Goal: Feedback & Contribution: Contribute content

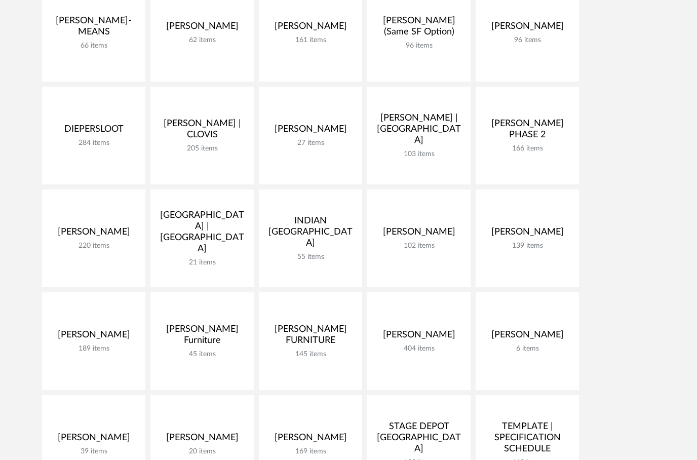
scroll to position [629, 0]
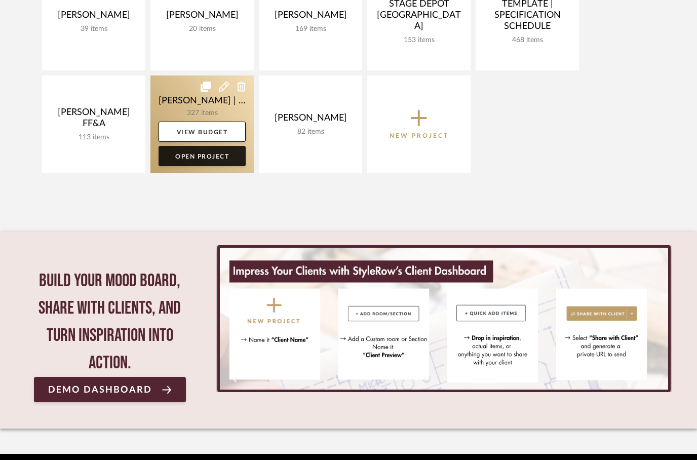
click at [191, 163] on link "Open Project" at bounding box center [202, 156] width 87 height 20
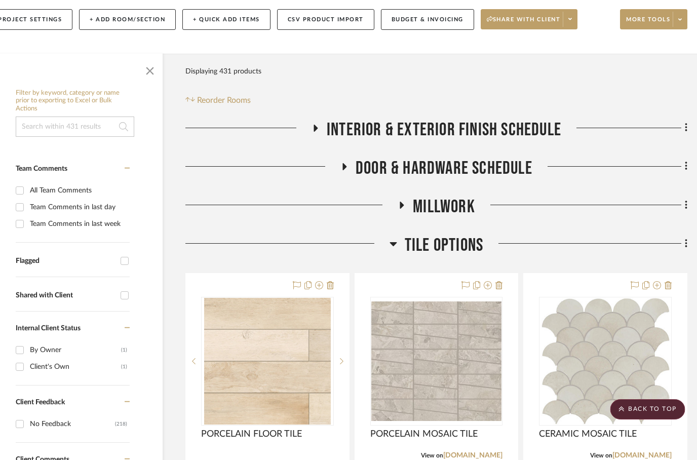
scroll to position [0, 32]
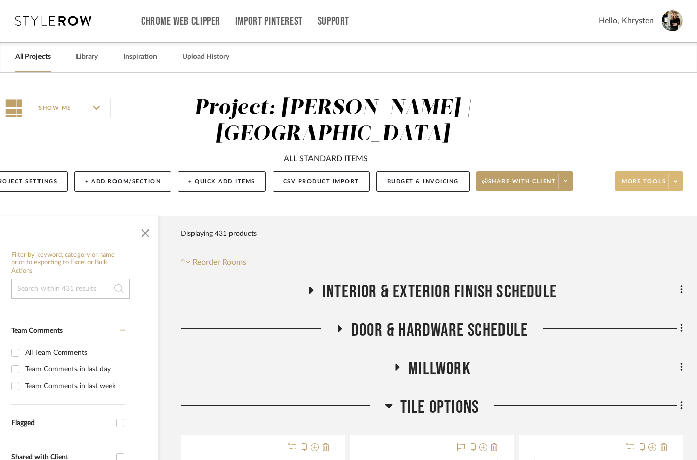
click at [649, 185] on span "More tools" at bounding box center [644, 185] width 44 height 15
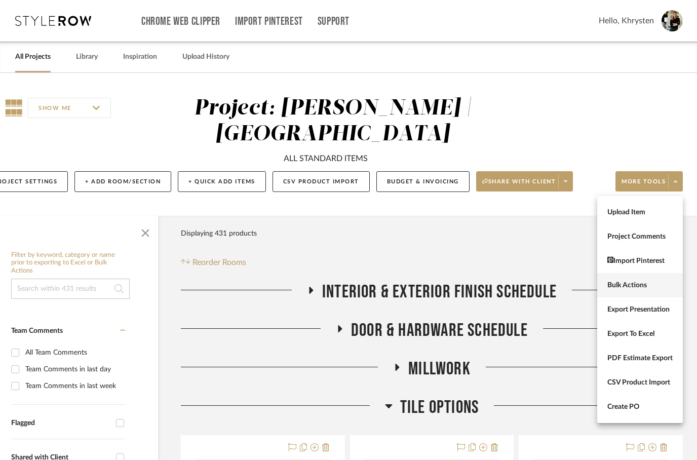
click at [635, 283] on span "Bulk Actions" at bounding box center [639, 285] width 65 height 9
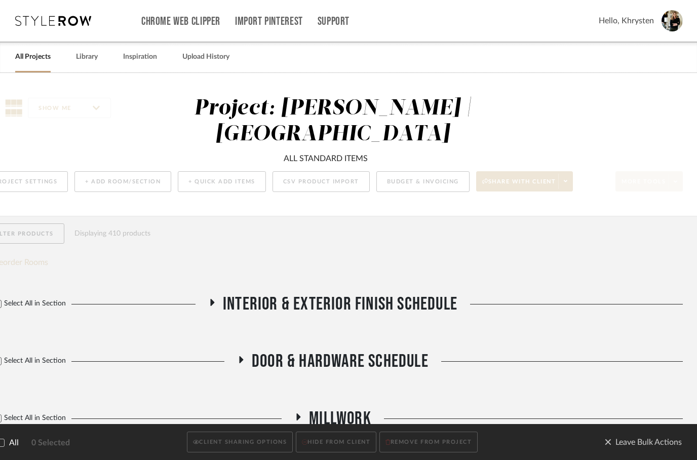
click at [9, 444] on span "All" at bounding box center [14, 443] width 10 height 10
checkbox input "true"
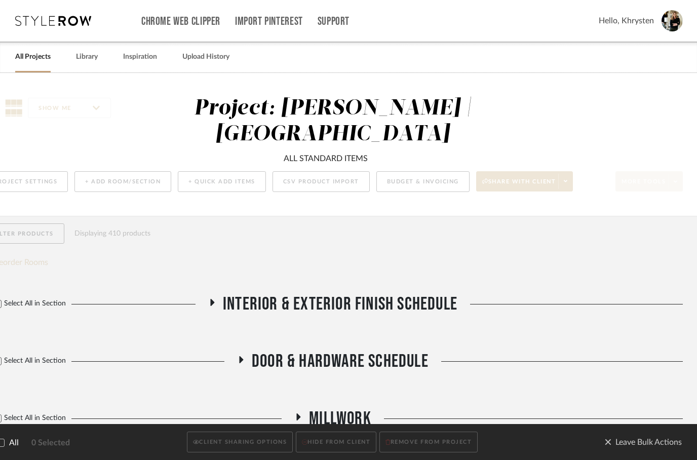
checkbox input "true"
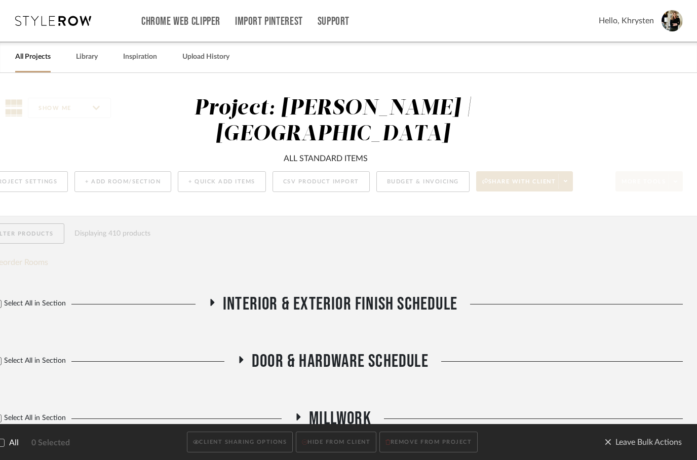
checkbox input "true"
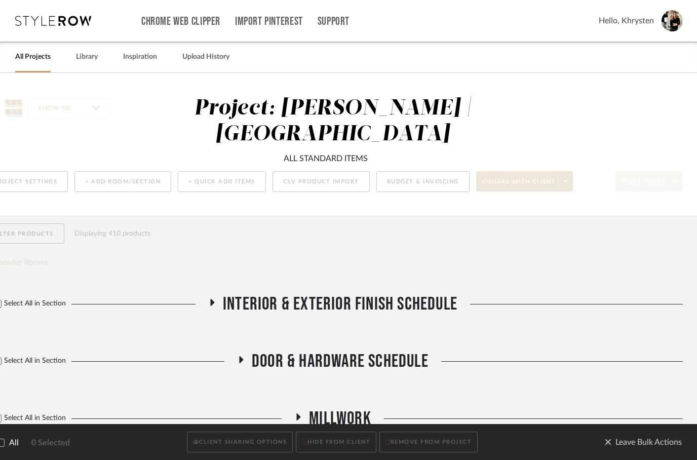
checkbox input "true"
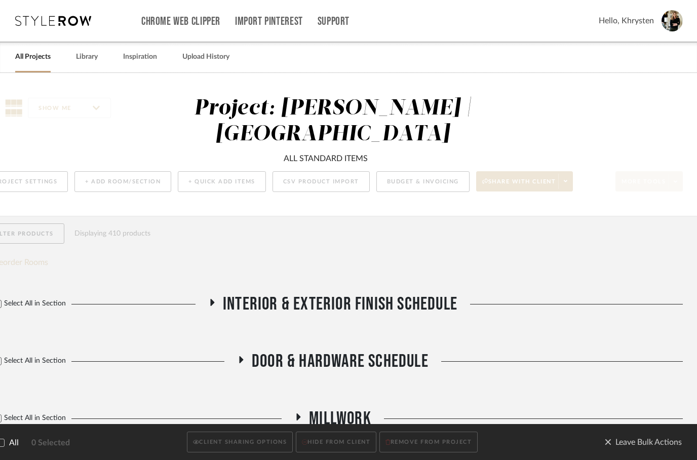
checkbox input "true"
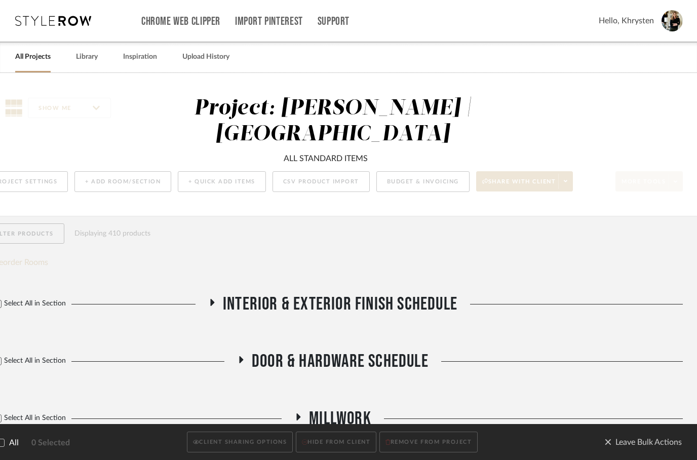
checkbox input "true"
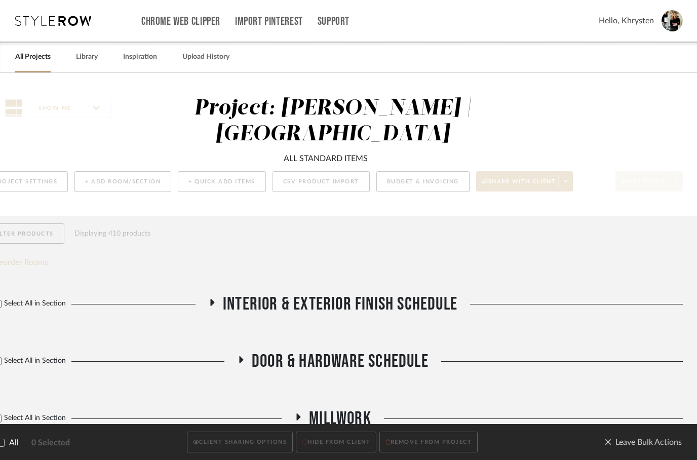
checkbox input "true"
click at [214, 442] on button "CLIENT SHARING OPTIONS" at bounding box center [240, 442] width 106 height 21
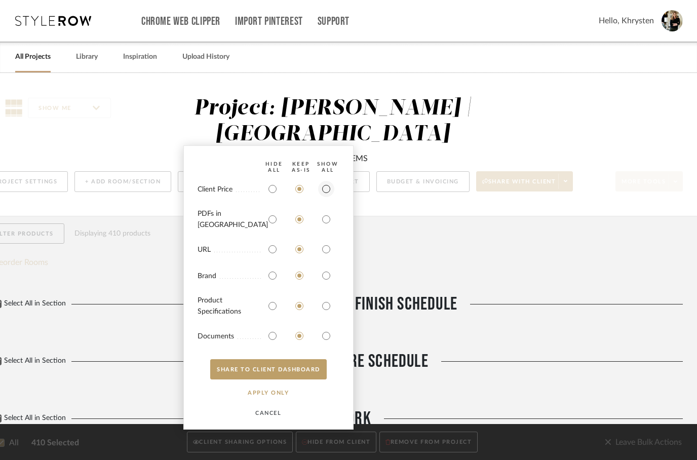
click at [320, 197] on input "radio" at bounding box center [326, 189] width 16 height 16
radio input "true"
click at [327, 227] on input "radio" at bounding box center [326, 219] width 16 height 16
radio input "true"
click at [329, 311] on input "radio" at bounding box center [326, 306] width 16 height 16
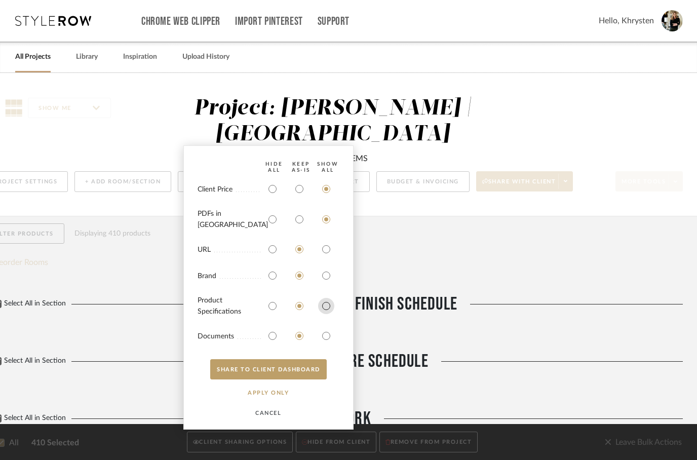
radio input "true"
click at [324, 330] on input "radio" at bounding box center [326, 336] width 16 height 16
radio input "true"
click at [269, 369] on button "SHARE TO CLIENT Dashboard" at bounding box center [268, 369] width 117 height 20
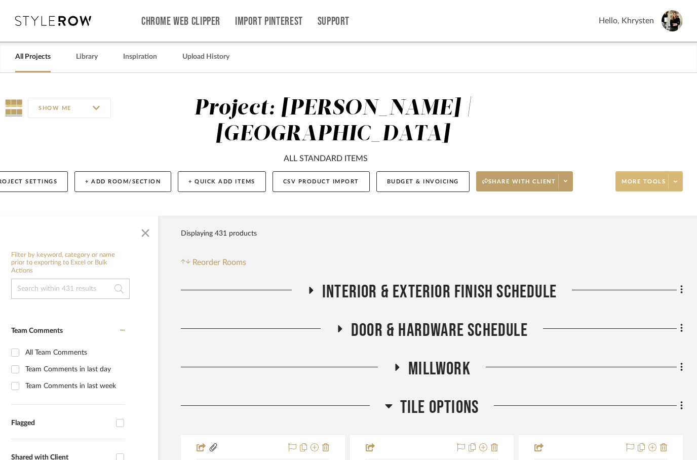
click at [658, 184] on span "More tools" at bounding box center [644, 185] width 44 height 15
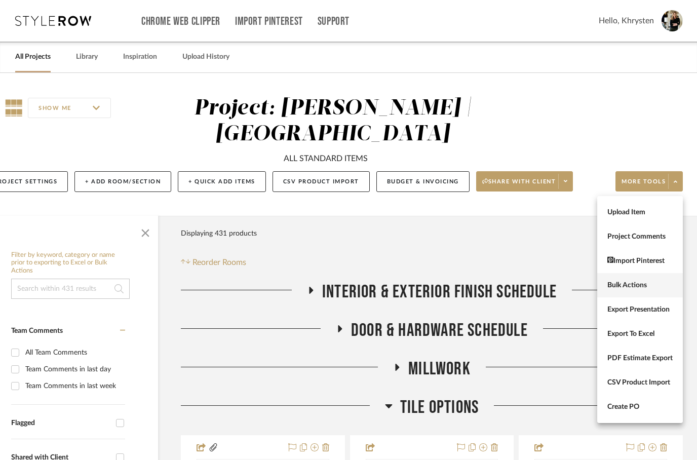
click at [631, 281] on span "Bulk Actions" at bounding box center [639, 285] width 65 height 9
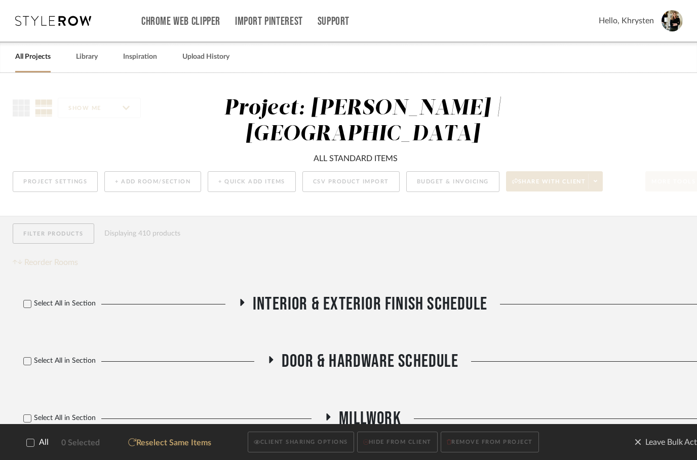
scroll to position [0, 0]
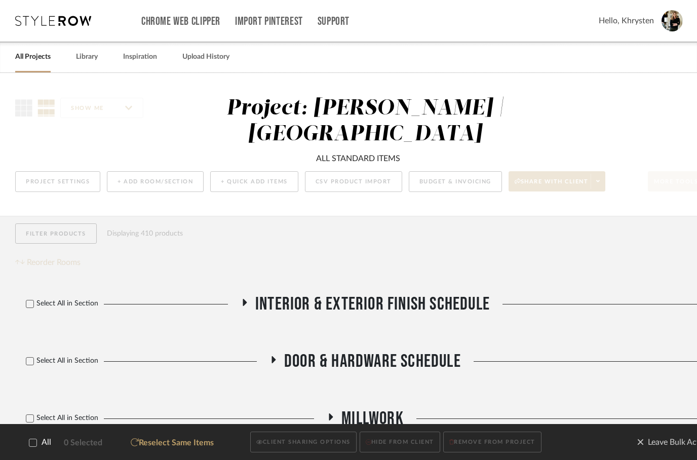
click at [602, 242] on div "Filter Products Displaying 410 products Reorder Rooms" at bounding box center [365, 246] width 700 height 46
click at [638, 119] on div "SHOW ME Project: VENTRESCA | MORRO BAY ALL STANDARD ITEMS Project Settings + Ad…" at bounding box center [365, 147] width 730 height 103
click at [659, 442] on span "Leave Bulk Actions" at bounding box center [676, 442] width 78 height 15
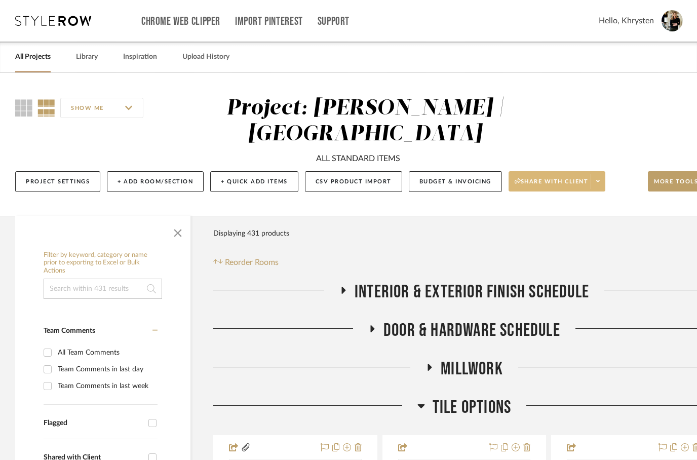
click at [562, 180] on span "Share with client" at bounding box center [552, 185] width 74 height 15
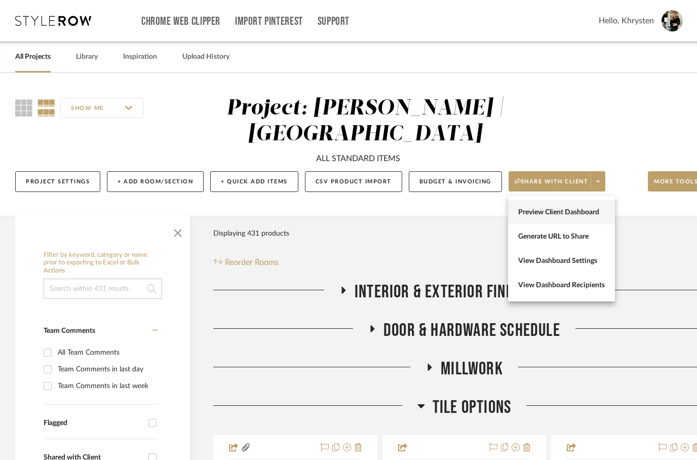
click at [578, 212] on span "Preview Client Dashboard" at bounding box center [561, 212] width 87 height 9
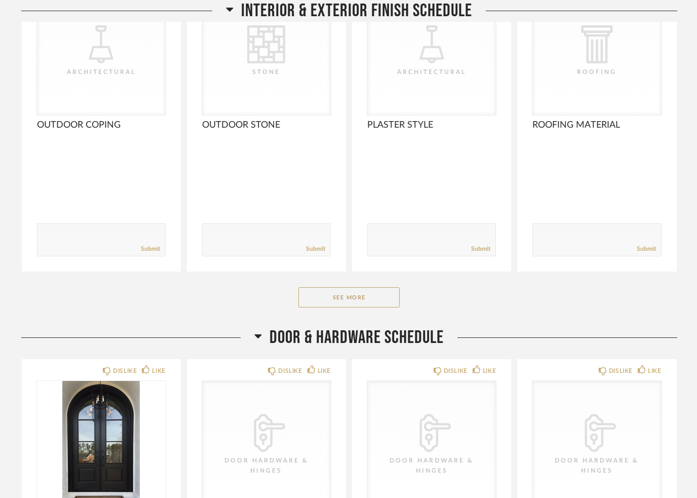
scroll to position [232, 0]
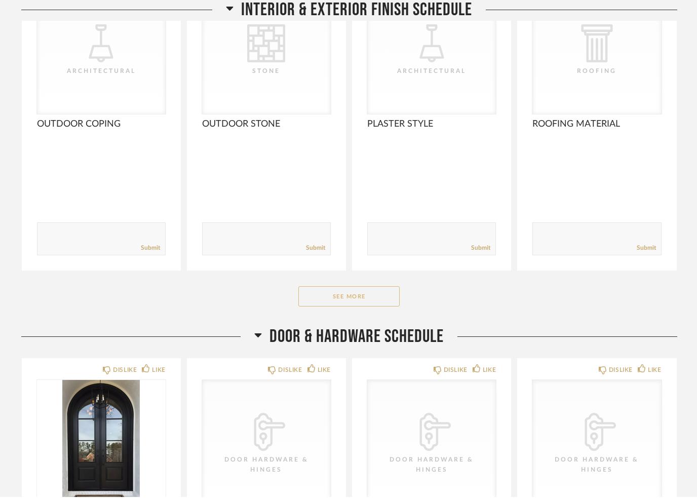
click at [331, 303] on button "See More" at bounding box center [348, 298] width 101 height 20
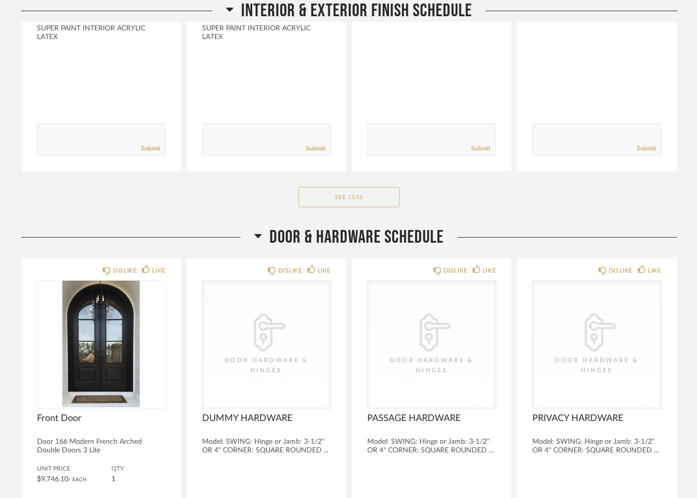
scroll to position [1329, 0]
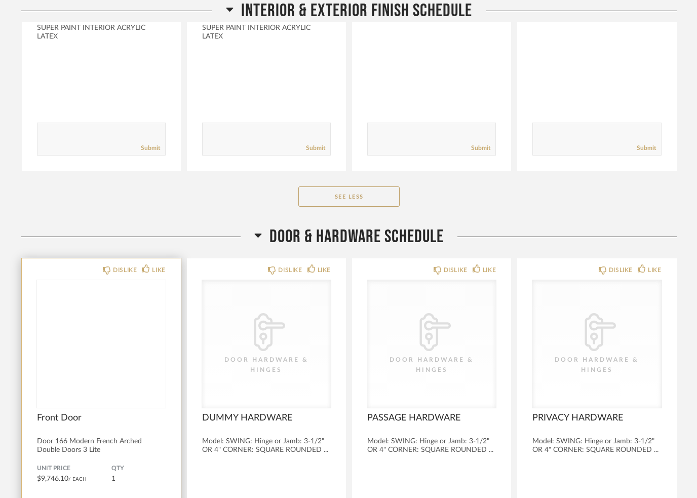
click at [0, 0] on img at bounding box center [0, 0] width 0 height 0
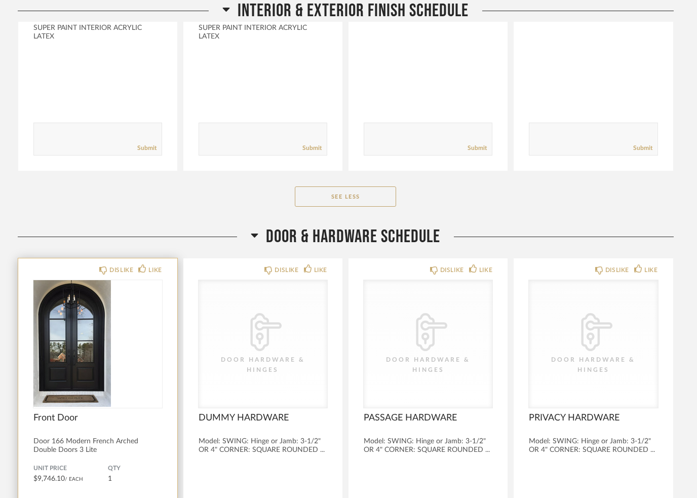
scroll to position [0, 0]
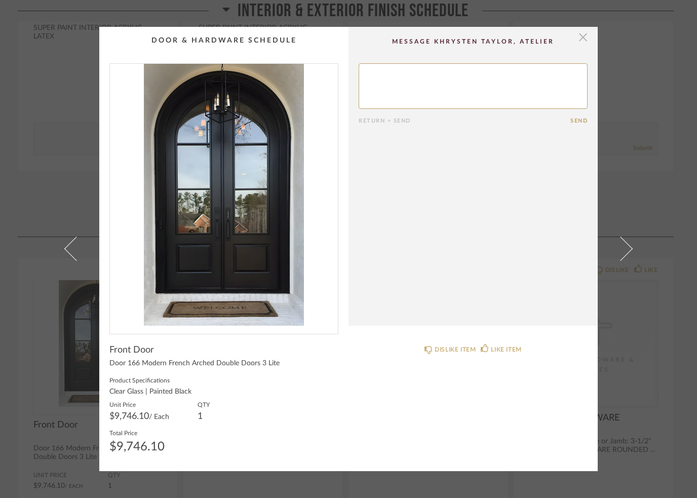
click at [584, 46] on span "button" at bounding box center [583, 37] width 20 height 20
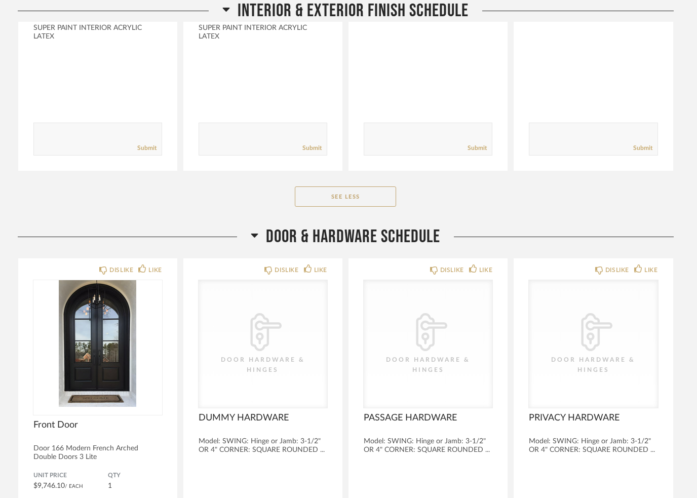
scroll to position [1291, 0]
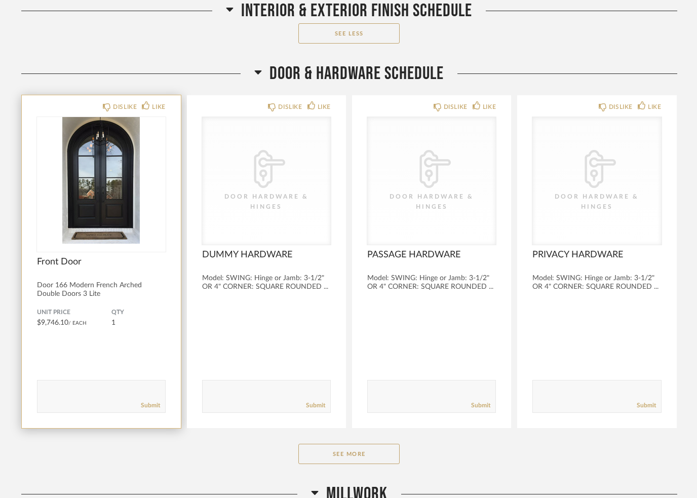
click at [75, 399] on textarea at bounding box center [101, 392] width 128 height 14
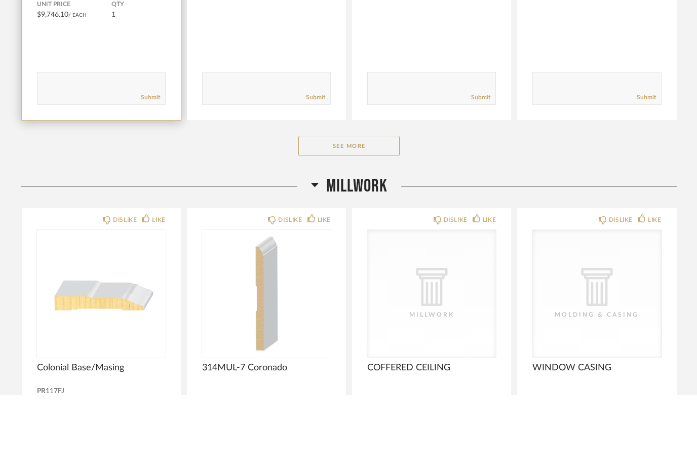
scroll to position [1886, 0]
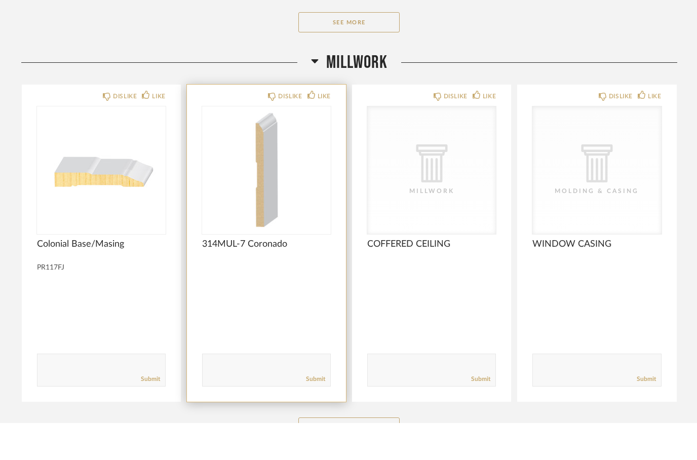
click at [270, 276] on div "314MUL-7 Coronado" at bounding box center [266, 292] width 129 height 33
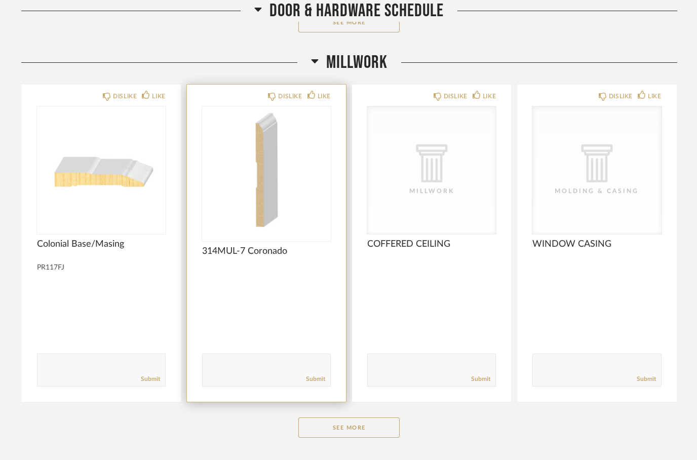
click at [0, 0] on img at bounding box center [0, 0] width 0 height 0
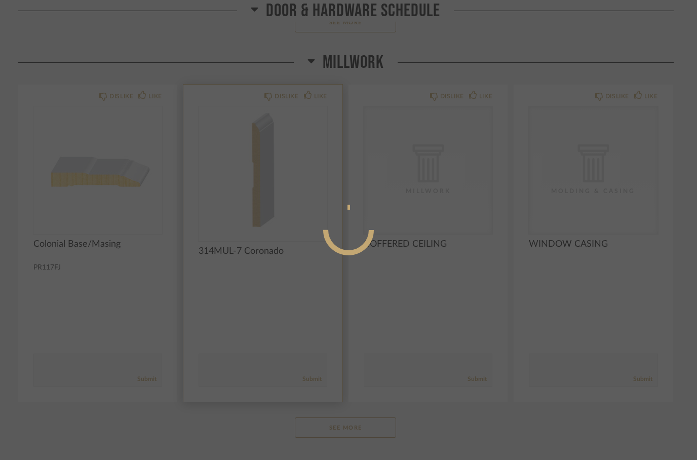
scroll to position [0, 0]
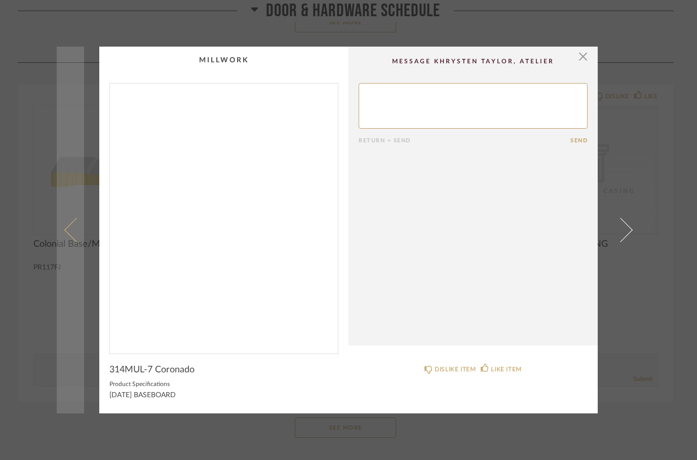
click at [69, 235] on span at bounding box center [76, 230] width 24 height 24
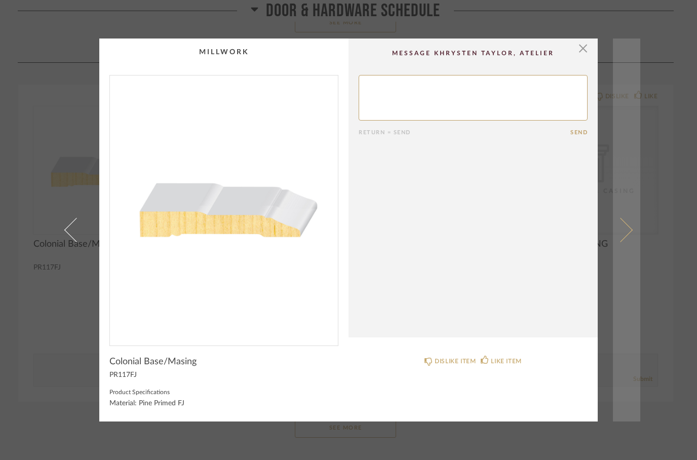
click at [632, 275] on link at bounding box center [626, 231] width 27 height 384
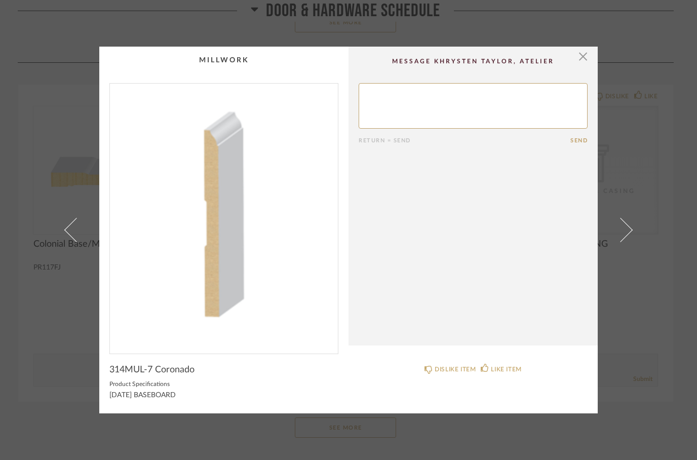
click at [472, 128] on textarea at bounding box center [473, 106] width 229 height 46
click at [369, 91] on textarea at bounding box center [473, 106] width 229 height 46
type textarea "Replace with 354MUL"
click at [574, 143] on button "Send" at bounding box center [579, 140] width 17 height 7
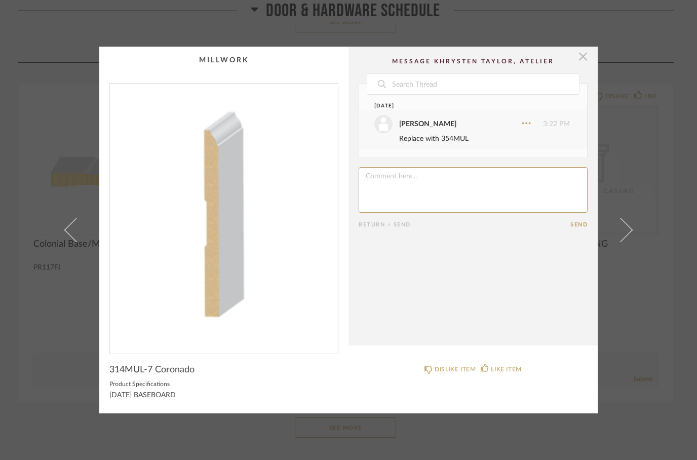
click at [587, 63] on span "button" at bounding box center [583, 57] width 20 height 20
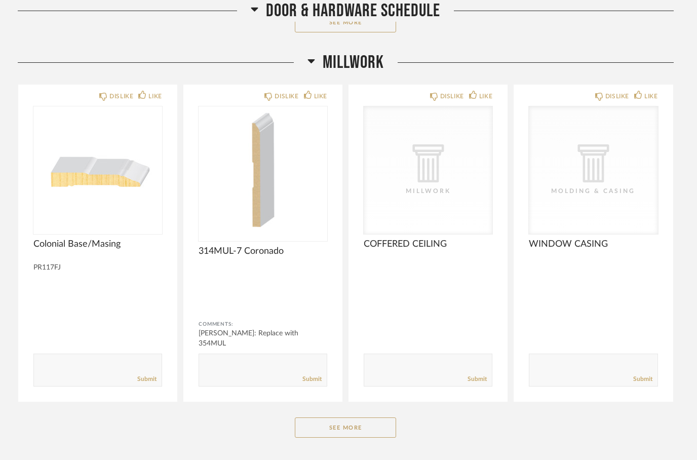
scroll to position [1924, 0]
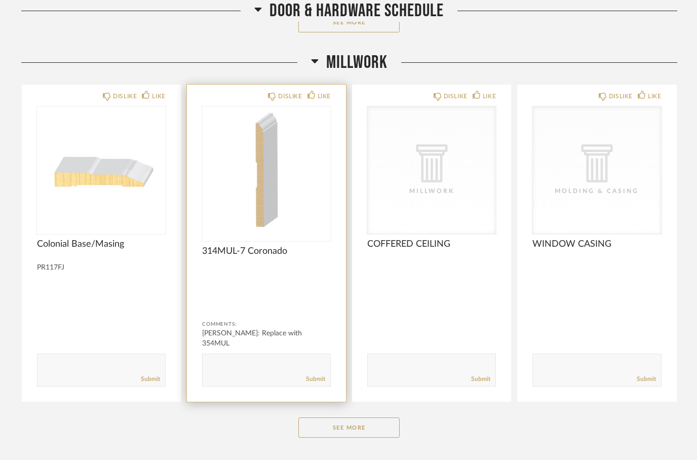
click at [254, 381] on div "Submit" at bounding box center [267, 379] width 128 height 14
click at [246, 369] on textarea at bounding box center [267, 366] width 128 height 14
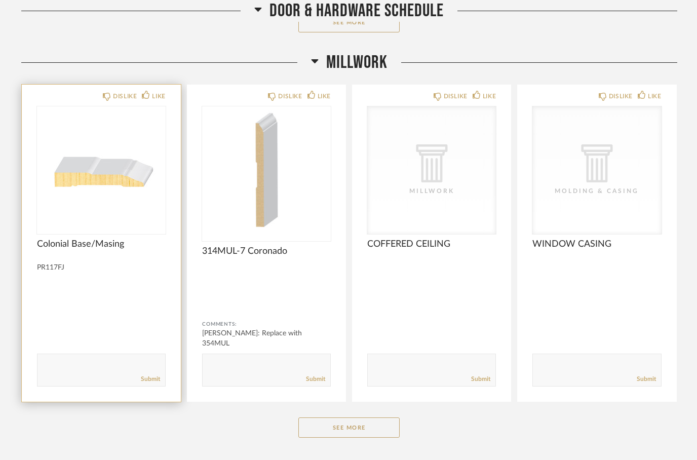
click at [105, 369] on textarea at bounding box center [101, 366] width 128 height 14
type textarea "Rip down 354MUL to 3” wide"
click at [160, 380] on link "Submit" at bounding box center [150, 379] width 19 height 9
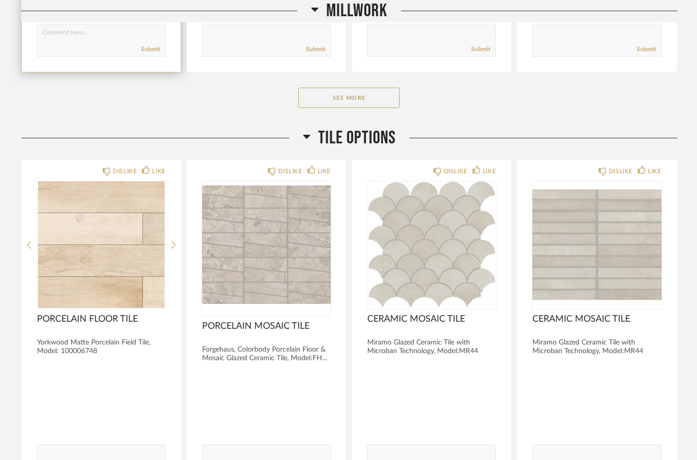
scroll to position [2256, 0]
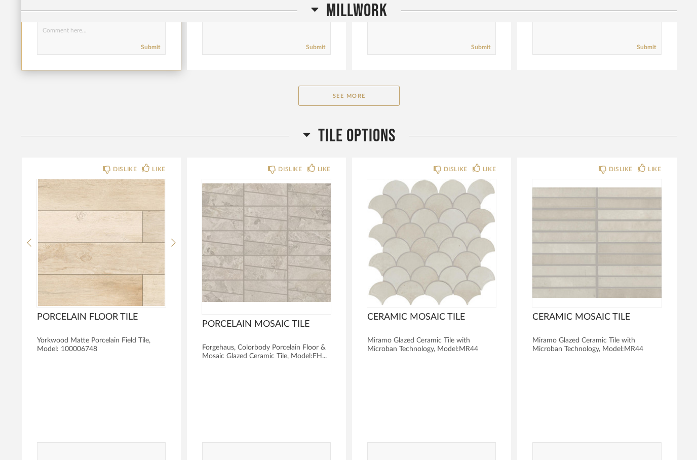
click at [303, 137] on fa-icon at bounding box center [307, 137] width 8 height 15
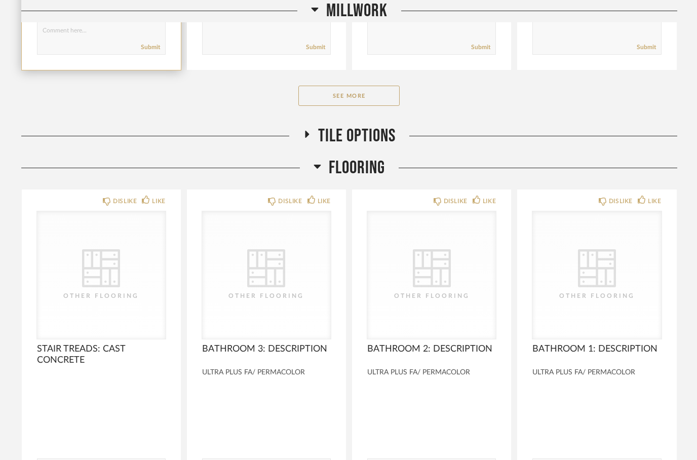
click at [310, 171] on div "Flooring" at bounding box center [349, 168] width 656 height 22
click at [314, 169] on icon at bounding box center [318, 166] width 8 height 12
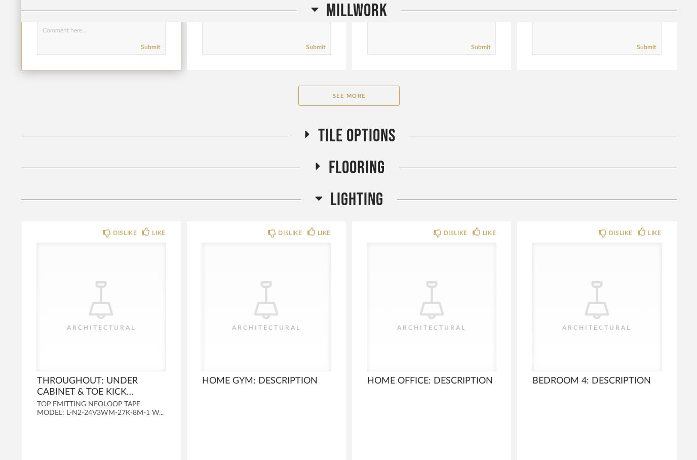
click at [316, 203] on icon at bounding box center [319, 198] width 8 height 12
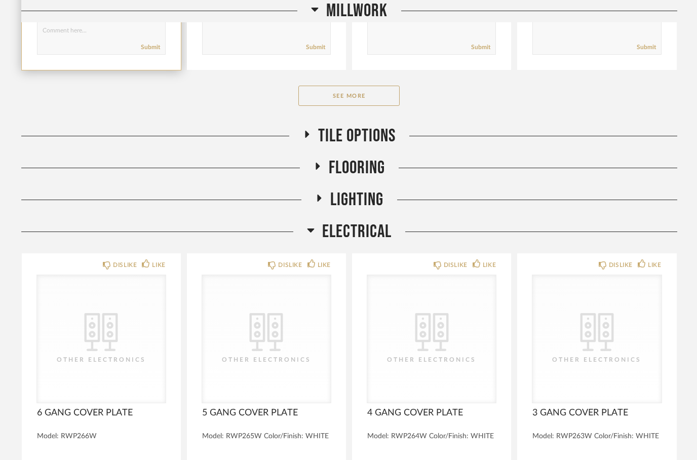
click at [310, 234] on icon at bounding box center [311, 230] width 8 height 12
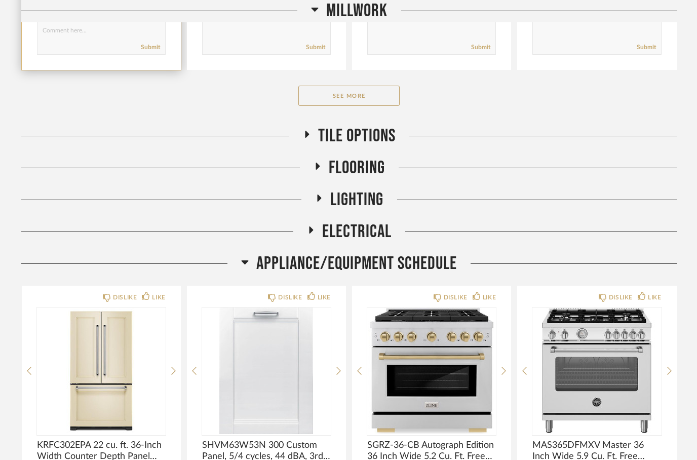
click at [242, 264] on icon at bounding box center [245, 262] width 8 height 12
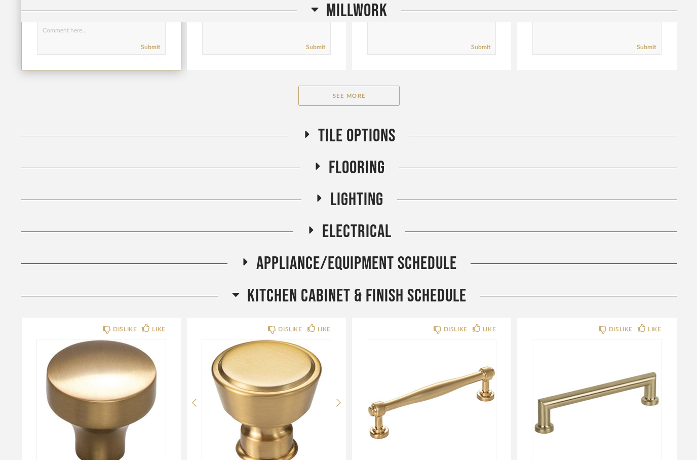
click at [237, 297] on icon at bounding box center [236, 294] width 8 height 12
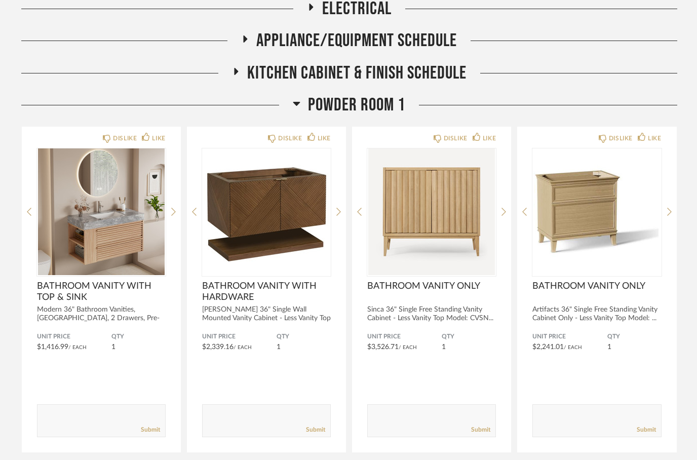
scroll to position [2481, 0]
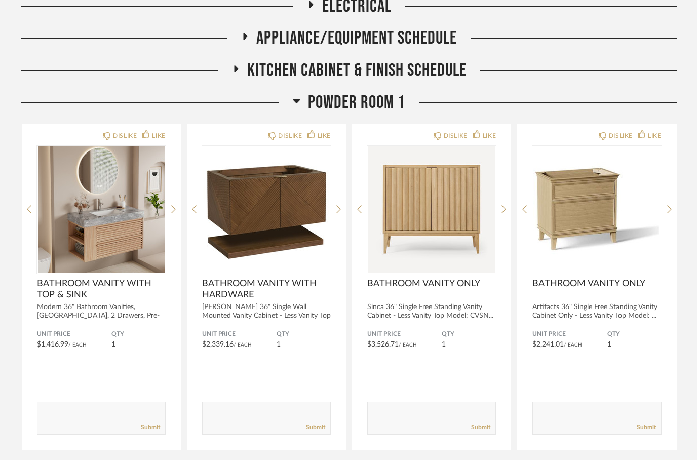
click at [293, 100] on fa-icon at bounding box center [297, 104] width 8 height 15
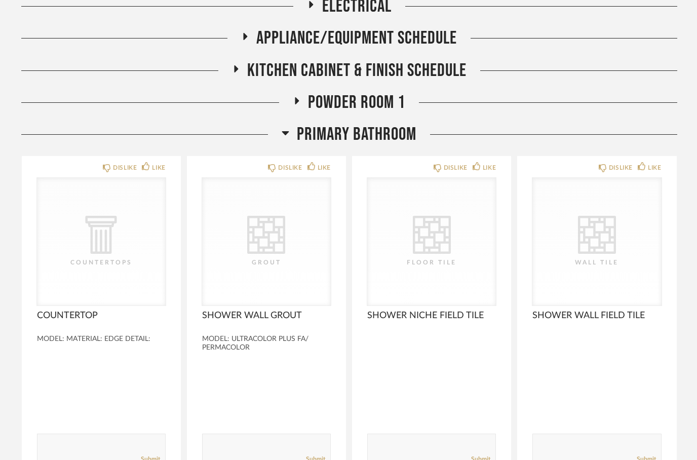
click at [287, 131] on icon at bounding box center [285, 133] width 7 height 4
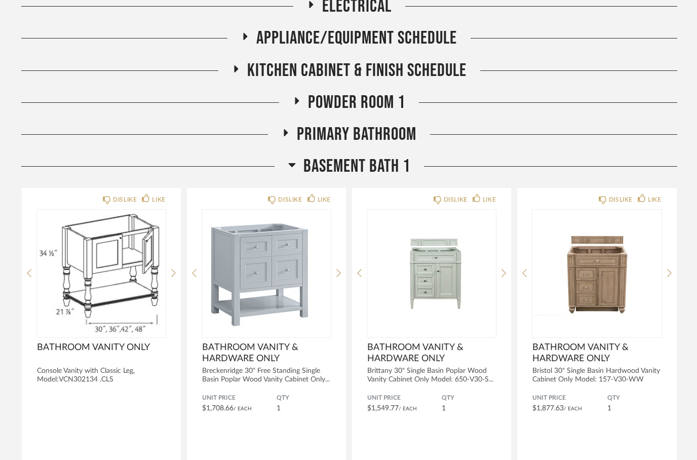
click at [293, 164] on icon at bounding box center [291, 165] width 7 height 4
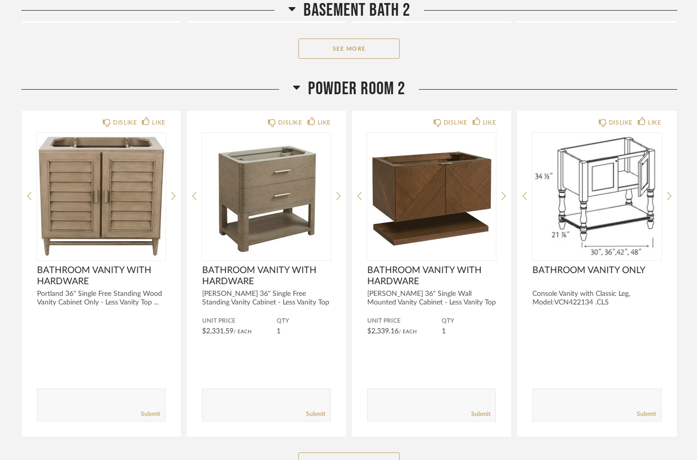
scroll to position [3010, 0]
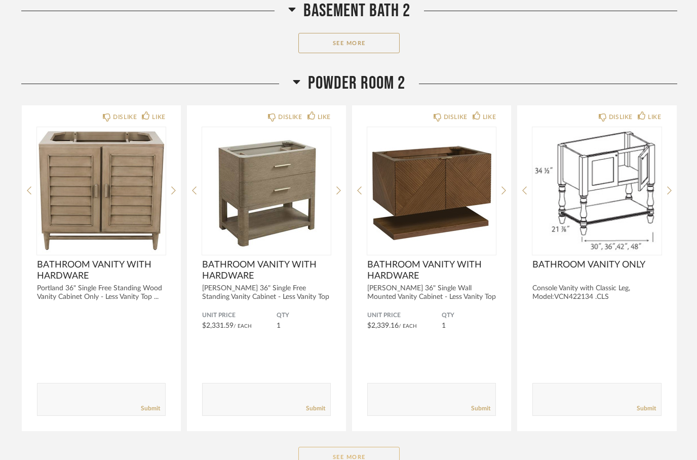
click at [353, 466] on button "See More" at bounding box center [348, 457] width 101 height 20
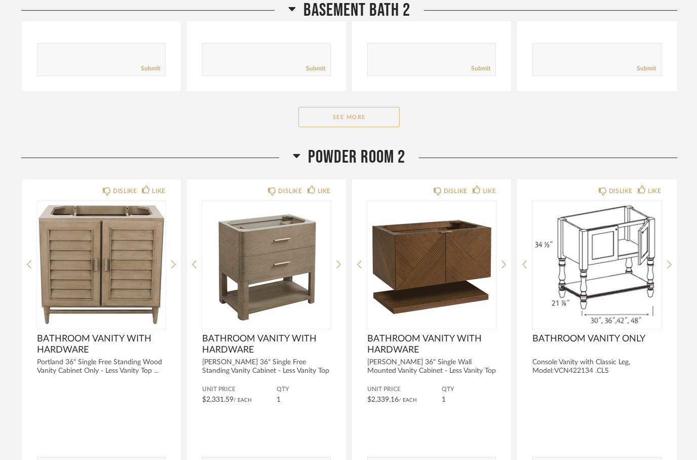
click at [360, 126] on button "See More" at bounding box center [348, 117] width 101 height 20
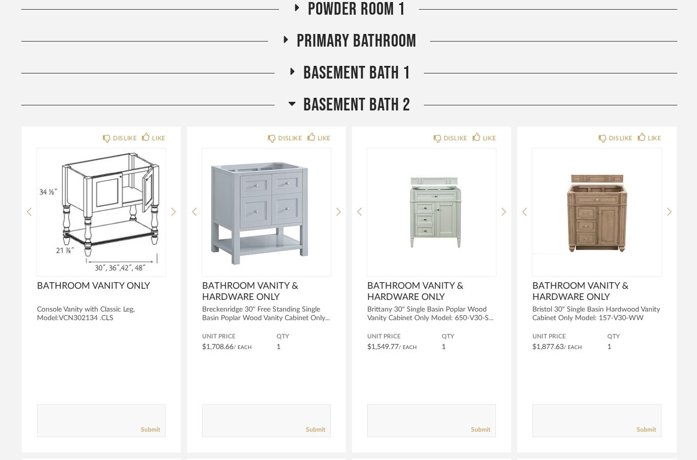
scroll to position [2573, 0]
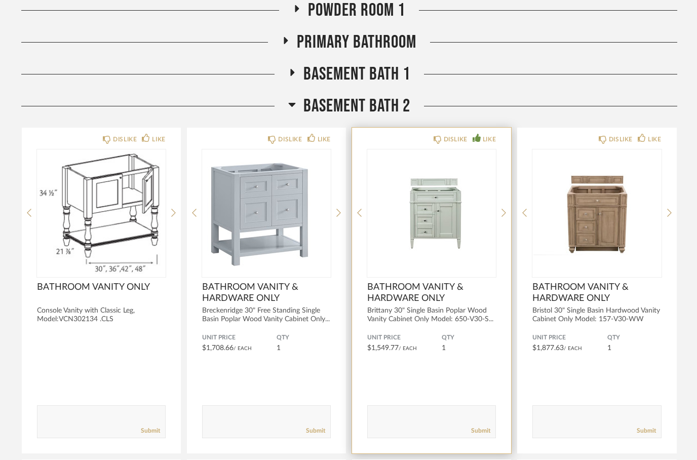
click at [478, 138] on icon at bounding box center [477, 138] width 8 height 8
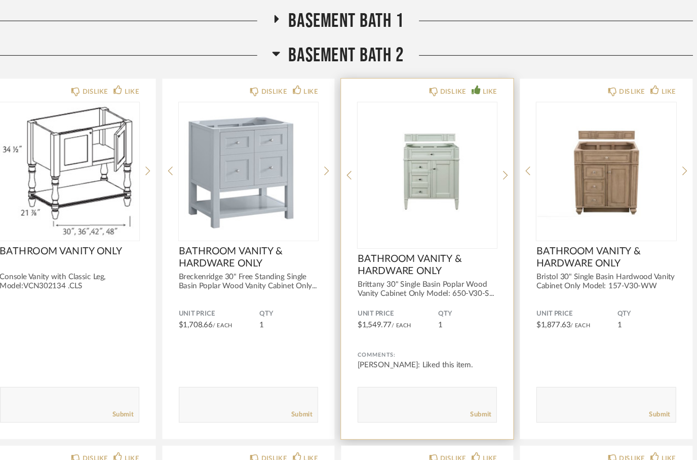
scroll to position [2629, 0]
click at [402, 154] on img "0" at bounding box center [431, 157] width 129 height 127
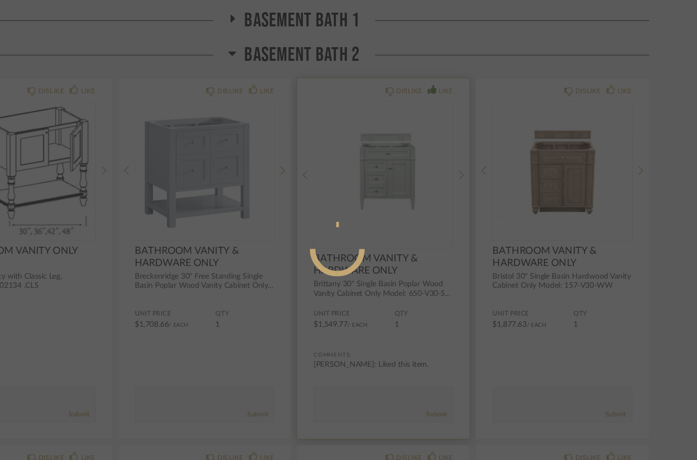
scroll to position [0, 0]
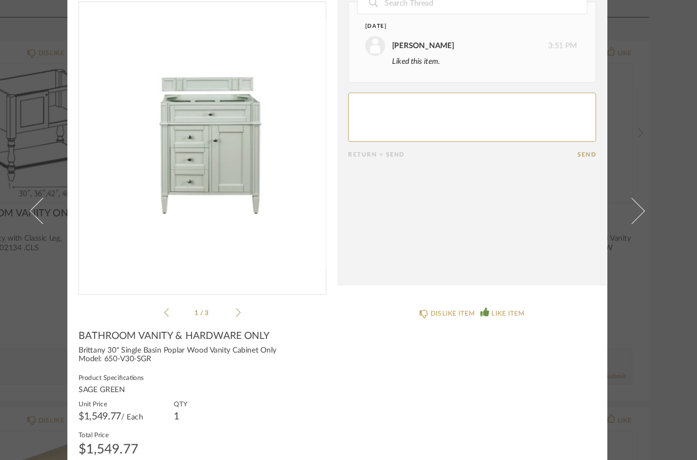
click at [212, 112] on img "0" at bounding box center [224, 168] width 228 height 262
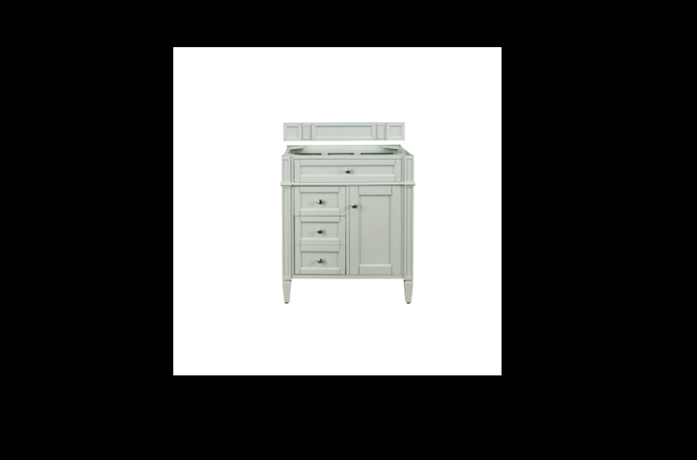
click at [641, 81] on div at bounding box center [348, 230] width 697 height 460
click at [557, 161] on div at bounding box center [427, 230] width 460 height 303
click at [391, 274] on img at bounding box center [348, 230] width 303 height 303
click at [109, 254] on div at bounding box center [348, 230] width 697 height 460
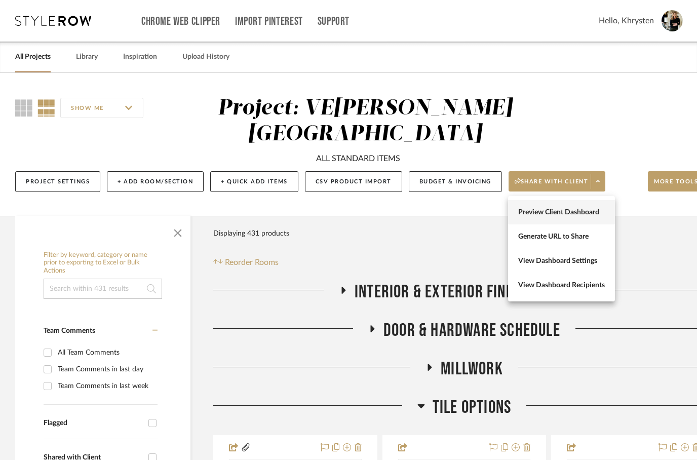
click at [544, 209] on span "Preview Client Dashboard" at bounding box center [561, 212] width 87 height 9
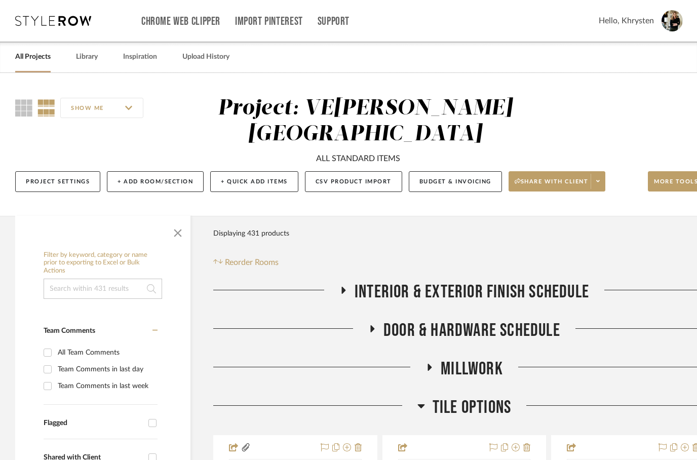
click at [558, 200] on div "SHOW ME Project: [PERSON_NAME] | MORRO BAY ALL STANDARD ITEMS Project Settings …" at bounding box center [365, 144] width 730 height 143
click at [540, 190] on span "Share with client" at bounding box center [552, 185] width 74 height 15
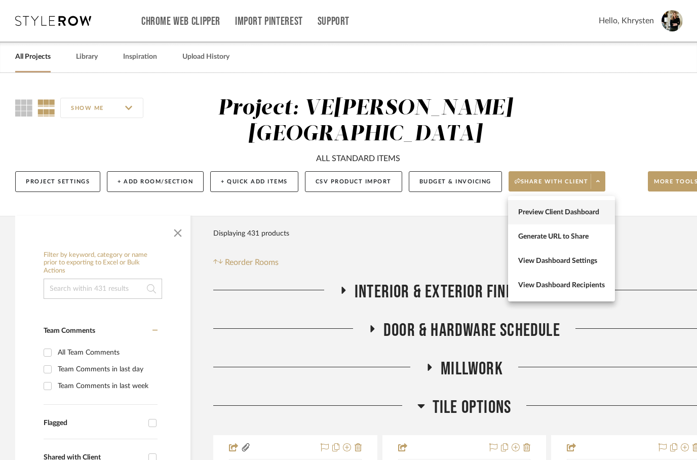
click at [541, 213] on span "Preview Client Dashboard" at bounding box center [561, 212] width 87 height 9
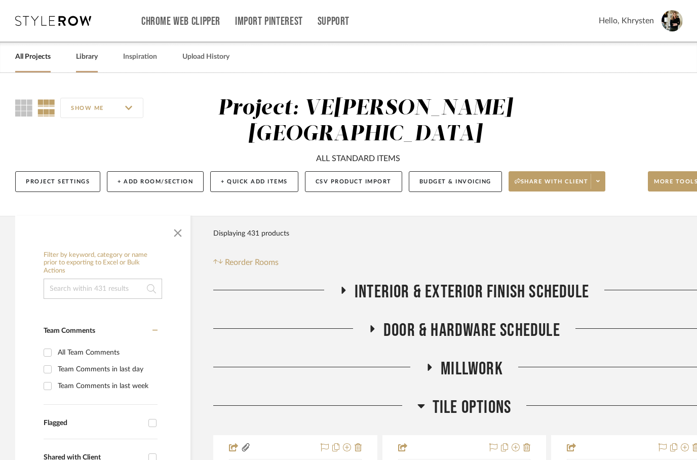
click at [88, 58] on link "Library" at bounding box center [87, 57] width 22 height 14
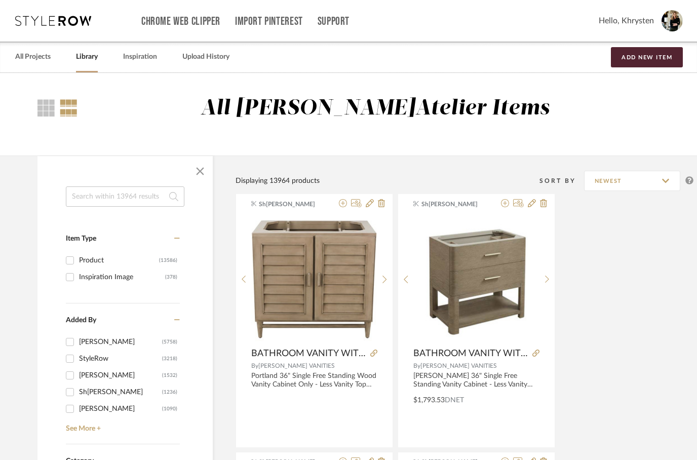
click at [98, 197] on input at bounding box center [125, 196] width 119 height 20
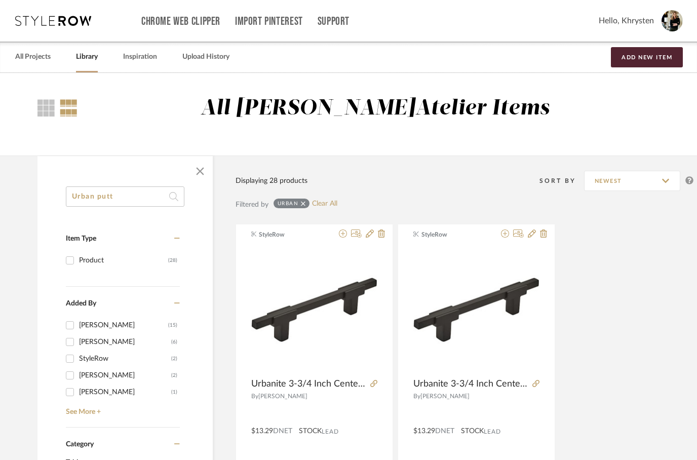
type input "Urban putty"
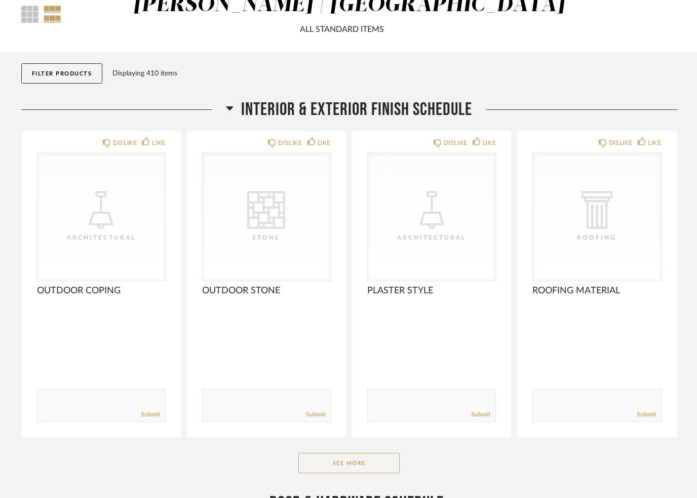
scroll to position [67, 0]
click at [236, 102] on h2 "Interior & Exterior Finish Schedule" at bounding box center [349, 110] width 246 height 22
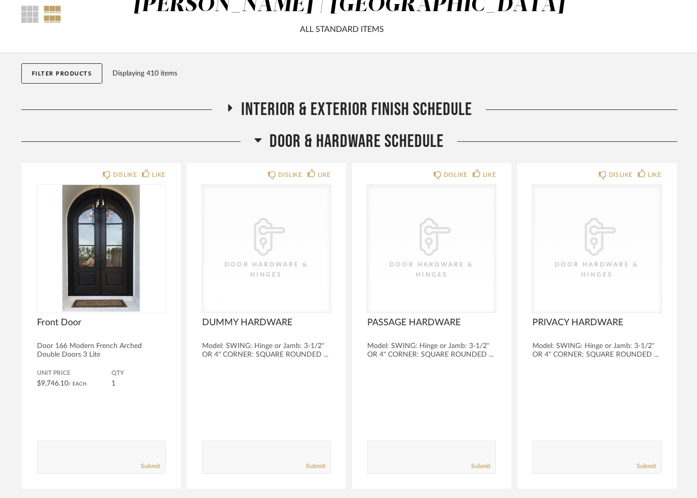
click at [277, 133] on span "Door & Hardware Schedule" at bounding box center [357, 142] width 174 height 22
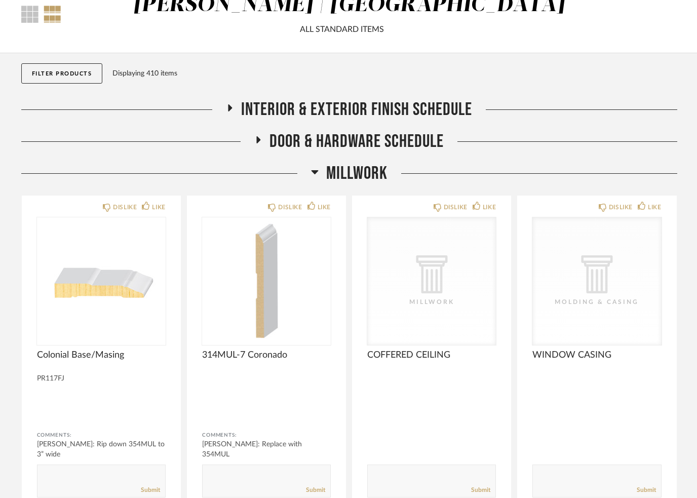
click at [314, 180] on fa-icon at bounding box center [315, 175] width 8 height 15
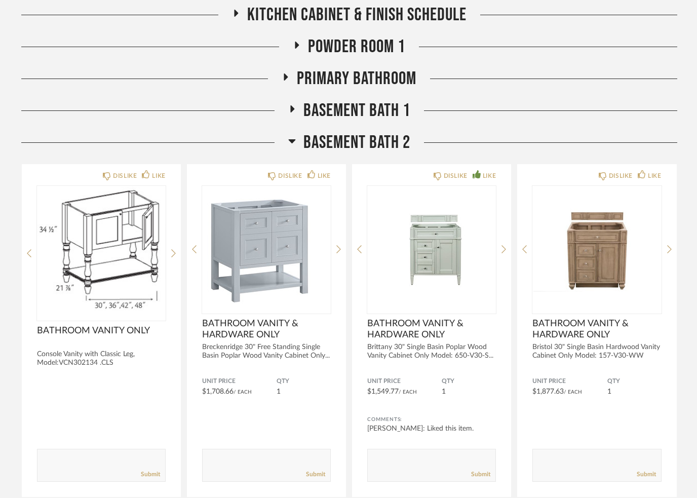
scroll to position [427, 0]
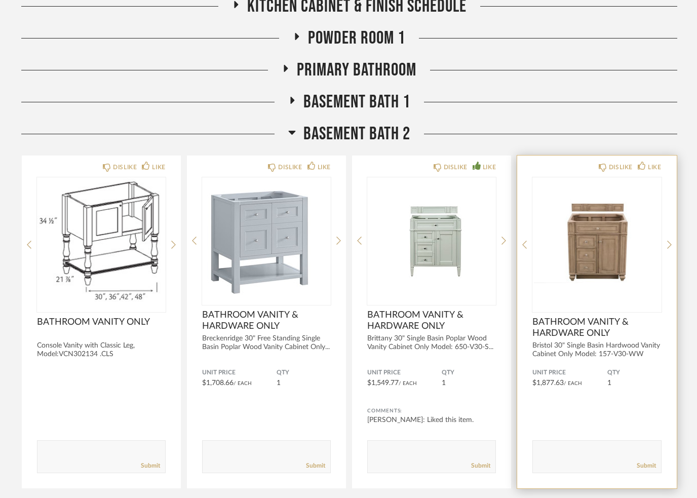
click at [0, 0] on img at bounding box center [0, 0] width 0 height 0
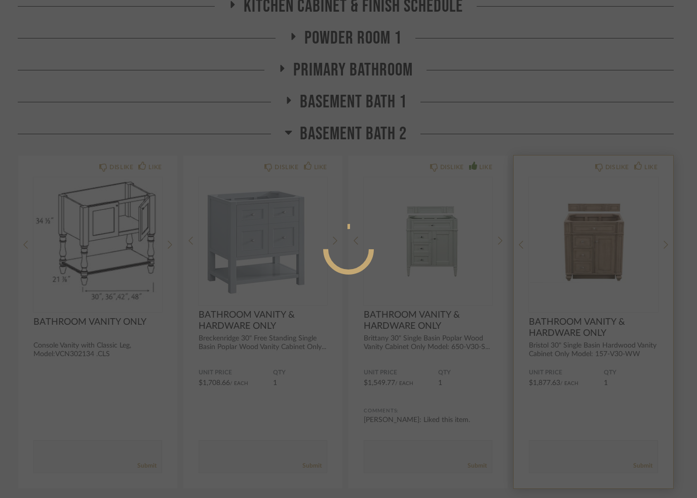
scroll to position [0, 0]
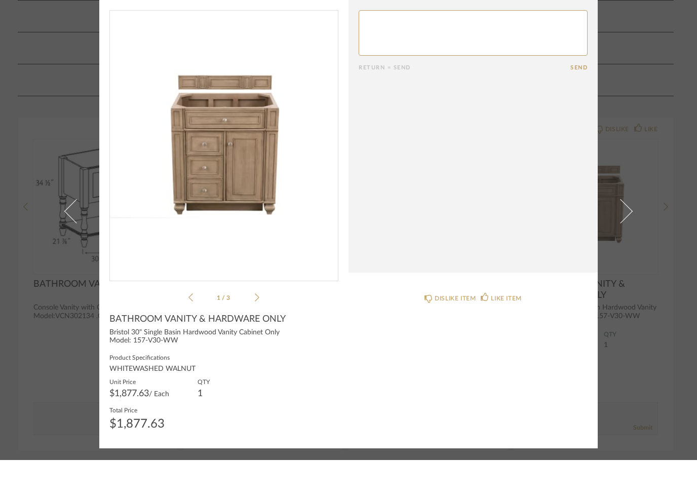
click at [245, 197] on img "0" at bounding box center [224, 180] width 228 height 262
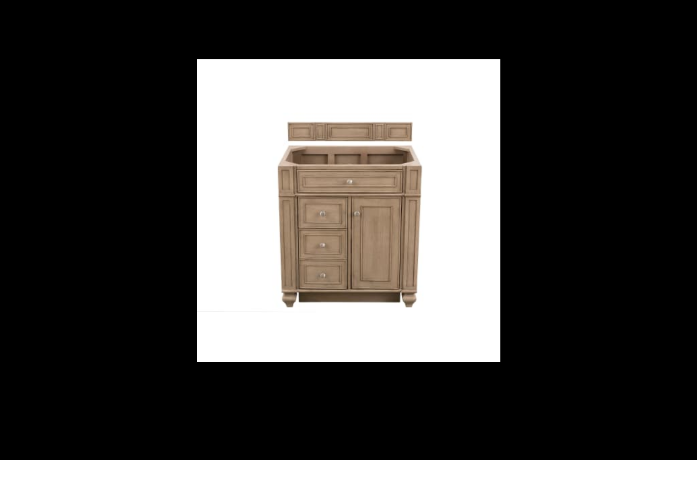
click at [195, 145] on div at bounding box center [348, 249] width 697 height 498
click at [483, 97] on img at bounding box center [348, 248] width 303 height 303
click at [441, 43] on div at bounding box center [348, 249] width 697 height 498
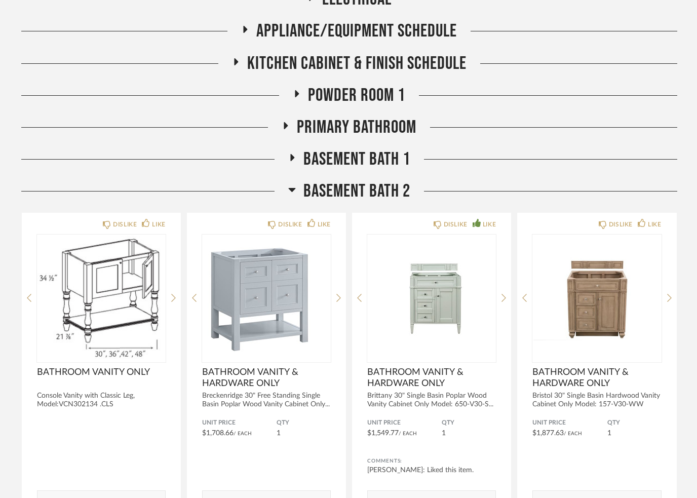
scroll to position [379, 0]
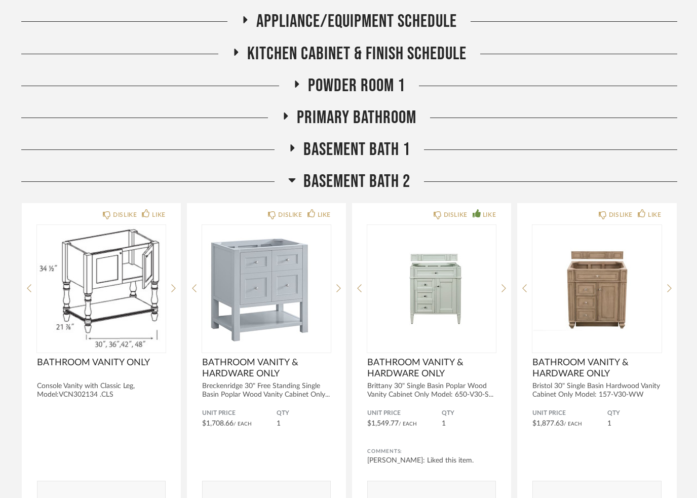
click at [298, 180] on h2 "BASEMENT BATH 2" at bounding box center [349, 182] width 122 height 22
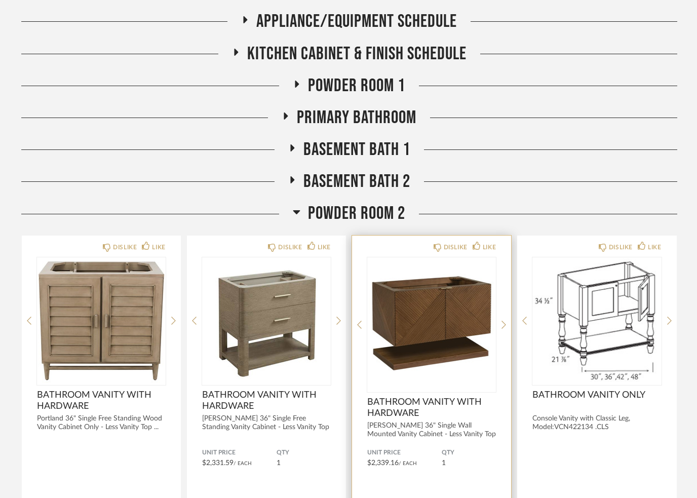
click at [0, 0] on img at bounding box center [0, 0] width 0 height 0
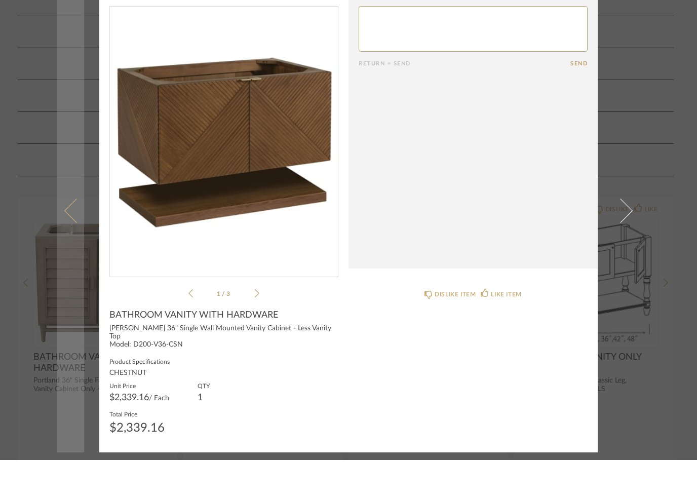
click at [57, 305] on link at bounding box center [70, 249] width 27 height 483
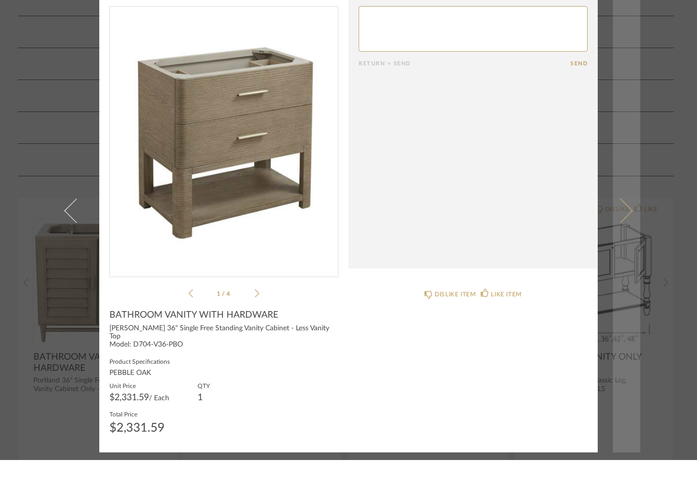
click at [635, 84] on link at bounding box center [626, 249] width 27 height 483
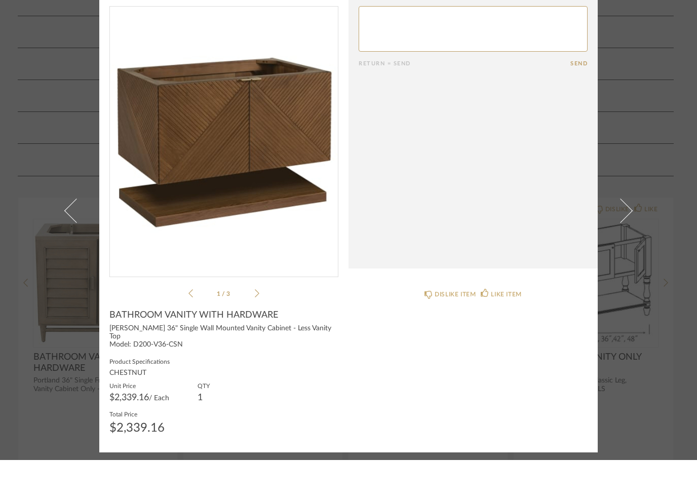
click at [40, 328] on div "× 1 / 3 Return = Send Send BATHROOM VANITY WITH HARDWARE Marcello 36" Single Wa…" at bounding box center [348, 249] width 697 height 498
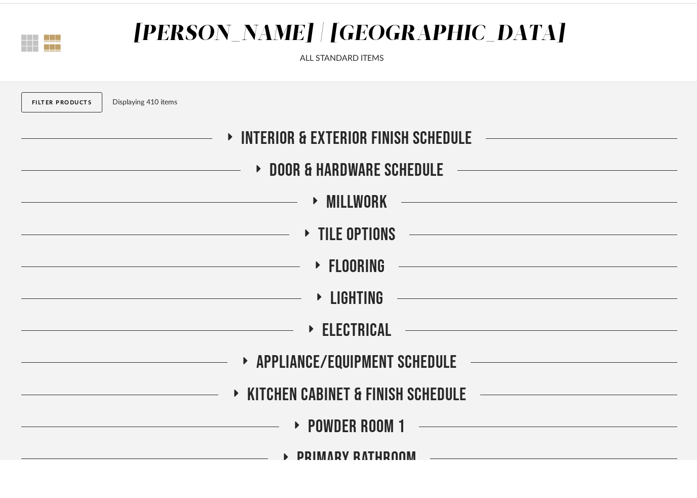
scroll to position [341, 0]
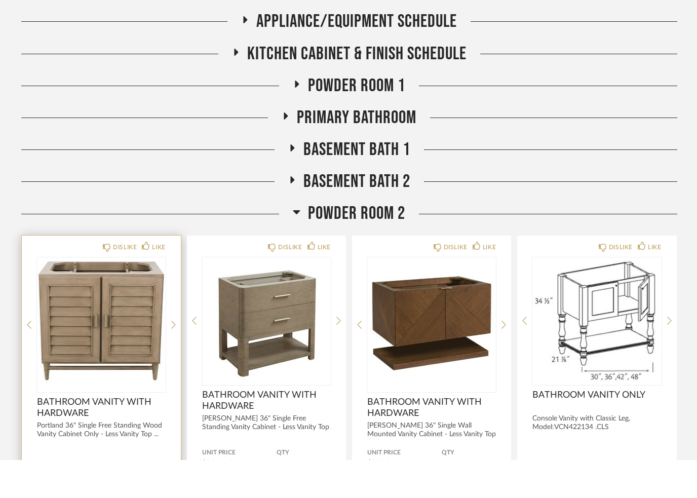
click at [0, 0] on img at bounding box center [0, 0] width 0 height 0
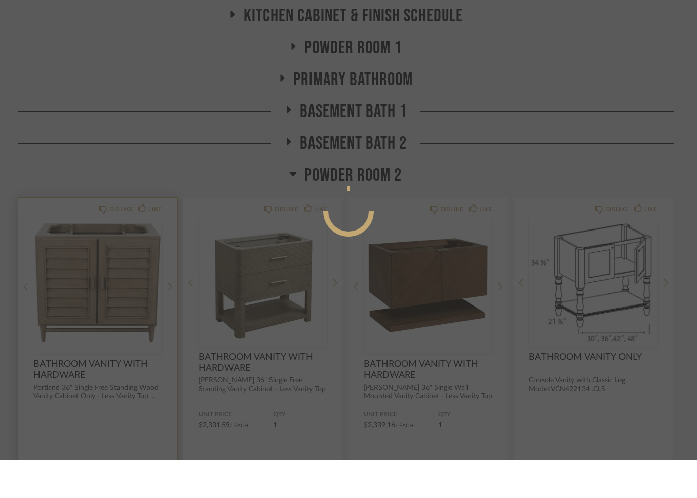
scroll to position [0, 0]
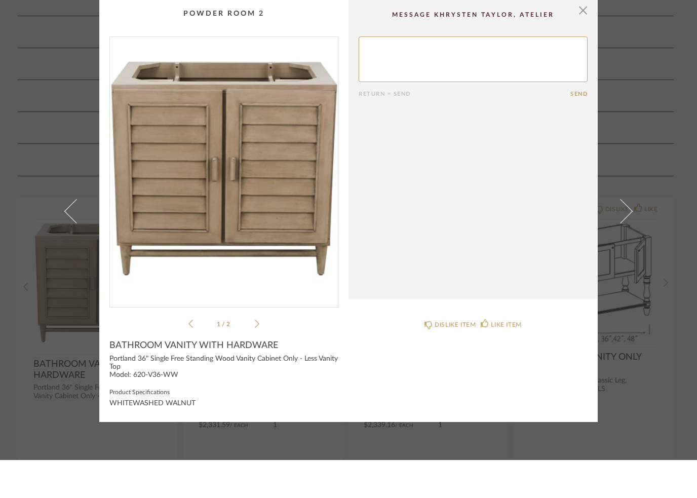
click at [591, 38] on cpp-summary-comments "Return = Send Send" at bounding box center [473, 187] width 249 height 299
click at [586, 38] on span "button" at bounding box center [583, 48] width 20 height 20
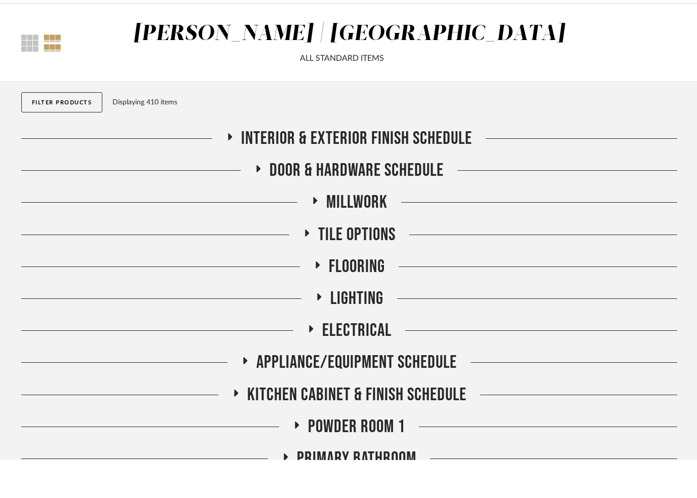
scroll to position [341, 0]
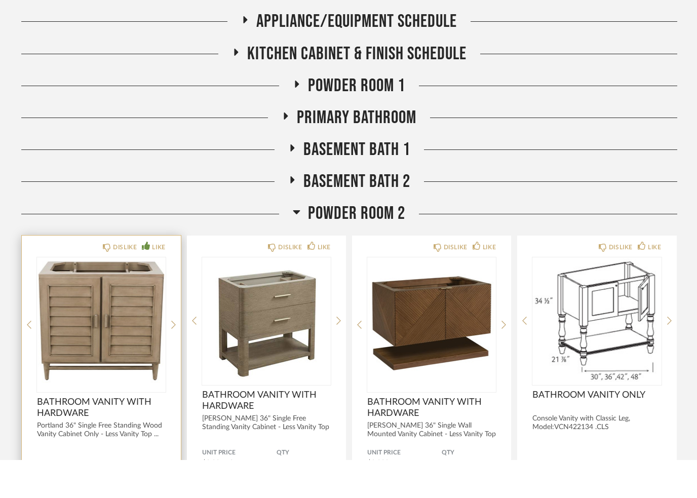
click at [147, 280] on icon at bounding box center [146, 284] width 8 height 8
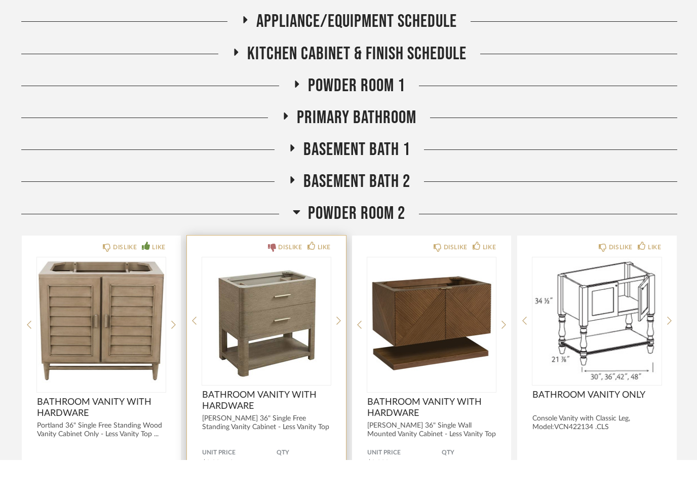
click at [274, 282] on icon at bounding box center [272, 286] width 8 height 8
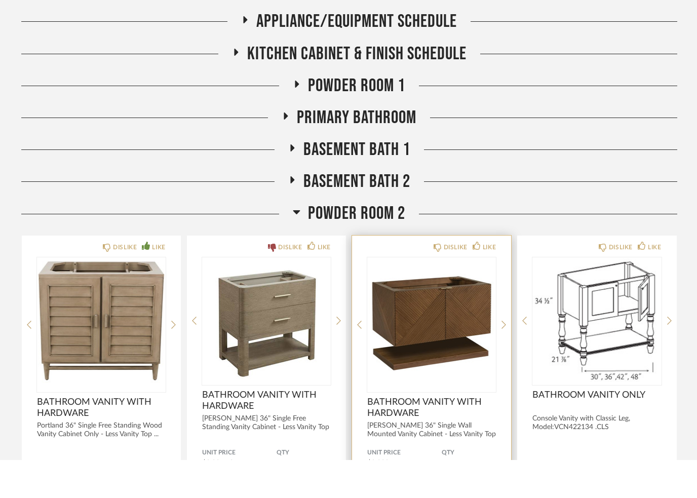
click at [438, 295] on img "0" at bounding box center [431, 358] width 129 height 127
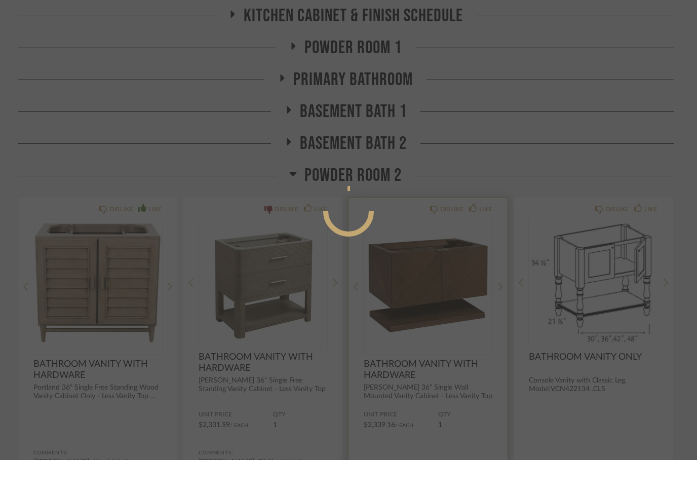
scroll to position [0, 0]
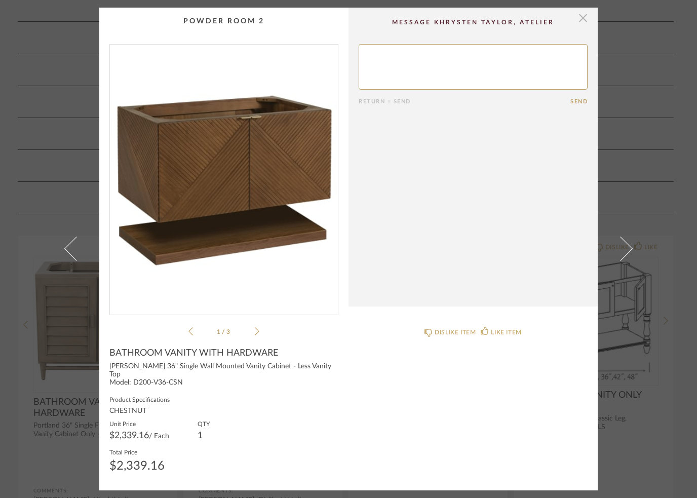
click at [587, 21] on span "button" at bounding box center [583, 18] width 20 height 20
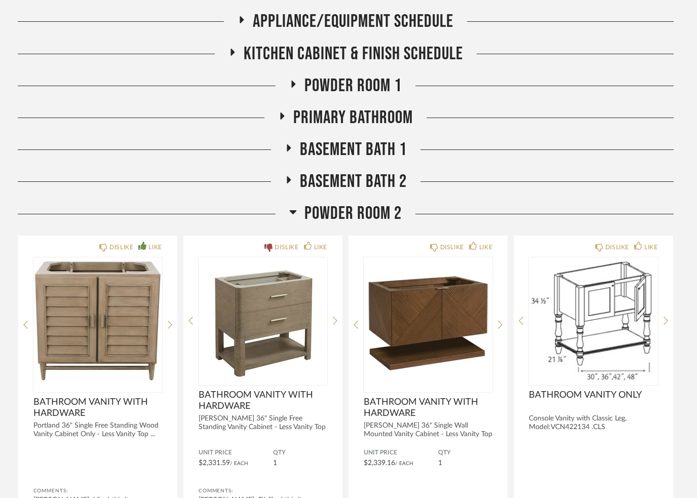
scroll to position [341, 0]
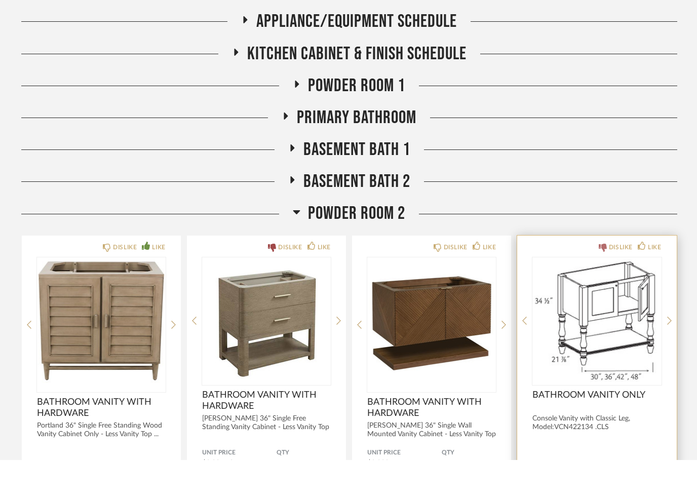
click at [607, 280] on div "DISLIKE" at bounding box center [616, 285] width 34 height 10
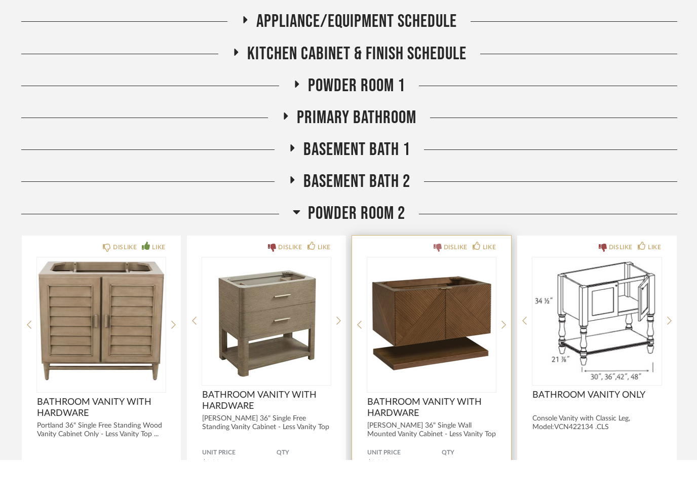
click at [439, 282] on icon at bounding box center [438, 286] width 8 height 8
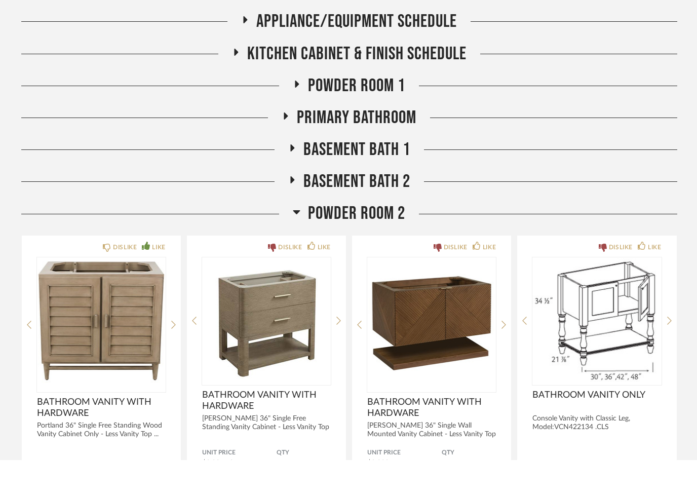
click at [371, 113] on span "POWDER ROOM 1" at bounding box center [356, 124] width 97 height 22
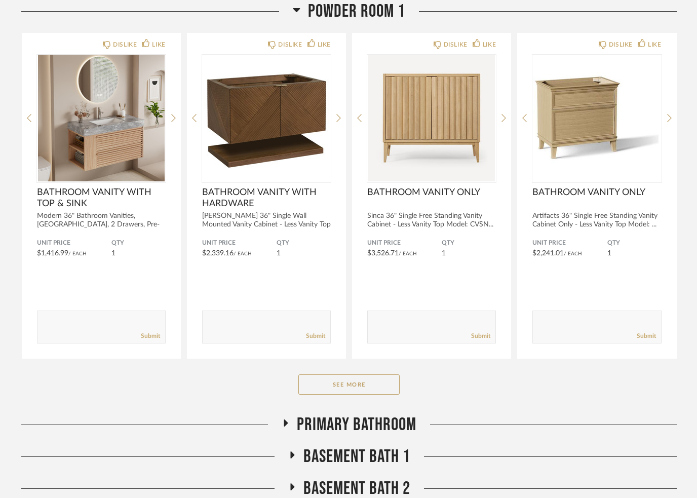
scroll to position [453, 0]
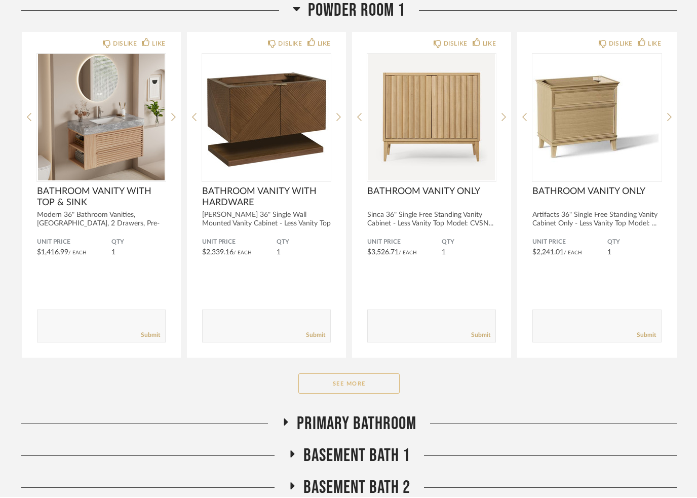
click at [332, 388] on button "See More" at bounding box center [348, 385] width 101 height 20
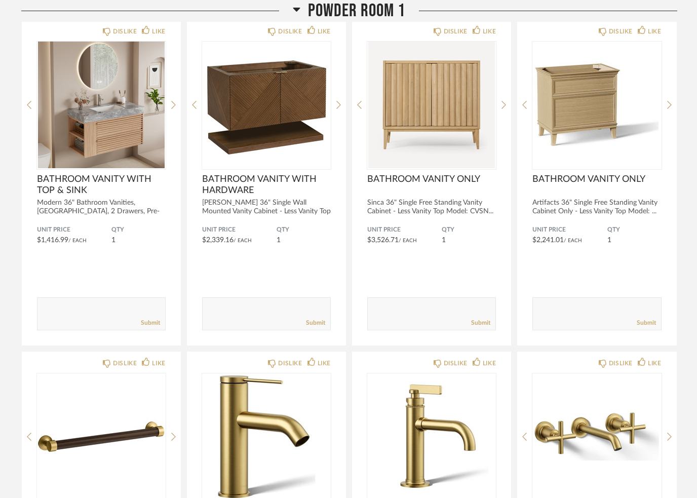
scroll to position [463, 0]
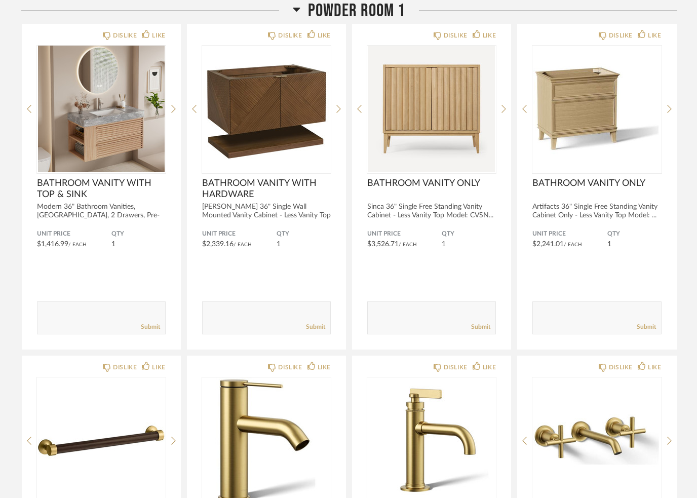
click at [301, 17] on h2 "POWDER ROOM 1" at bounding box center [349, 11] width 112 height 22
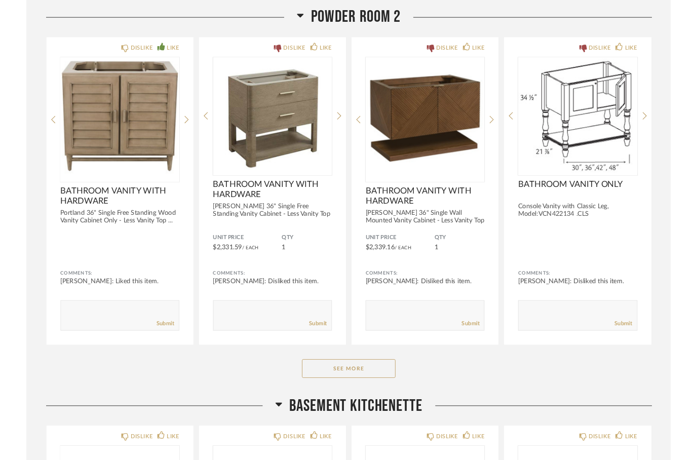
scroll to position [582, 0]
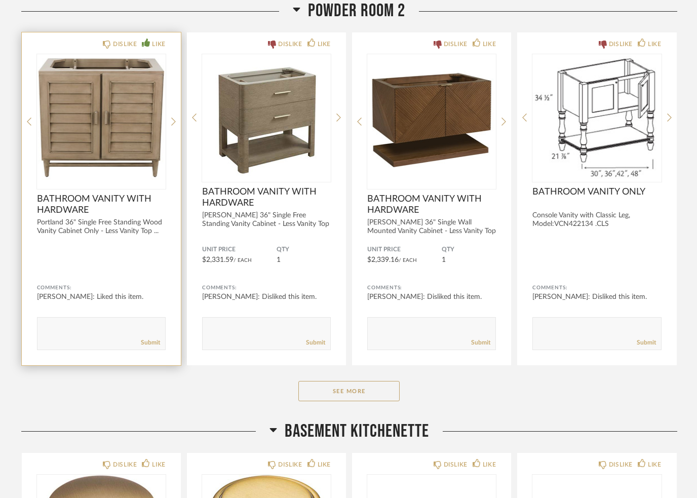
click at [81, 318] on form "Submit" at bounding box center [101, 333] width 129 height 33
click at [72, 333] on textarea at bounding box center [101, 329] width 128 height 14
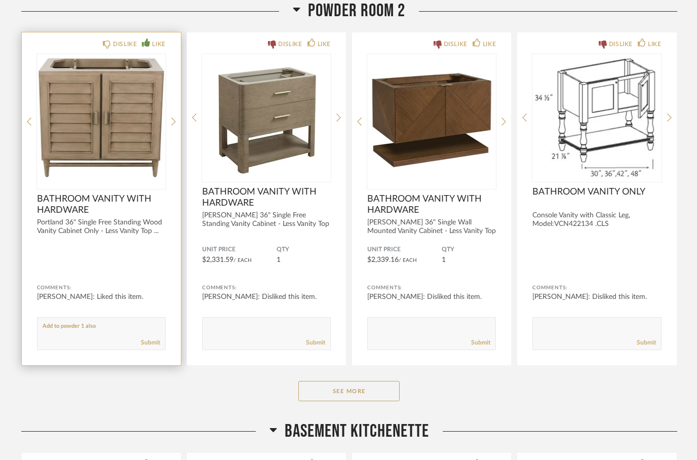
click at [79, 327] on textarea at bounding box center [101, 329] width 128 height 14
click at [155, 344] on link "Submit" at bounding box center [150, 342] width 19 height 9
type textarea "Add to powder room 1 also"
click at [148, 333] on textarea at bounding box center [101, 329] width 128 height 14
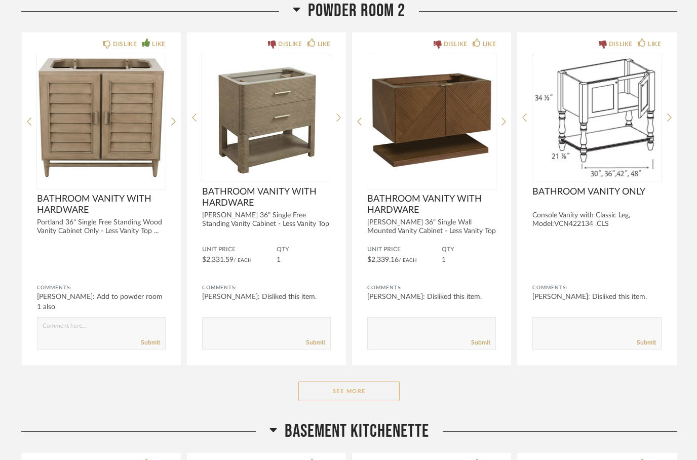
click at [345, 393] on button "See More" at bounding box center [348, 391] width 101 height 20
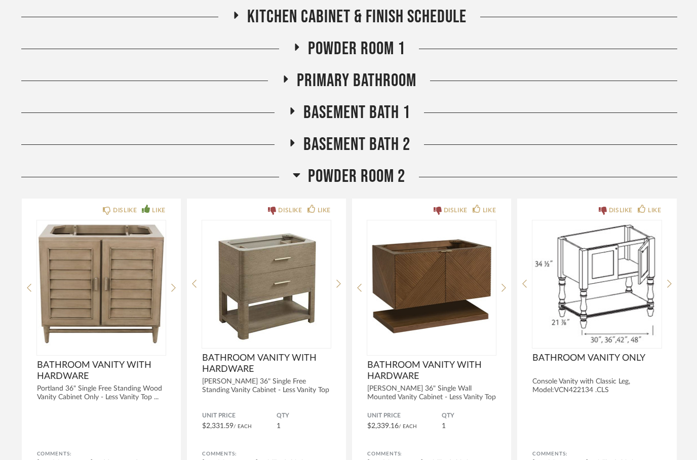
scroll to position [416, 0]
click at [304, 46] on h2 "POWDER ROOM 1" at bounding box center [349, 49] width 112 height 22
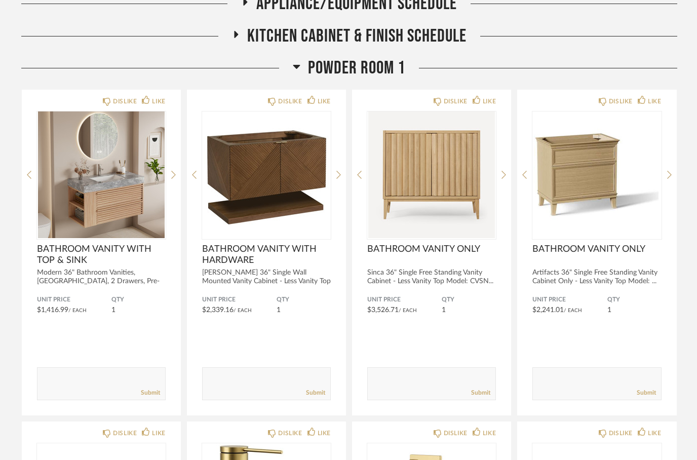
scroll to position [386, 0]
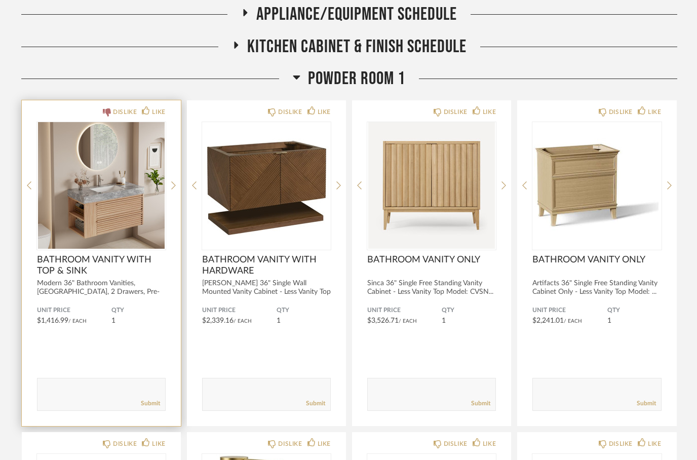
click at [104, 116] on icon at bounding box center [107, 112] width 8 height 8
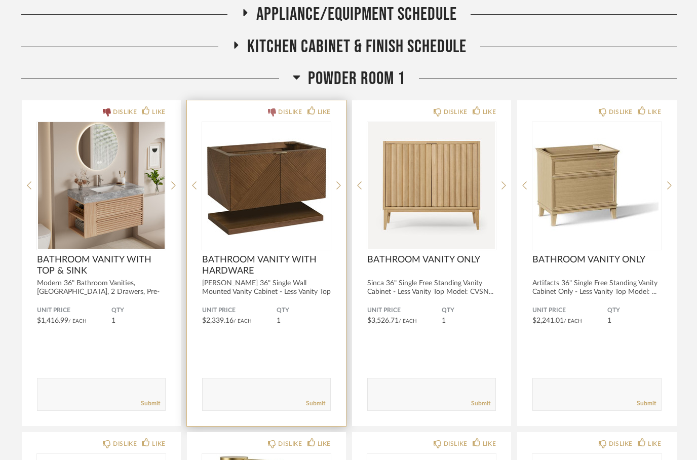
click at [276, 109] on div "DISLIKE" at bounding box center [285, 112] width 34 height 10
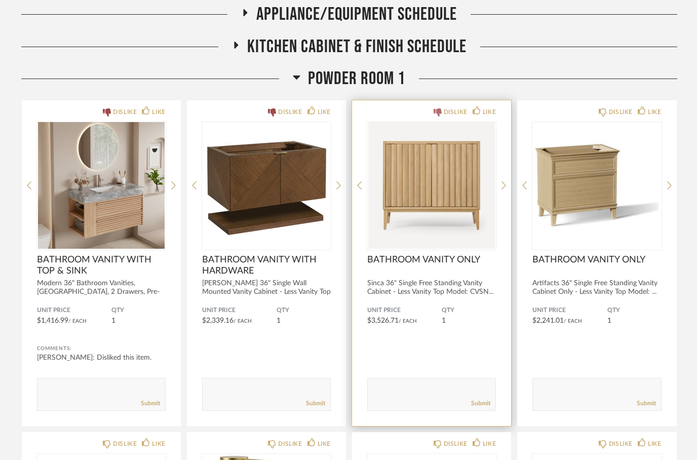
click at [436, 113] on icon at bounding box center [438, 112] width 8 height 8
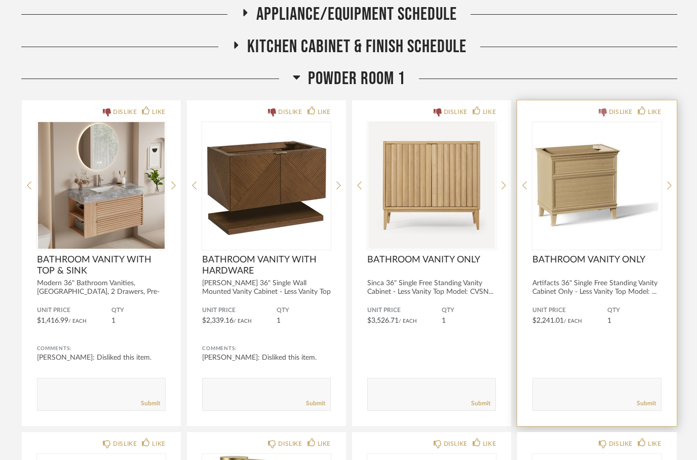
click at [600, 116] on icon at bounding box center [603, 112] width 8 height 8
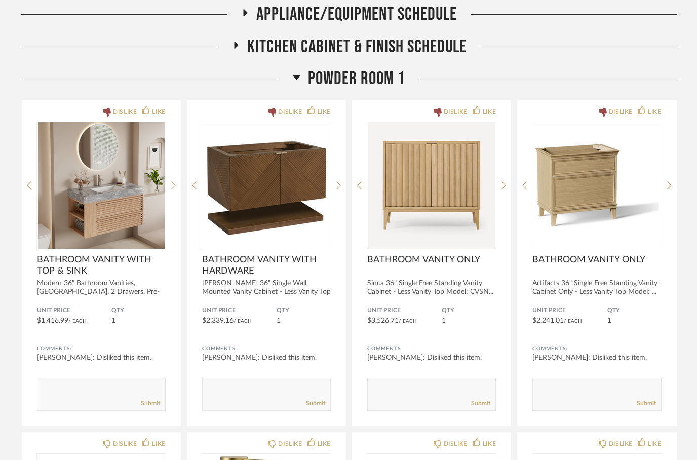
click at [303, 74] on h2 "POWDER ROOM 1" at bounding box center [349, 79] width 112 height 22
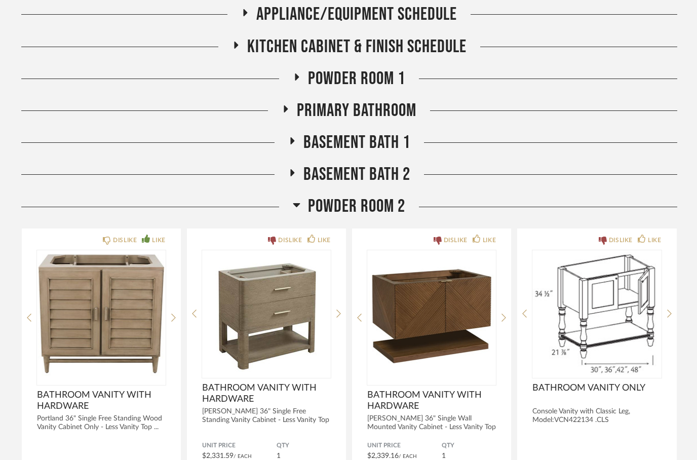
click at [292, 110] on h2 "Primary Bathroom" at bounding box center [349, 111] width 135 height 22
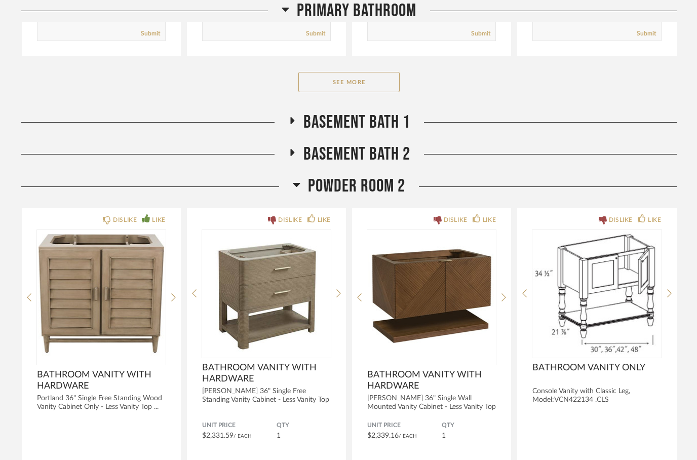
scroll to position [780, 0]
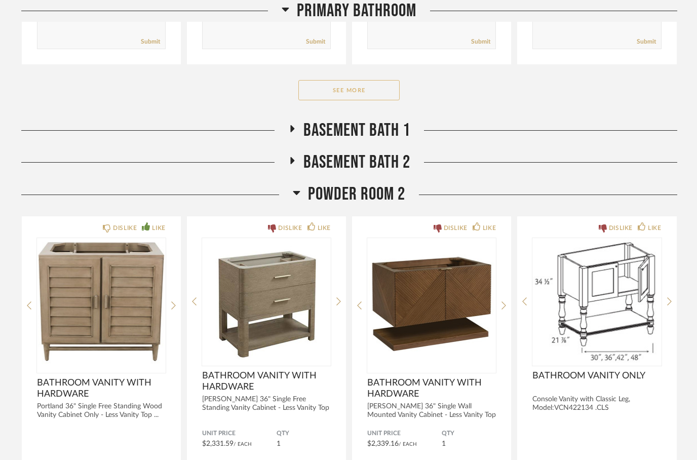
click at [338, 94] on button "See More" at bounding box center [348, 90] width 101 height 20
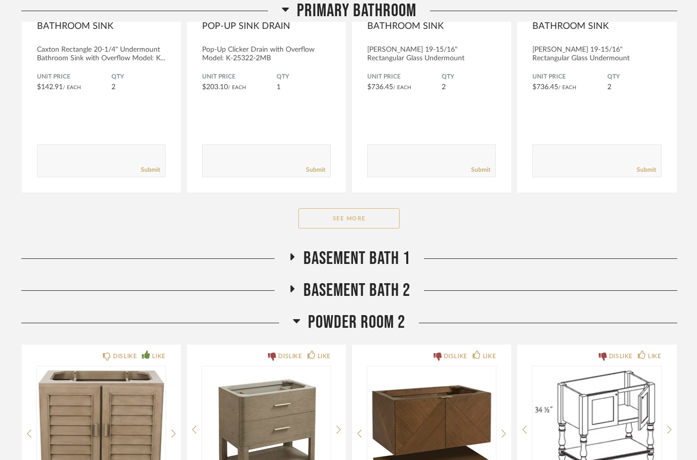
scroll to position [2121, 0]
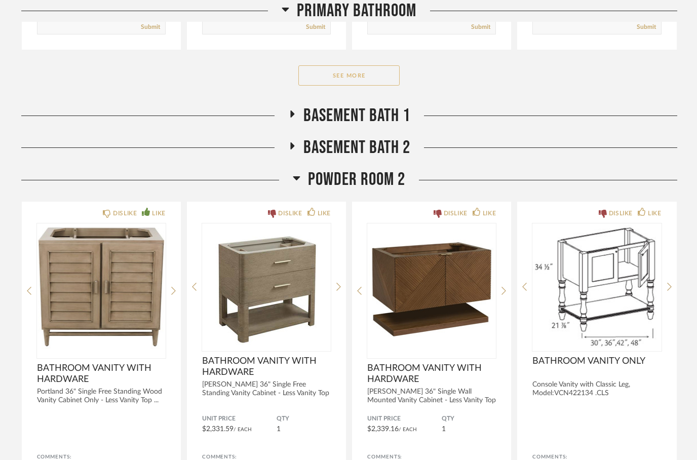
click at [327, 85] on button "See More" at bounding box center [348, 76] width 101 height 20
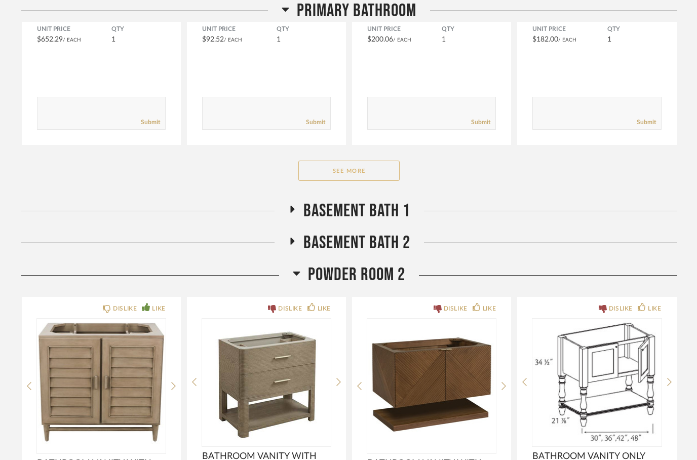
scroll to position [3354, 0]
click at [290, 209] on icon at bounding box center [292, 210] width 12 height 8
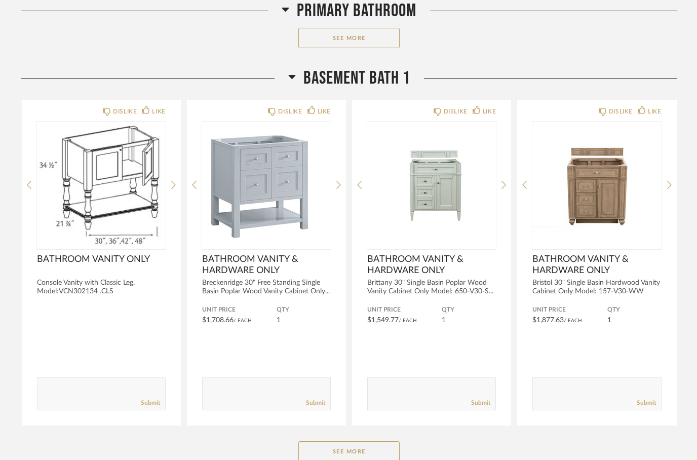
scroll to position [3487, 0]
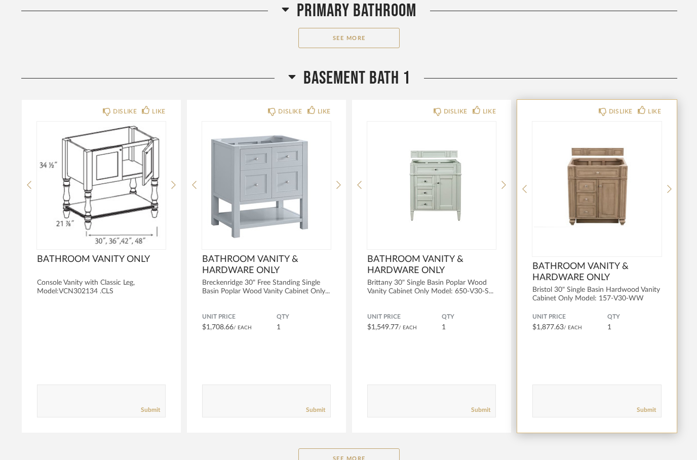
click at [0, 0] on img at bounding box center [0, 0] width 0 height 0
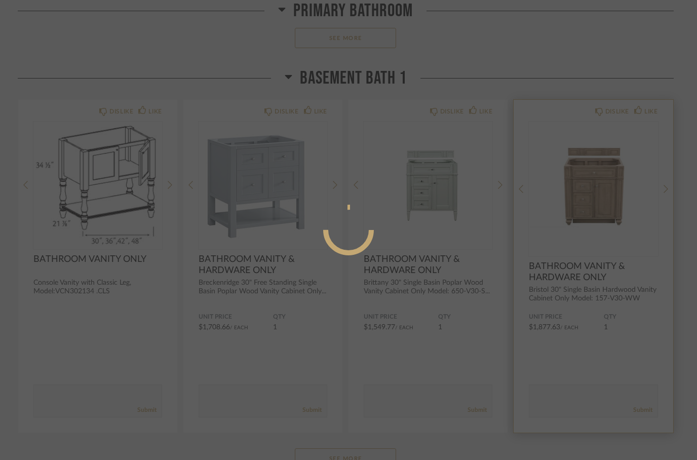
scroll to position [0, 0]
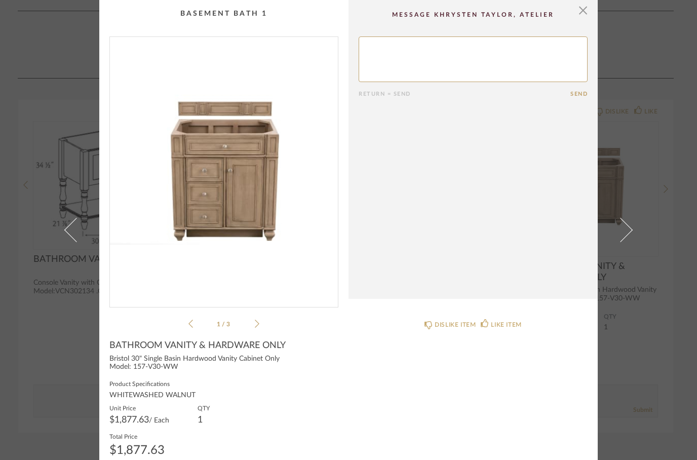
click at [600, 15] on div "× 1 / 3 Return = Send Send BATHROOM VANITY & HARDWARE ONLY Bristol 30" Single B…" at bounding box center [349, 237] width 584 height 475
click at [586, 10] on span "button" at bounding box center [583, 10] width 20 height 20
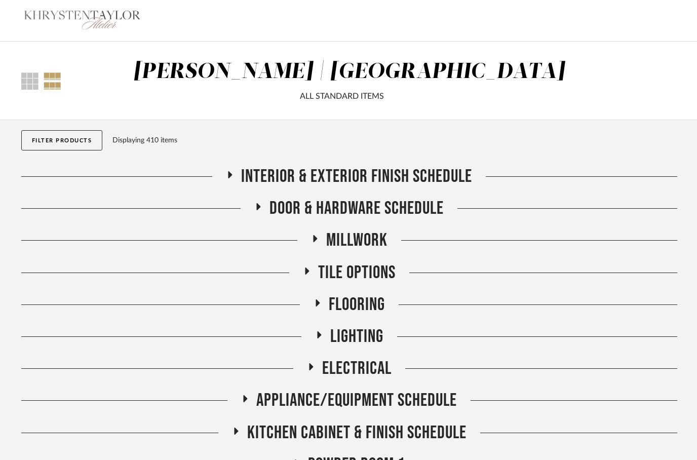
scroll to position [3487, 0]
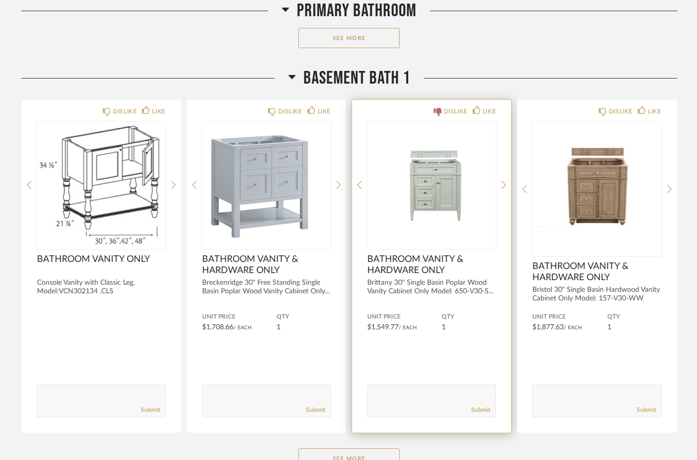
click at [441, 111] on div "DISLIKE" at bounding box center [451, 111] width 34 height 10
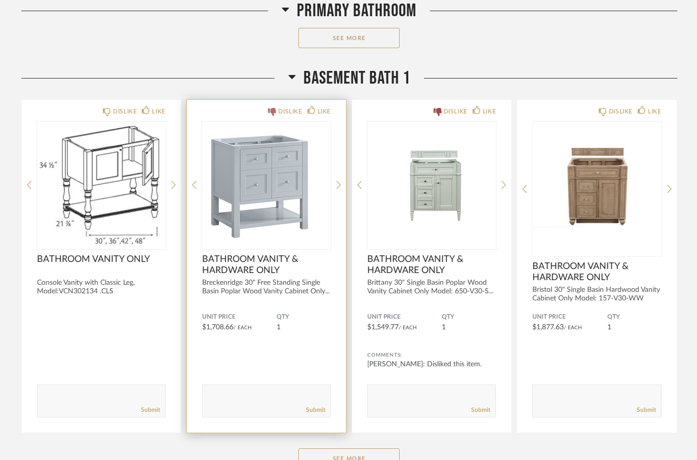
click at [279, 109] on div "DISLIKE" at bounding box center [290, 111] width 24 height 10
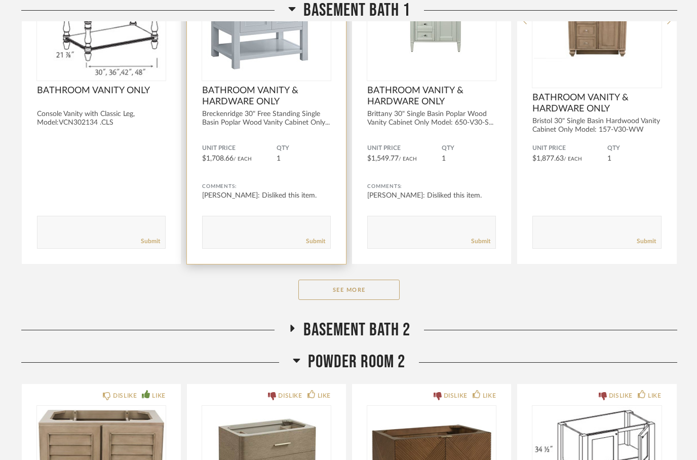
scroll to position [3656, 0]
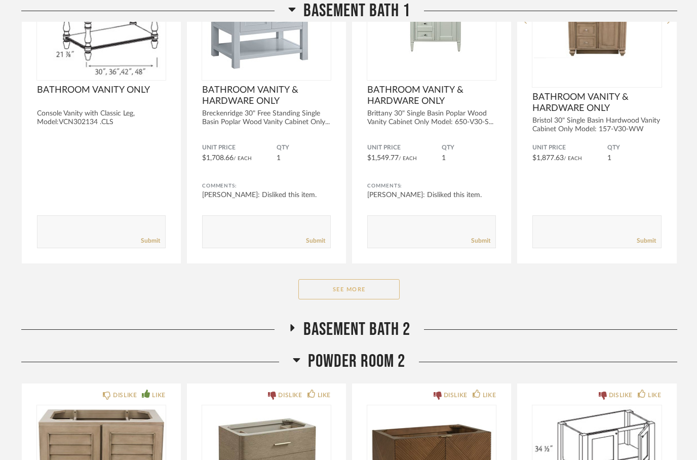
click at [330, 286] on button "See More" at bounding box center [348, 289] width 101 height 20
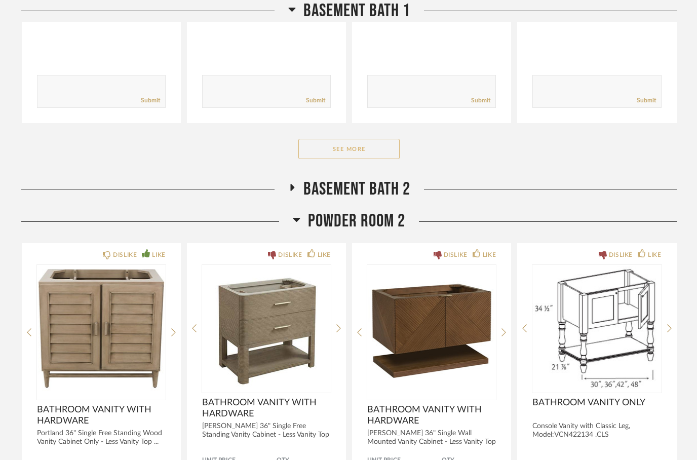
scroll to position [5132, 0]
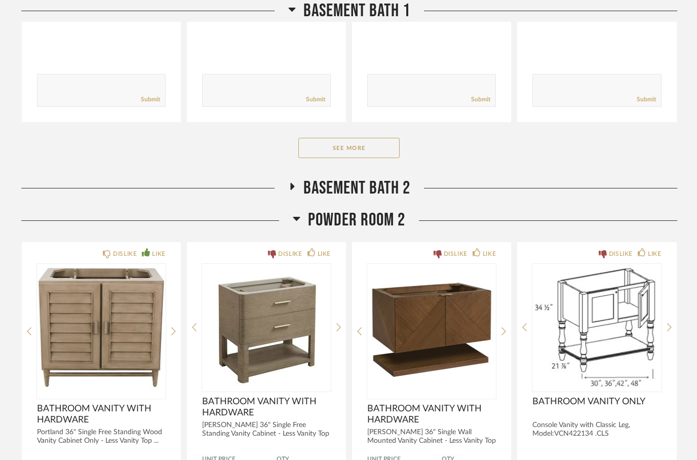
click at [294, 182] on fa-icon at bounding box center [292, 189] width 8 height 15
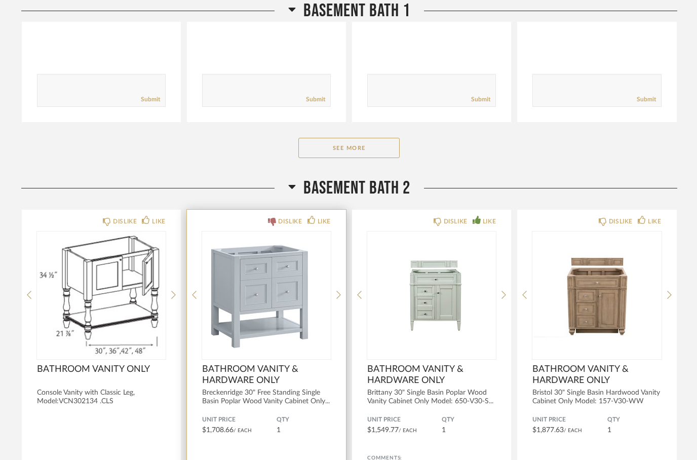
click at [272, 221] on icon at bounding box center [272, 222] width 8 height 8
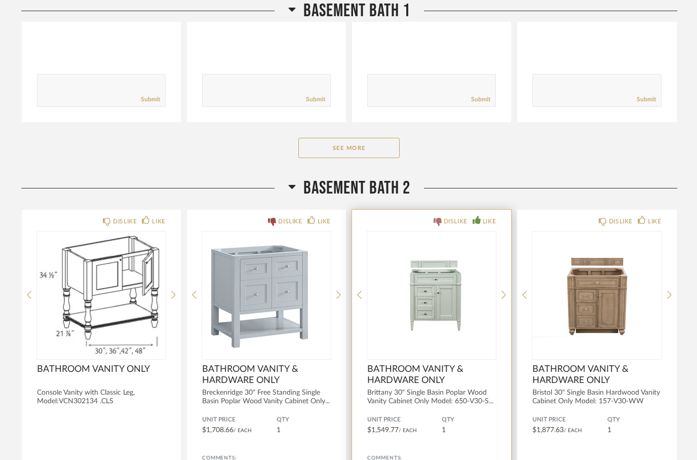
click at [441, 223] on icon at bounding box center [438, 222] width 8 height 8
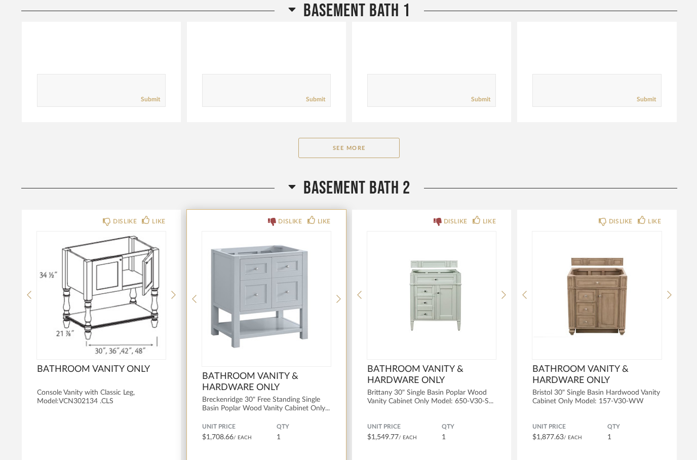
click at [281, 218] on div "DISLIKE" at bounding box center [290, 221] width 24 height 10
click at [277, 224] on div "DISLIKE" at bounding box center [285, 221] width 34 height 10
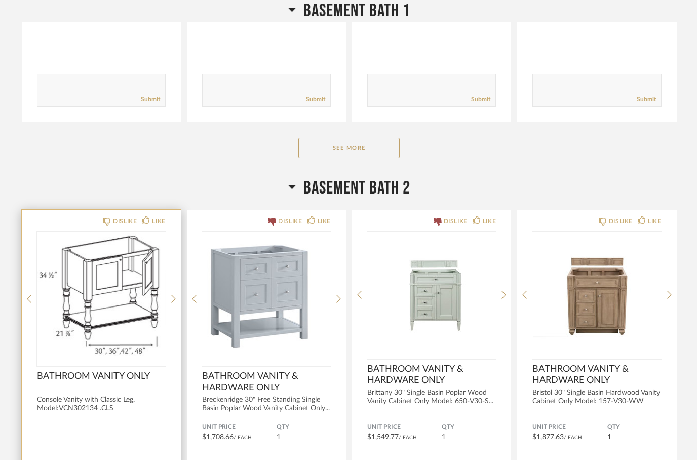
click at [0, 0] on img at bounding box center [0, 0] width 0 height 0
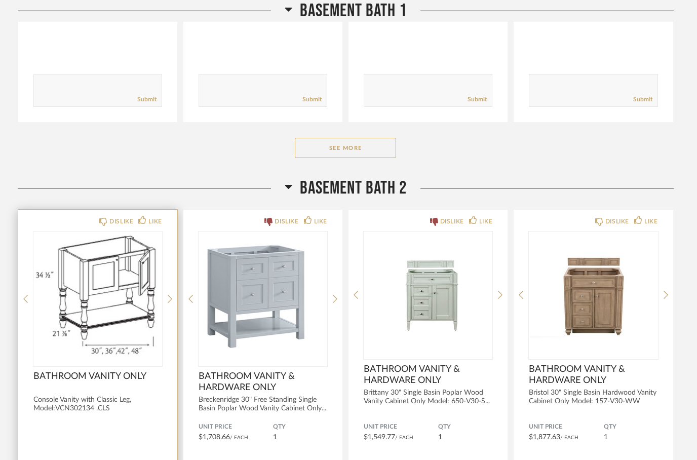
scroll to position [0, 0]
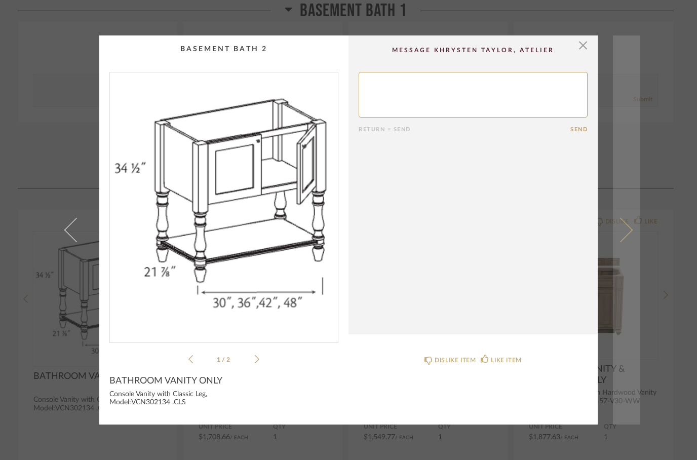
click at [637, 226] on link at bounding box center [626, 230] width 27 height 390
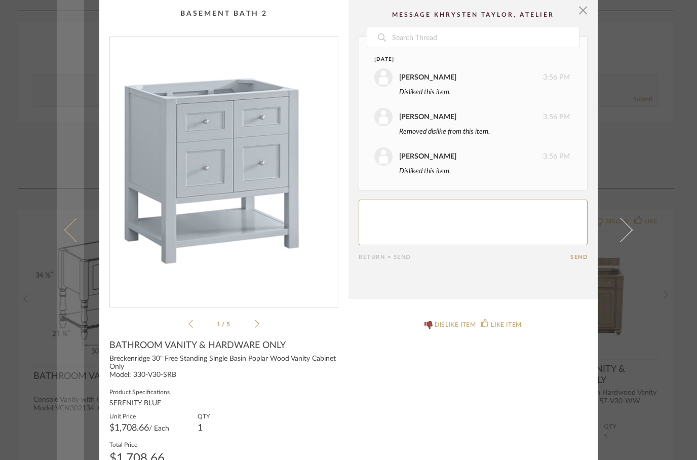
click at [75, 254] on link at bounding box center [70, 230] width 27 height 460
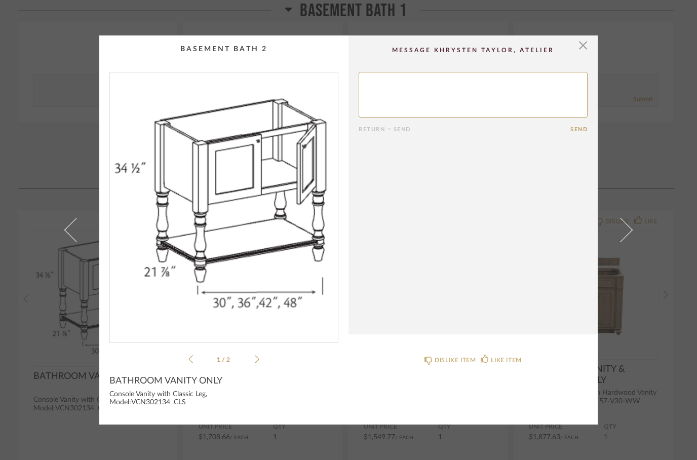
click at [256, 350] on div "1 / 2" at bounding box center [223, 218] width 229 height 293
click at [261, 358] on div "1 / 2" at bounding box center [223, 218] width 229 height 293
click at [258, 357] on icon at bounding box center [257, 359] width 5 height 9
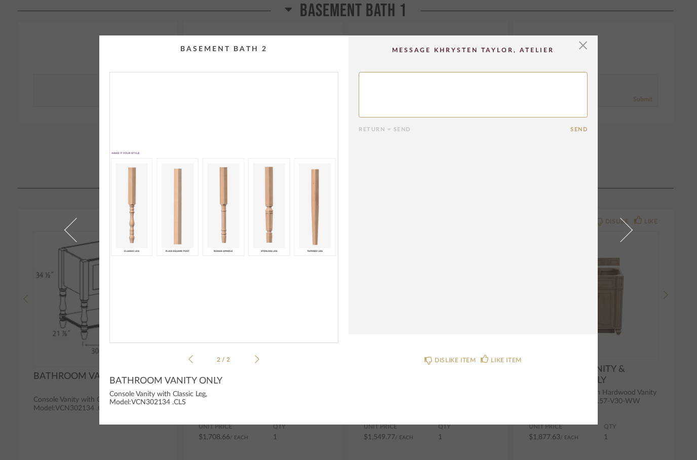
click at [247, 252] on img "1" at bounding box center [224, 203] width 228 height 262
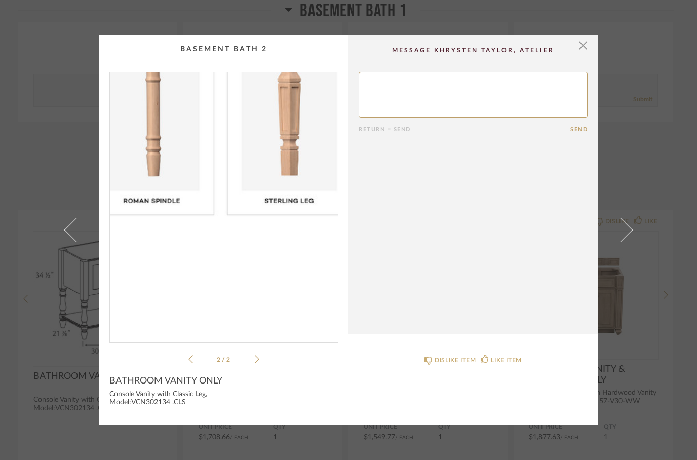
click at [399, 98] on textarea at bounding box center [473, 95] width 229 height 46
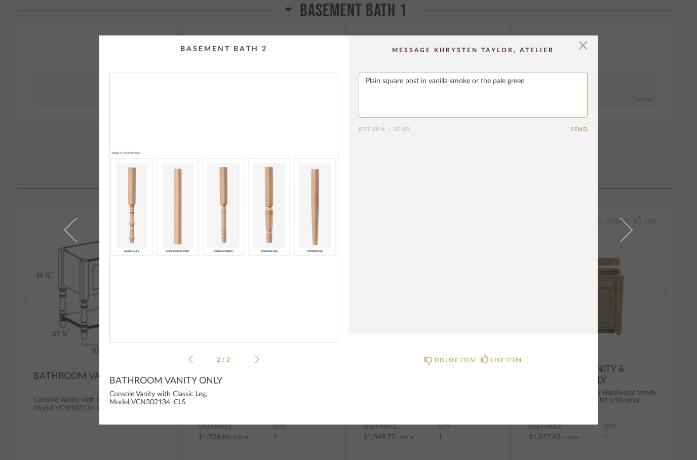
type textarea "Plain square post in vanilla smoke or the pale green"
click at [584, 128] on button "Send" at bounding box center [579, 129] width 17 height 7
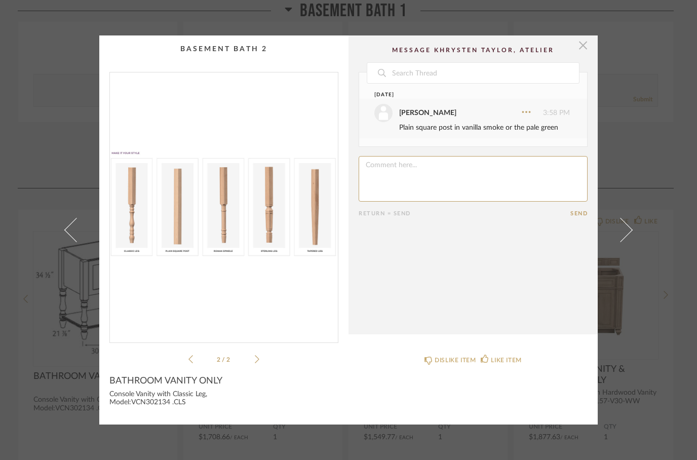
click at [587, 44] on span "button" at bounding box center [583, 45] width 20 height 20
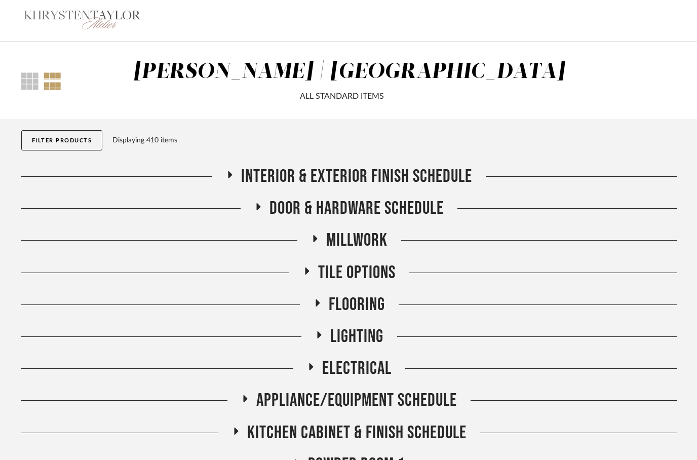
scroll to position [5132, 0]
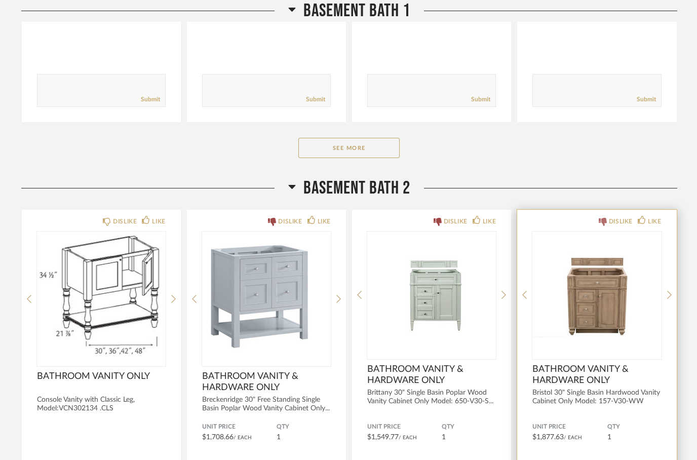
click at [599, 223] on icon at bounding box center [603, 222] width 8 height 8
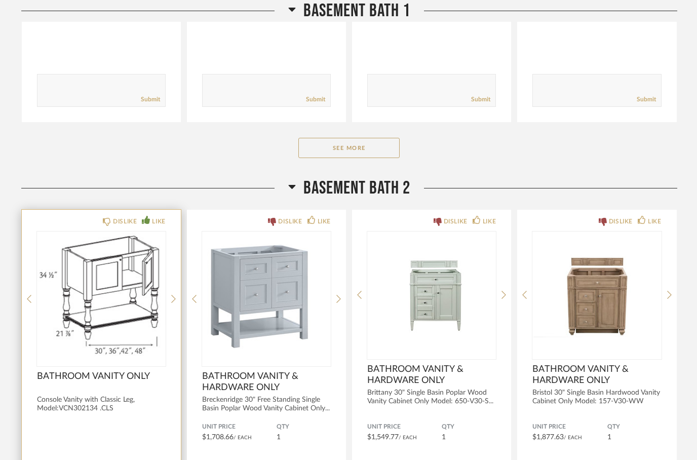
click at [147, 223] on icon at bounding box center [146, 220] width 8 height 8
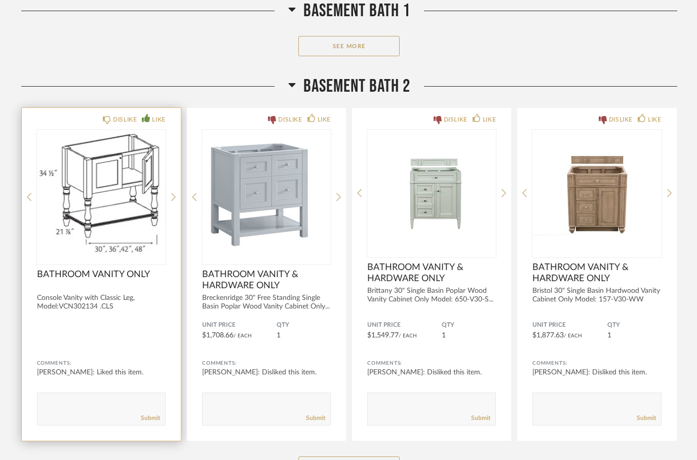
scroll to position [5234, 0]
click at [72, 419] on div "Submit" at bounding box center [101, 418] width 128 height 14
click at [88, 409] on textarea at bounding box center [101, 404] width 128 height 14
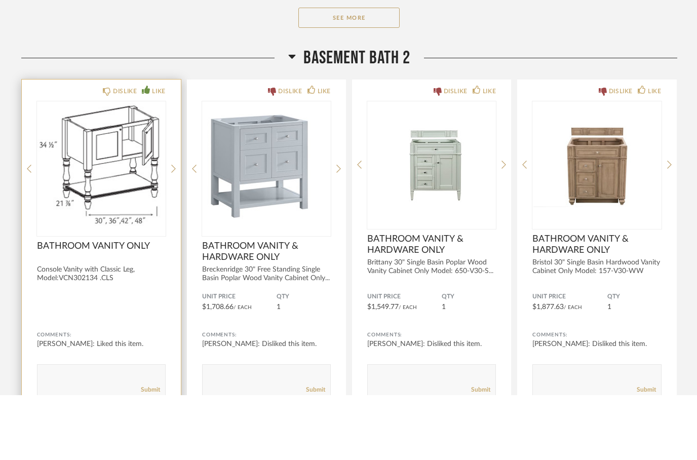
scroll to position [5219, 0]
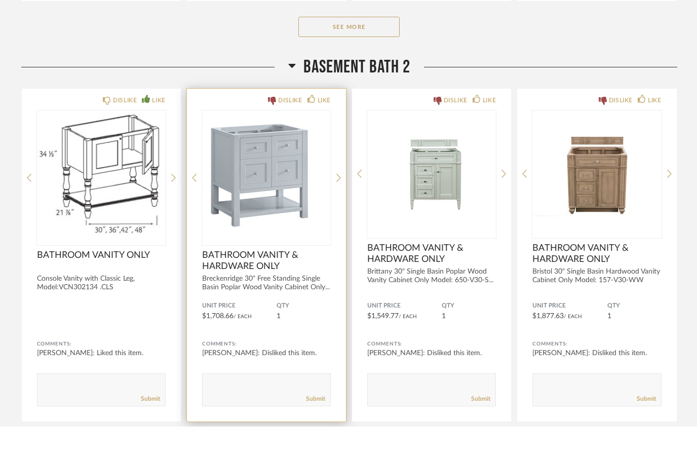
click at [276, 182] on img "0" at bounding box center [266, 207] width 129 height 127
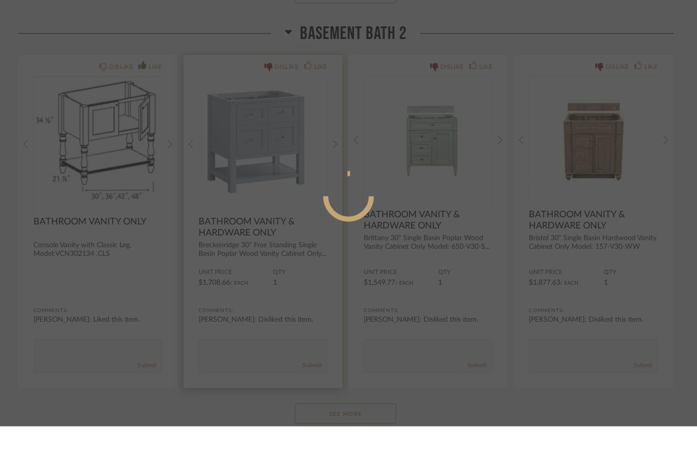
scroll to position [0, 0]
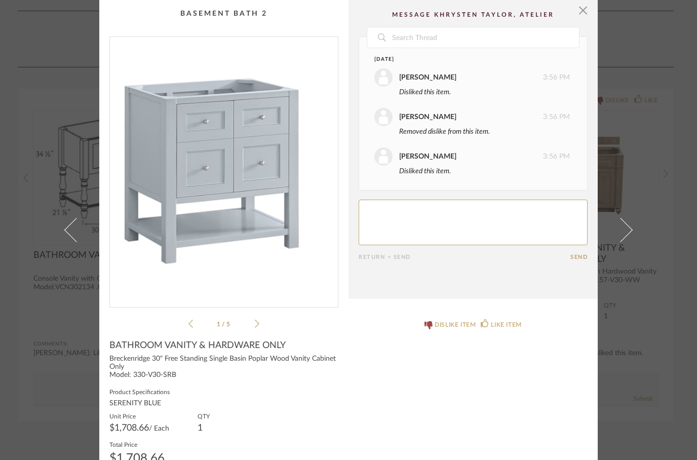
click at [258, 327] on icon at bounding box center [257, 323] width 5 height 9
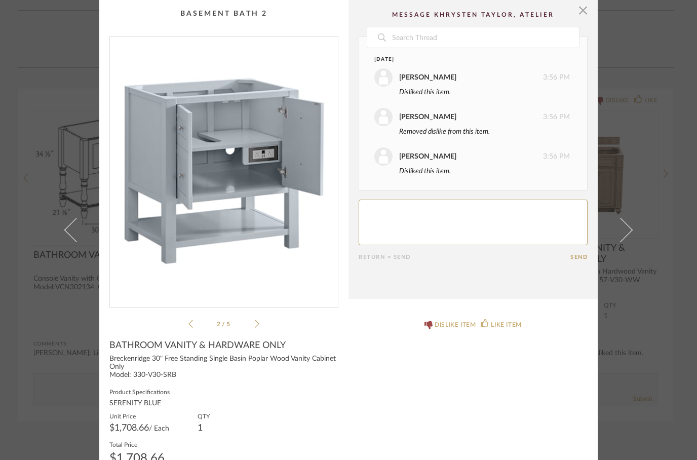
click at [287, 164] on img "1" at bounding box center [224, 168] width 228 height 262
click at [352, 383] on div "DISLIKE ITEM LIKE ITEM" at bounding box center [473, 391] width 249 height 163
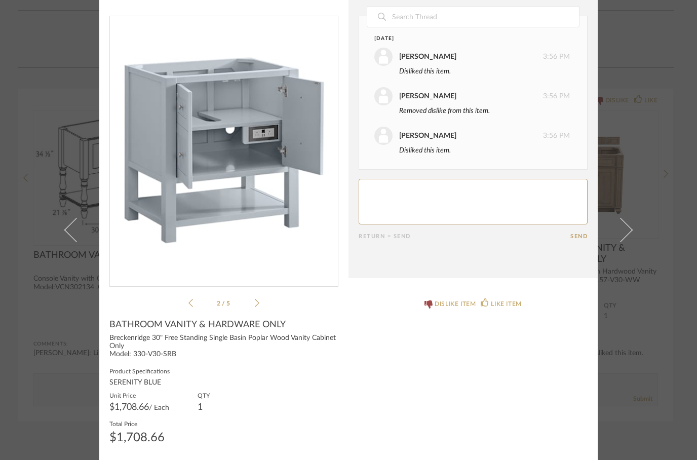
scroll to position [21, 0]
click at [420, 218] on textarea at bounding box center [473, 202] width 229 height 46
type textarea "P"
type textarea "Look at the whitewashed oak option also"
click at [584, 236] on button "Send" at bounding box center [579, 236] width 17 height 7
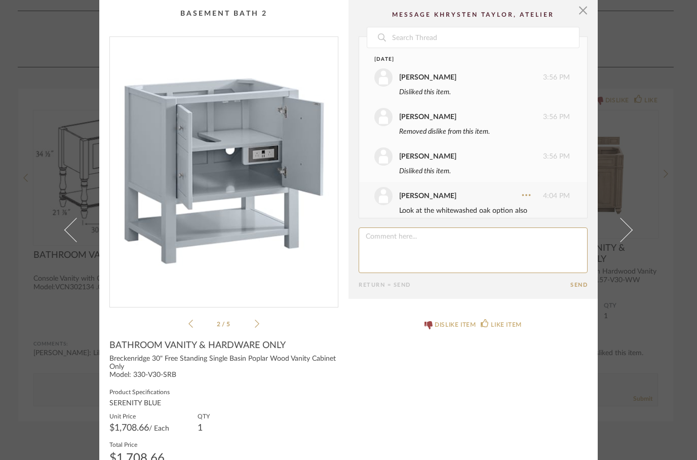
scroll to position [0, 0]
click at [587, 4] on span "button" at bounding box center [583, 10] width 20 height 20
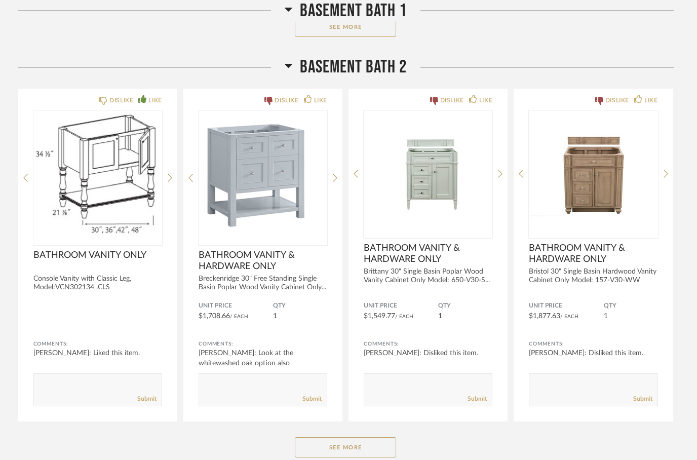
scroll to position [5253, 0]
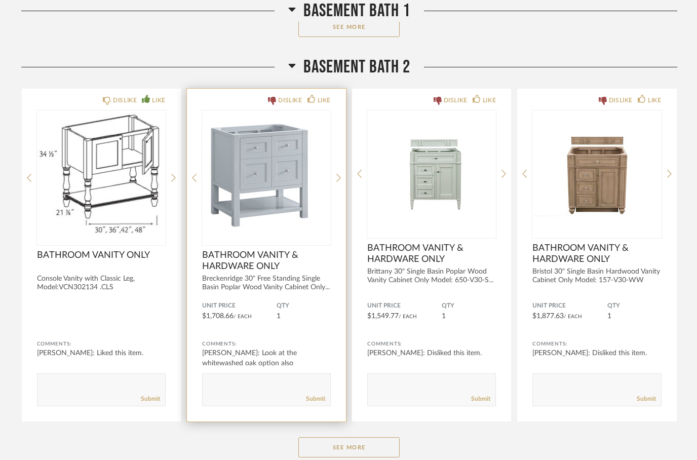
click at [280, 103] on div "DISLIKE" at bounding box center [290, 100] width 24 height 10
click at [320, 99] on div "LIKE" at bounding box center [324, 100] width 13 height 10
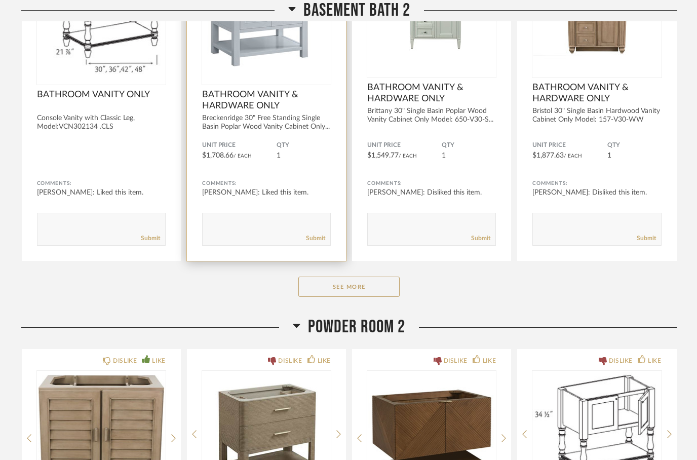
scroll to position [5414, 0]
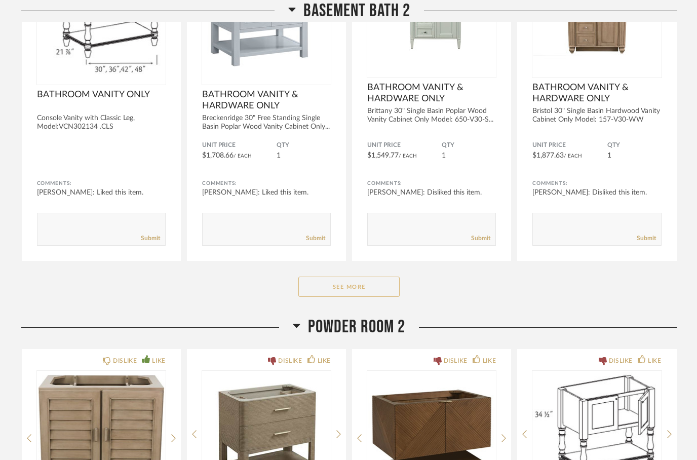
click at [365, 292] on button "See More" at bounding box center [348, 287] width 101 height 20
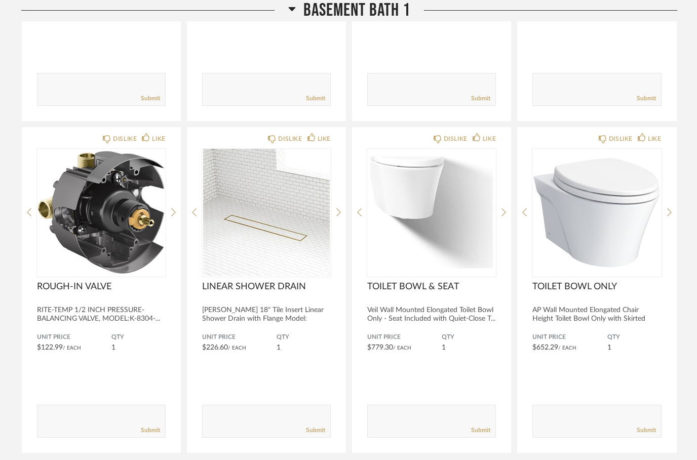
scroll to position [4801, 0]
click at [293, 6] on icon at bounding box center [292, 9] width 8 height 12
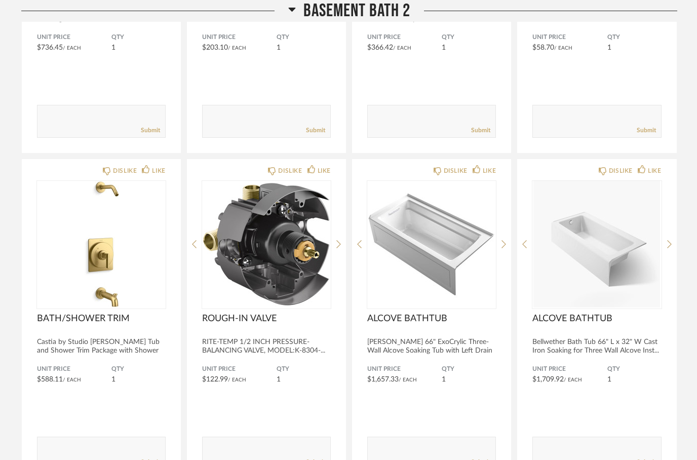
click at [293, 16] on fa-icon at bounding box center [292, 12] width 8 height 15
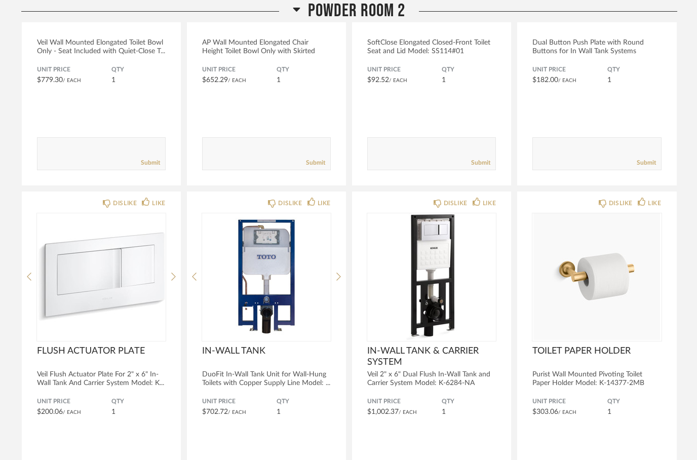
click at [297, 17] on fa-icon at bounding box center [297, 12] width 8 height 15
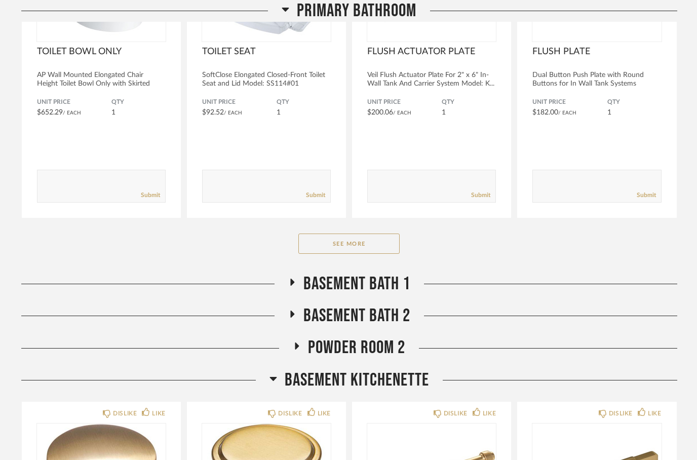
scroll to position [3281, 0]
click at [298, 344] on icon at bounding box center [297, 347] width 12 height 8
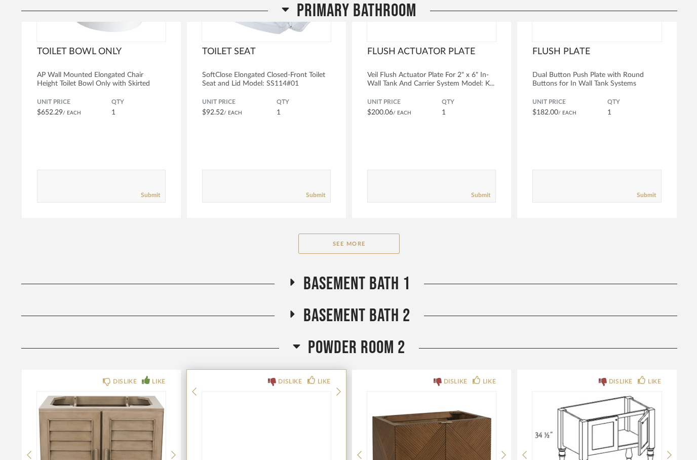
click at [0, 0] on img at bounding box center [0, 0] width 0 height 0
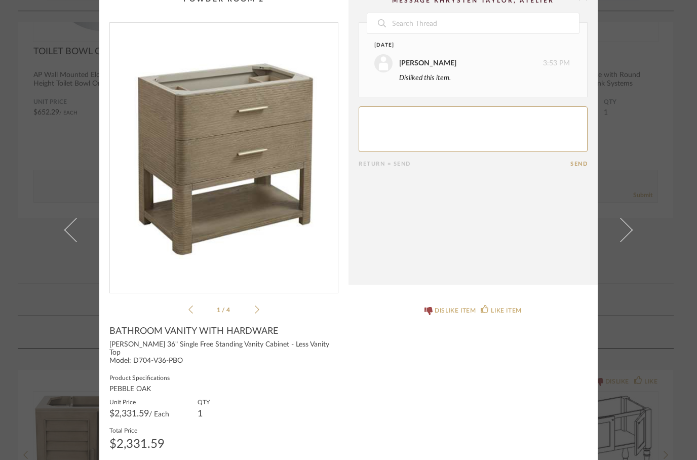
scroll to position [13, 0]
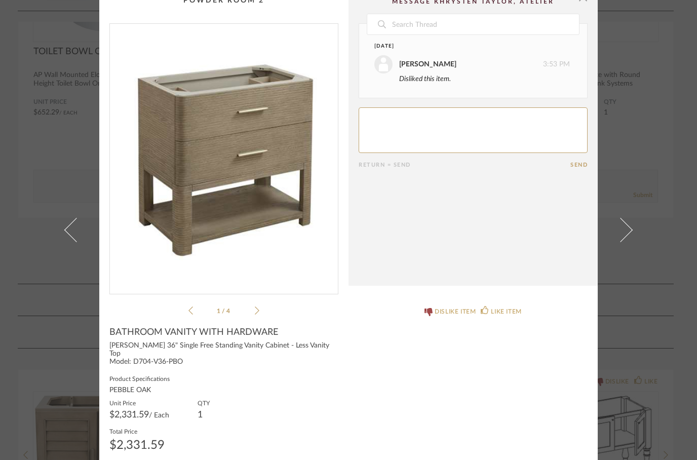
click at [230, 164] on img "0" at bounding box center [224, 155] width 228 height 262
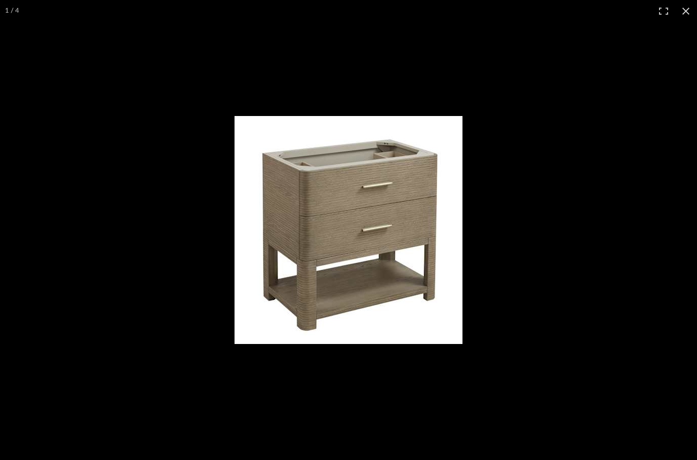
click at [388, 225] on img at bounding box center [349, 230] width 228 height 228
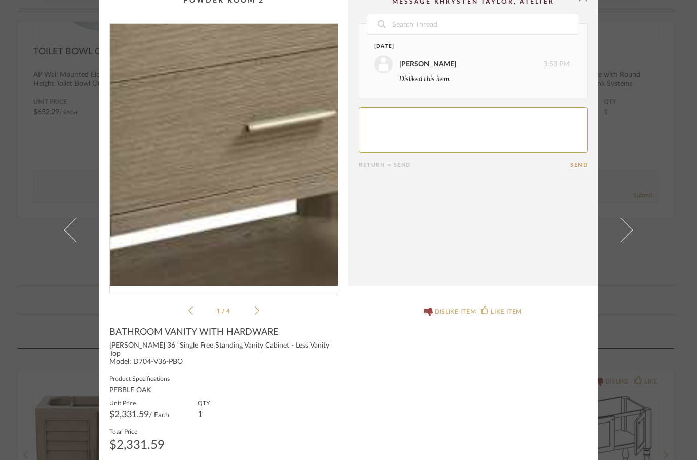
click at [261, 299] on div "1 / 4" at bounding box center [223, 169] width 229 height 293
click at [268, 314] on div "1 / 4" at bounding box center [223, 169] width 229 height 293
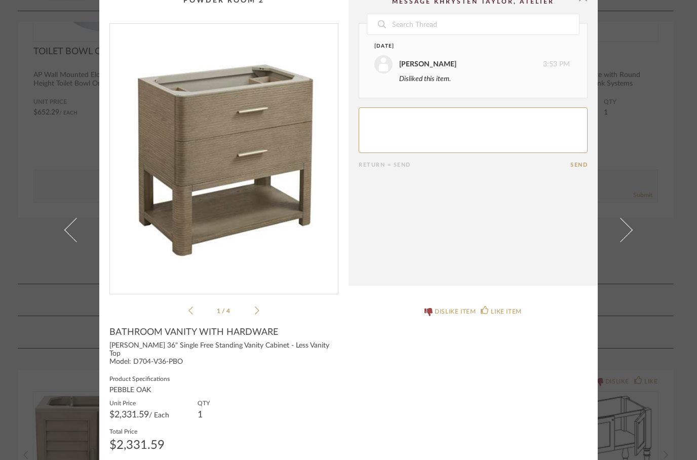
click at [258, 314] on icon at bounding box center [257, 310] width 5 height 9
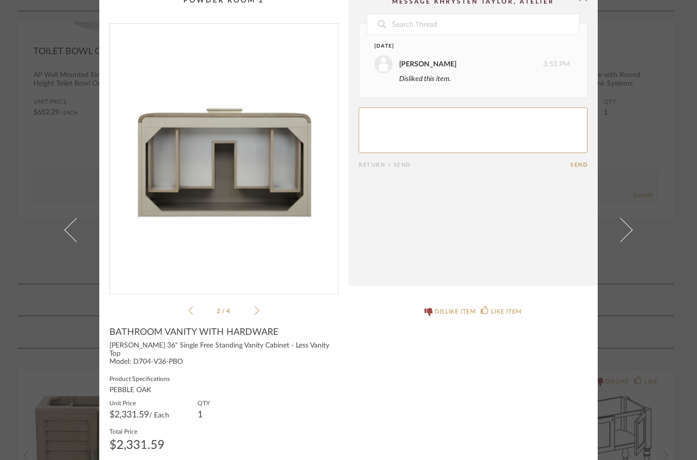
click at [268, 315] on div "2 / 4" at bounding box center [223, 169] width 229 height 293
click at [265, 308] on div "2 / 4" at bounding box center [223, 169] width 229 height 293
click at [272, 308] on div "2 / 4" at bounding box center [223, 169] width 229 height 293
click at [256, 318] on cpp-summary-info "BATHROOM VANITY WITH HARDWARE Lucian 36" Single Free Standing Vanity Cabinet - …" at bounding box center [223, 388] width 249 height 143
click at [264, 309] on div "2 / 4" at bounding box center [223, 169] width 229 height 293
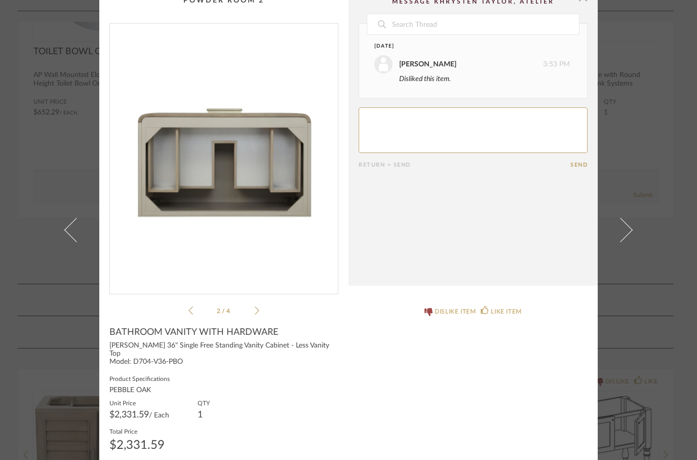
click at [267, 319] on cpp-summary-info "BATHROOM VANITY WITH HARDWARE Lucian 36" Single Free Standing Vanity Cabinet - …" at bounding box center [223, 388] width 249 height 143
click at [262, 309] on div "2 / 4" at bounding box center [223, 169] width 229 height 293
click at [264, 308] on div "2 / 4" at bounding box center [223, 169] width 229 height 293
click at [259, 307] on icon at bounding box center [257, 310] width 5 height 9
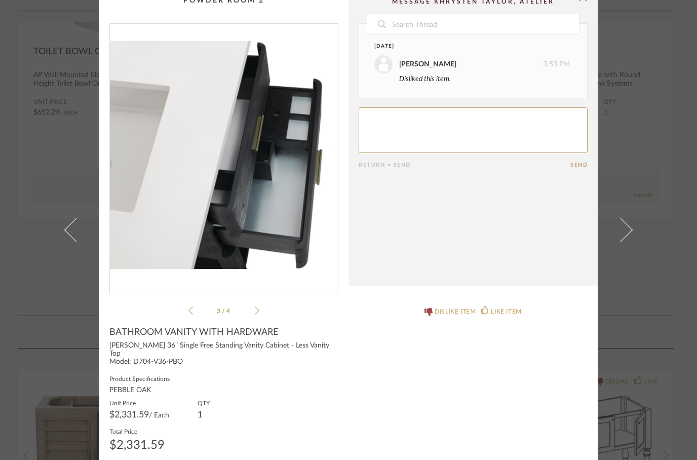
click at [273, 307] on div "3 / 4" at bounding box center [223, 169] width 229 height 293
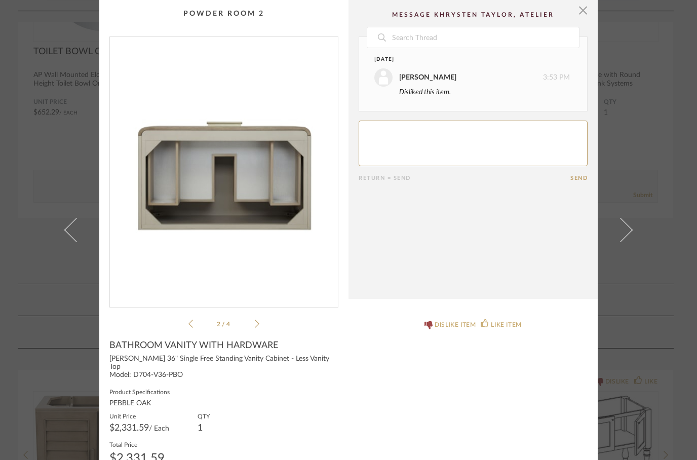
scroll to position [0, 0]
click at [263, 320] on div "2 / 4" at bounding box center [223, 182] width 229 height 293
click at [264, 328] on div "2 / 4" at bounding box center [223, 182] width 229 height 293
click at [262, 320] on div "2 / 4" at bounding box center [223, 182] width 229 height 293
click at [258, 322] on icon at bounding box center [257, 323] width 5 height 9
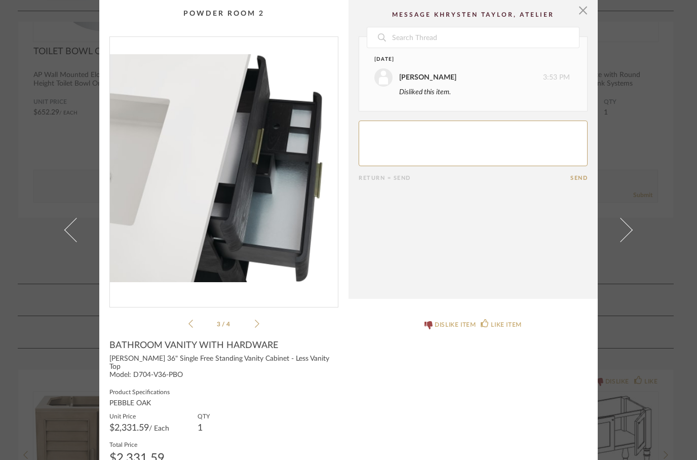
click at [263, 319] on div "3 / 4" at bounding box center [223, 182] width 229 height 293
click at [293, 156] on img "2" at bounding box center [224, 168] width 228 height 262
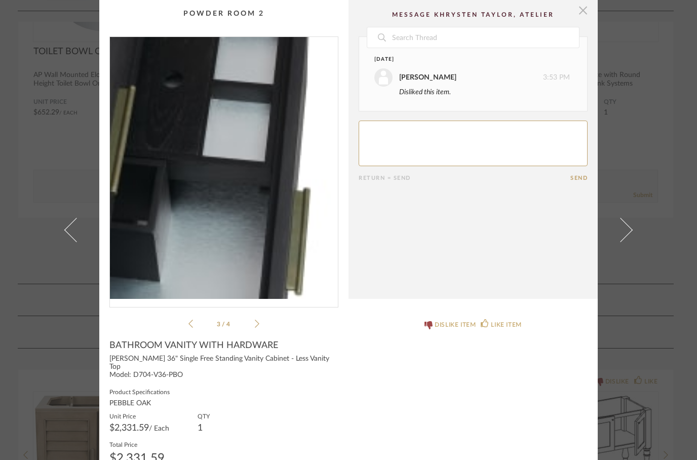
click at [585, 13] on span "button" at bounding box center [583, 10] width 20 height 20
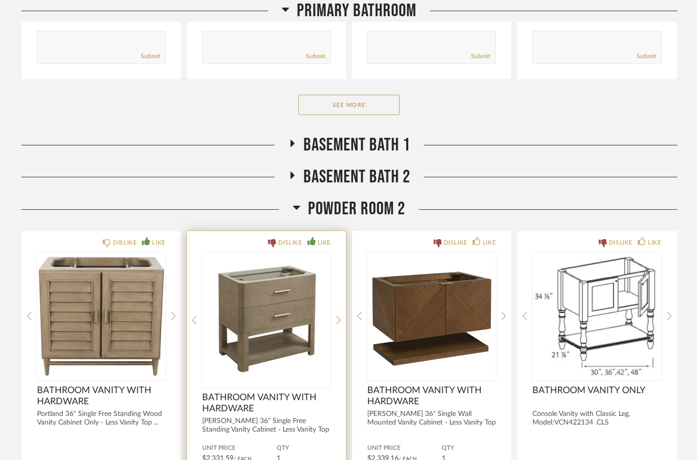
scroll to position [3420, 0]
click at [318, 241] on div "LIKE" at bounding box center [324, 243] width 13 height 10
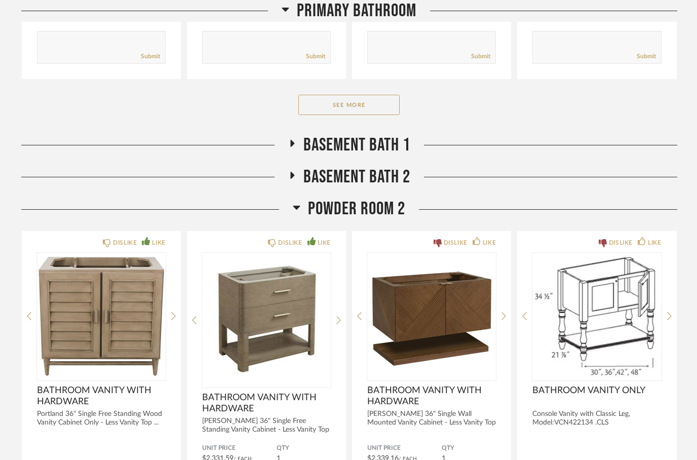
click at [297, 174] on icon at bounding box center [292, 176] width 12 height 8
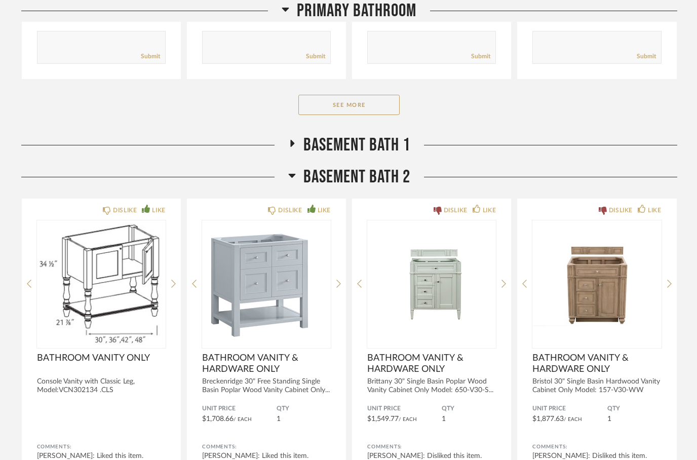
click at [295, 138] on h2 "BASEMENT BATH 1" at bounding box center [349, 145] width 122 height 22
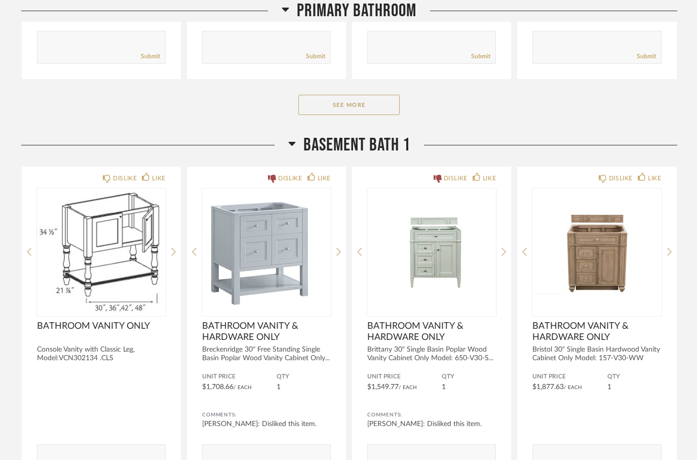
click at [292, 142] on icon at bounding box center [291, 144] width 7 height 4
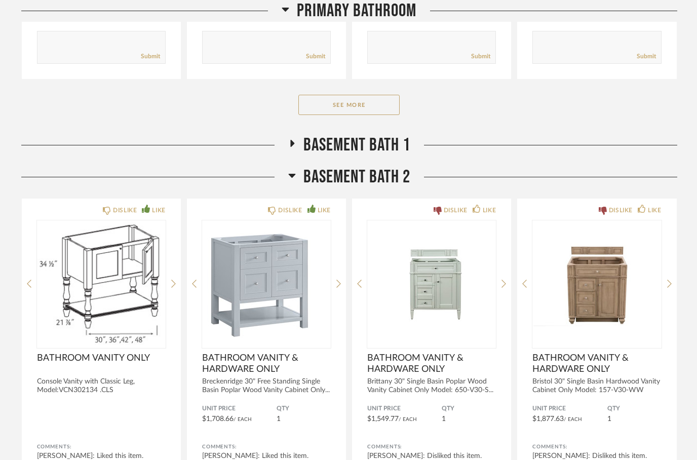
click at [296, 181] on h2 "BASEMENT BATH 2" at bounding box center [349, 177] width 122 height 22
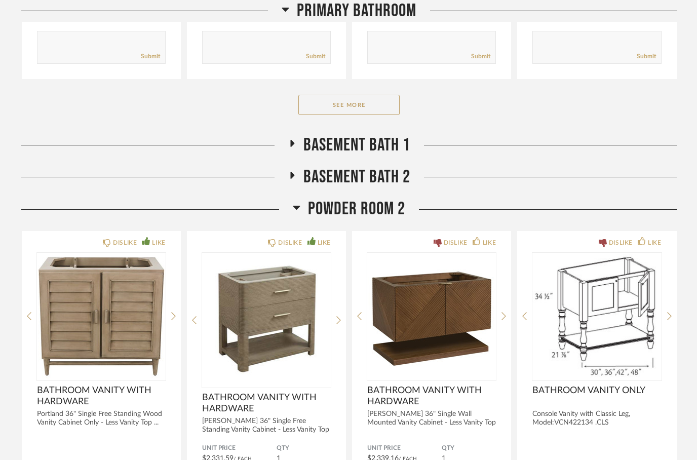
click at [304, 209] on h2 "POWDER ROOM 2" at bounding box center [349, 209] width 112 height 22
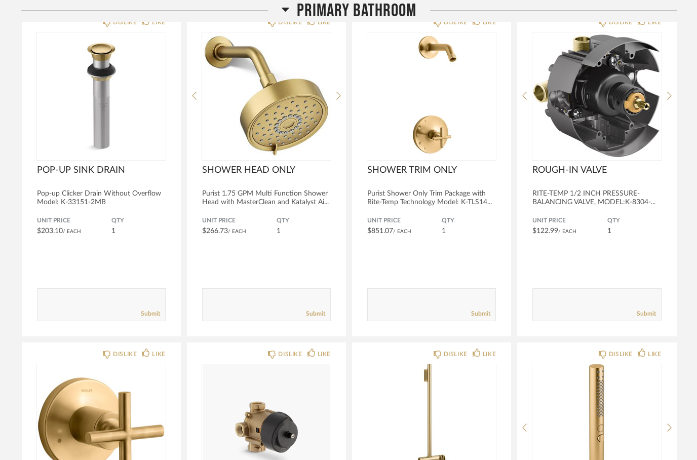
scroll to position [2167, 0]
click at [284, 11] on icon at bounding box center [286, 9] width 8 height 12
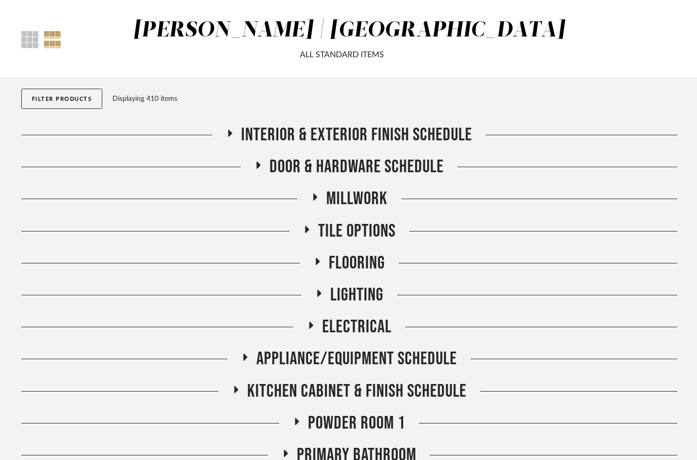
scroll to position [0, 0]
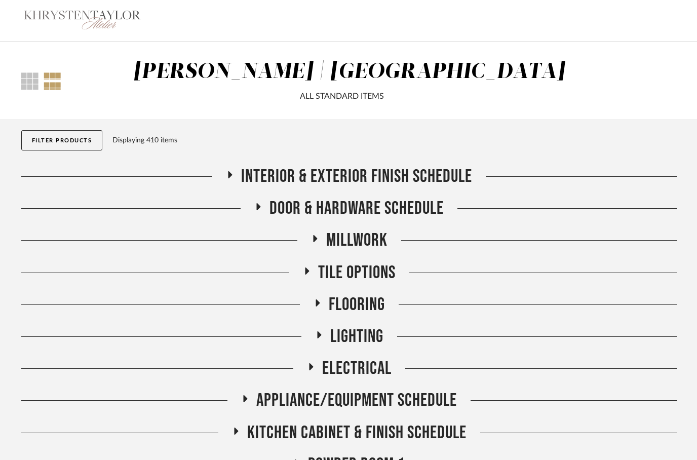
click at [318, 309] on fa-icon at bounding box center [318, 306] width 8 height 15
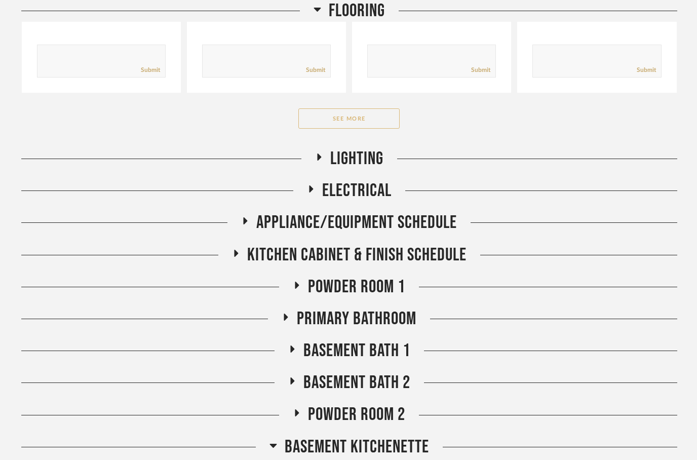
click at [338, 122] on button "See More" at bounding box center [348, 119] width 101 height 20
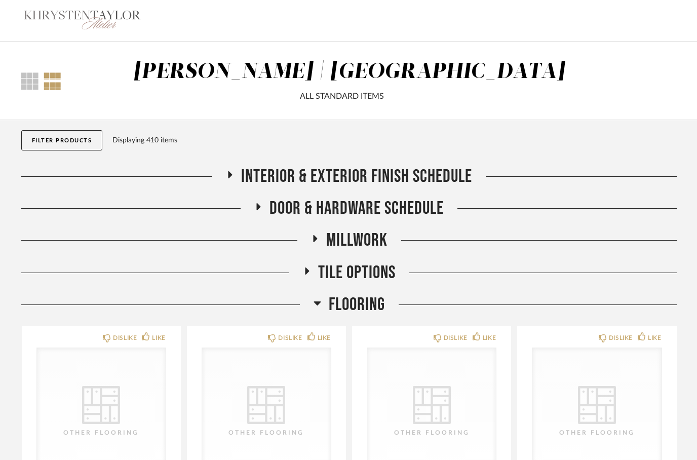
scroll to position [9, 0]
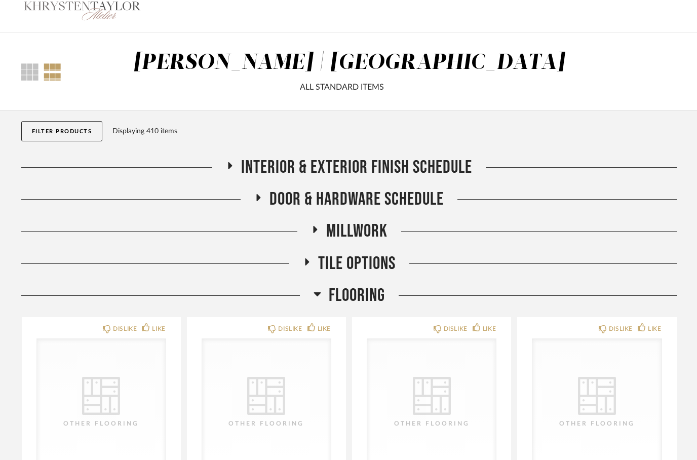
click at [305, 260] on icon at bounding box center [307, 261] width 4 height 7
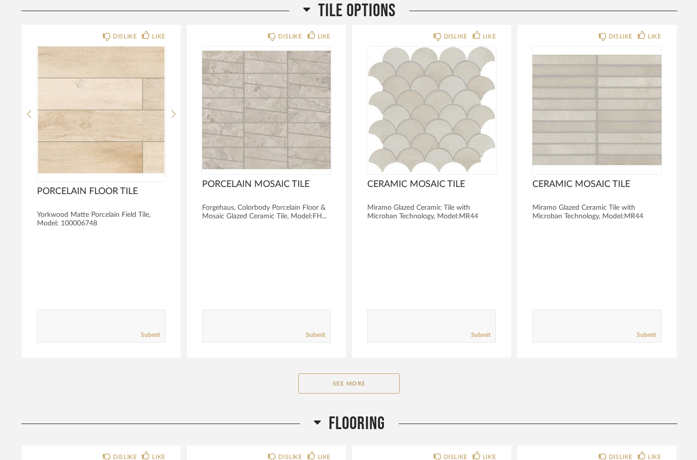
scroll to position [296, 0]
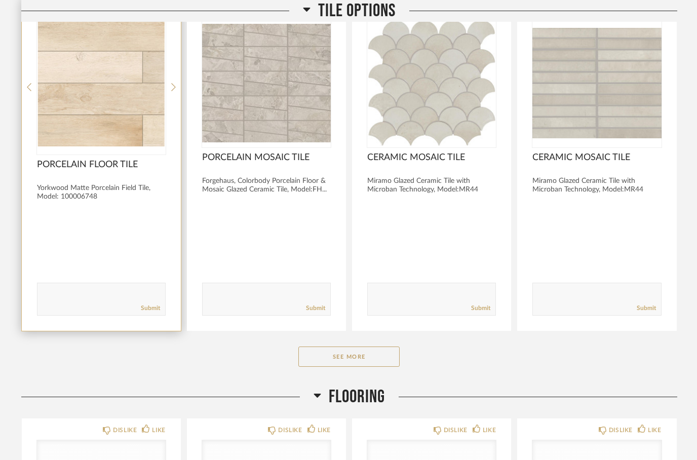
click at [72, 293] on textarea at bounding box center [101, 295] width 128 height 14
click at [69, 291] on textarea at bounding box center [101, 295] width 128 height 14
click at [72, 293] on textarea at bounding box center [101, 295] width 128 height 14
type textarea "Custom grout in urban putty 172"
click at [151, 311] on link "Submit" at bounding box center [150, 309] width 19 height 9
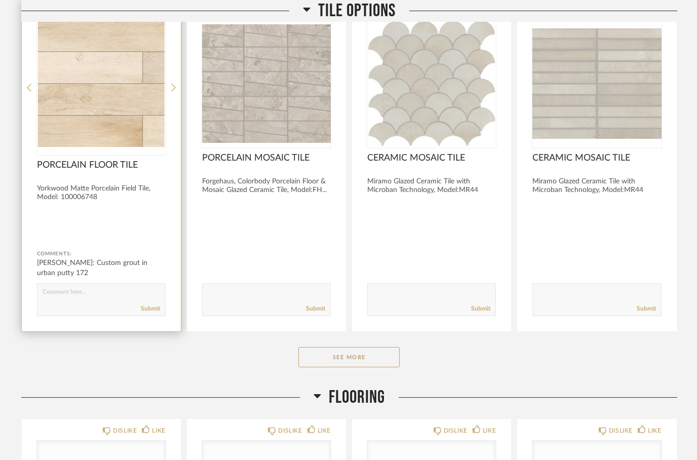
scroll to position [296, 0]
click at [326, 356] on button "See More" at bounding box center [348, 357] width 101 height 20
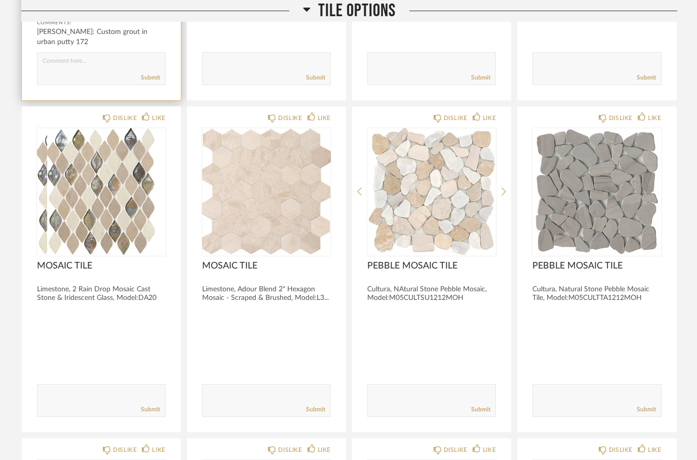
scroll to position [528, 0]
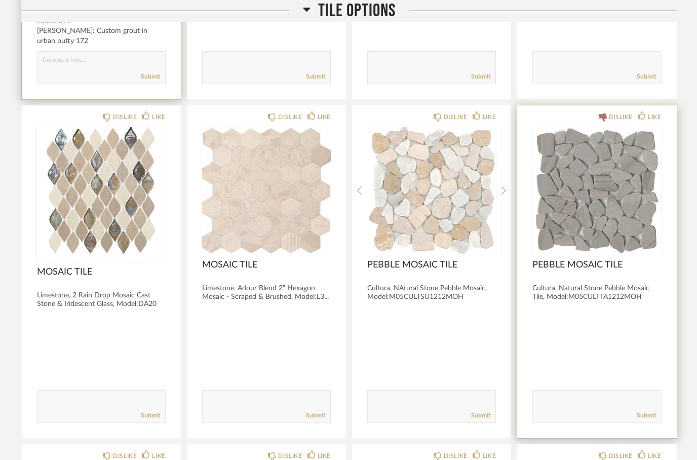
click at [600, 118] on icon at bounding box center [603, 117] width 8 height 8
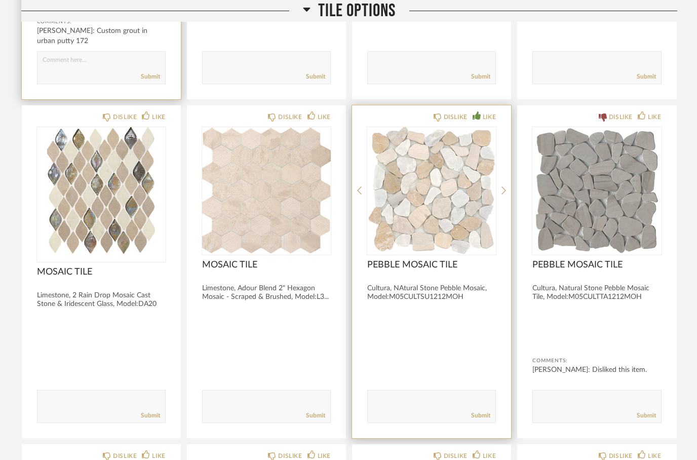
click at [479, 117] on icon at bounding box center [477, 115] width 8 height 8
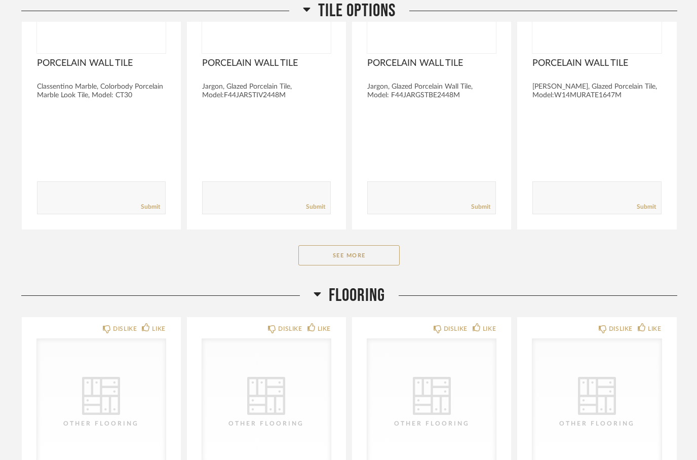
scroll to position [1733, 0]
click at [324, 300] on h2 "Flooring" at bounding box center [349, 295] width 71 height 22
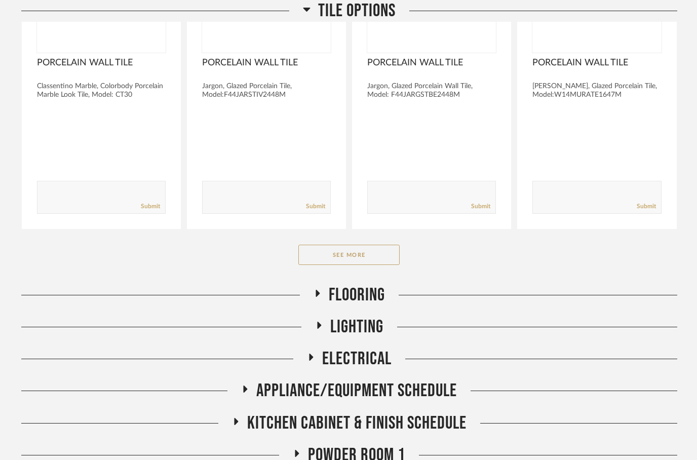
click at [244, 419] on h2 "Kitchen Cabinet & Finish Schedule" at bounding box center [349, 423] width 235 height 22
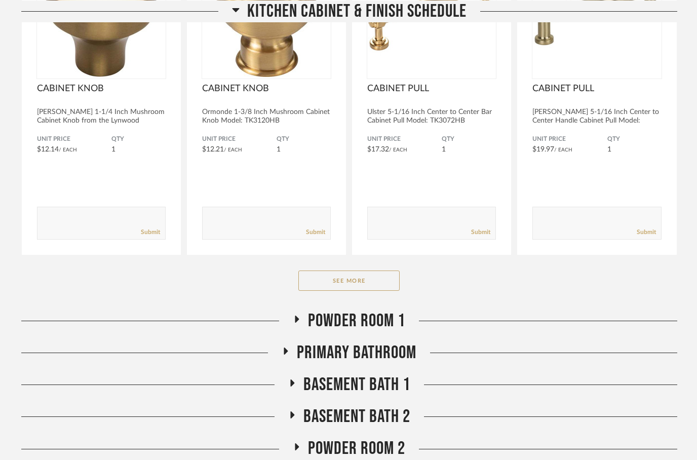
scroll to position [2259, 0]
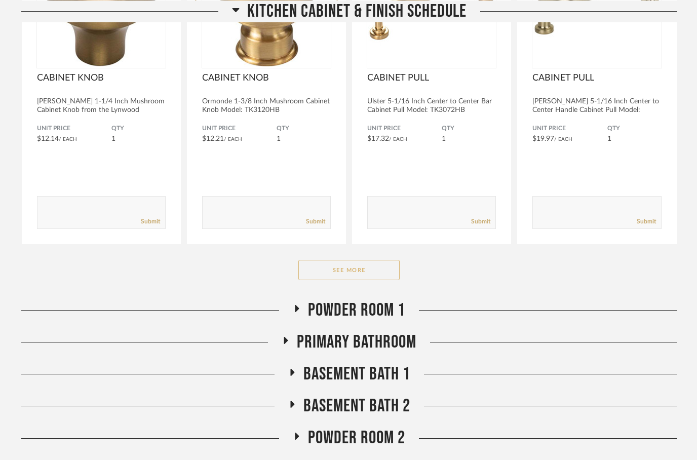
click at [344, 276] on button "See More" at bounding box center [348, 270] width 101 height 20
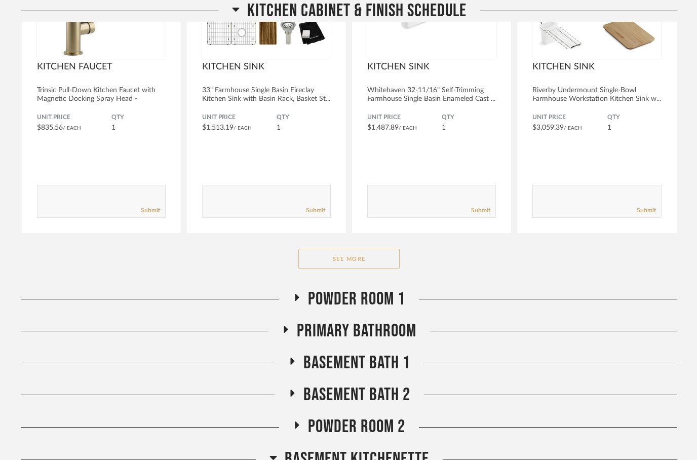
click at [332, 254] on button "See More" at bounding box center [348, 259] width 101 height 20
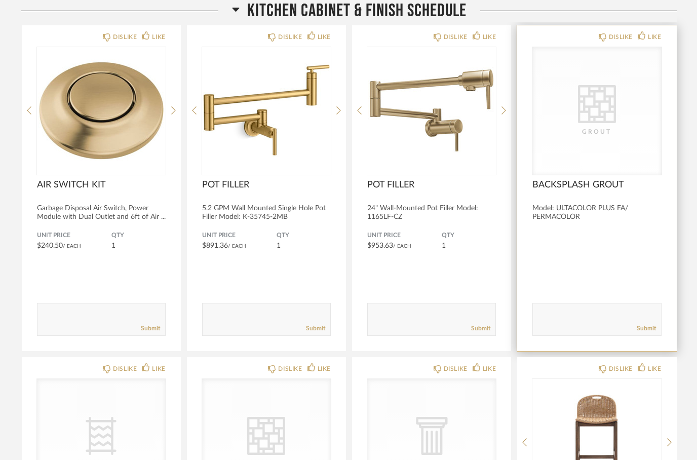
click at [562, 310] on textarea at bounding box center [597, 316] width 128 height 14
click at [567, 320] on textarea at bounding box center [597, 315] width 128 height 14
paste textarea "Custom grout in urban putty 172"
type textarea "Custom grout in urban putty 172"
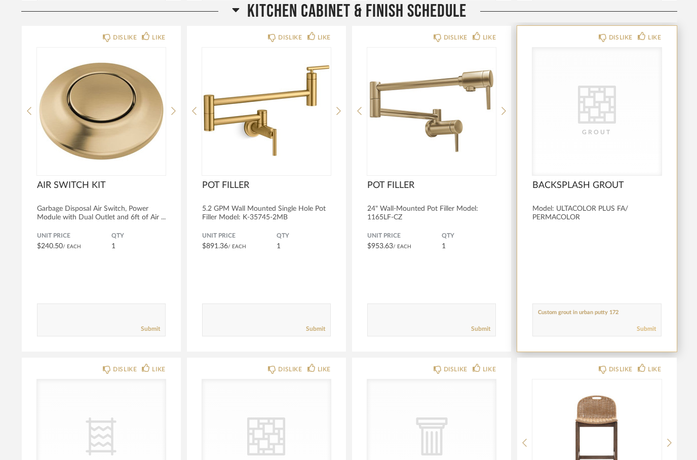
click at [650, 325] on link "Submit" at bounding box center [646, 329] width 19 height 9
click at [234, 14] on icon at bounding box center [236, 9] width 8 height 12
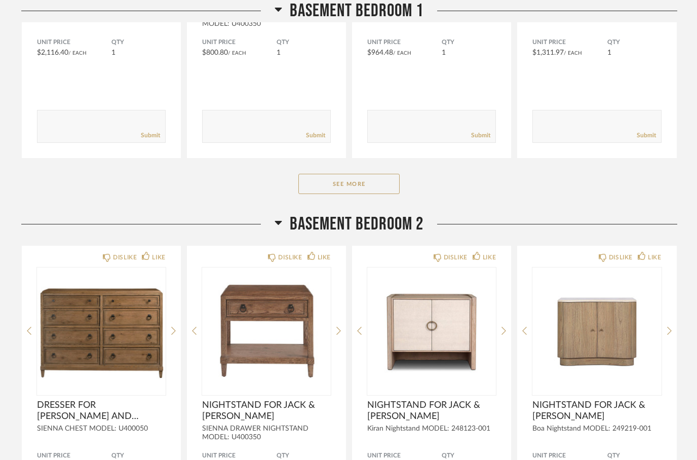
click at [282, 224] on h2 "BASEMENT BEDROOM 2" at bounding box center [349, 224] width 149 height 22
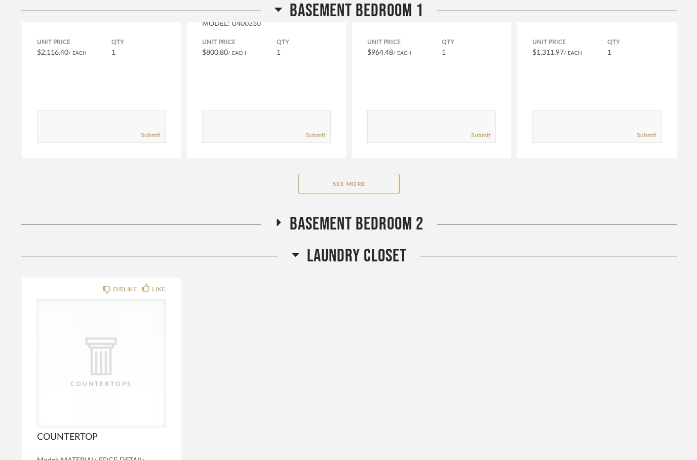
click at [295, 258] on icon at bounding box center [296, 254] width 8 height 12
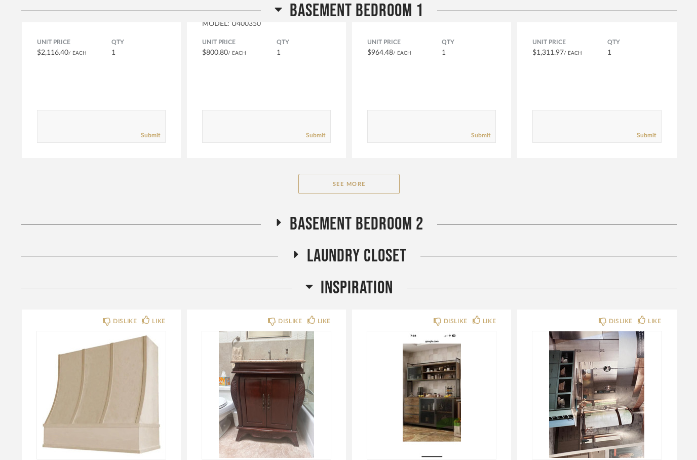
click at [309, 287] on icon at bounding box center [309, 287] width 7 height 4
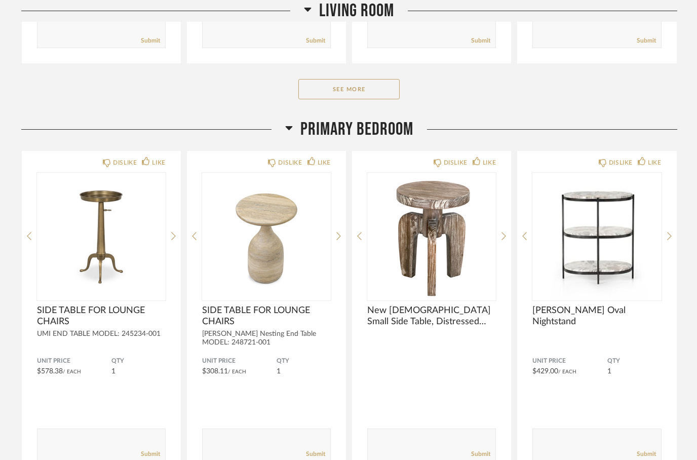
scroll to position [3401, 0]
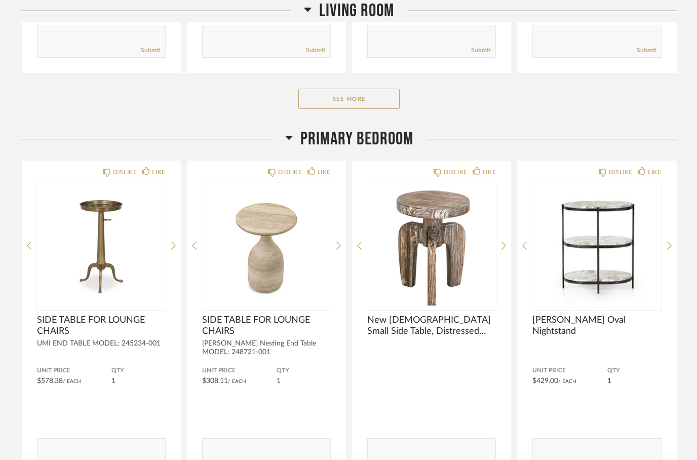
click at [297, 145] on h2 "Primary Bedroom" at bounding box center [349, 139] width 128 height 22
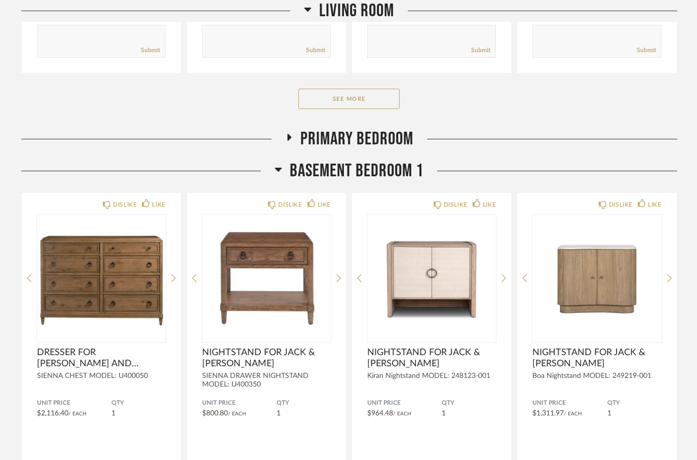
click at [279, 167] on icon at bounding box center [279, 169] width 8 height 12
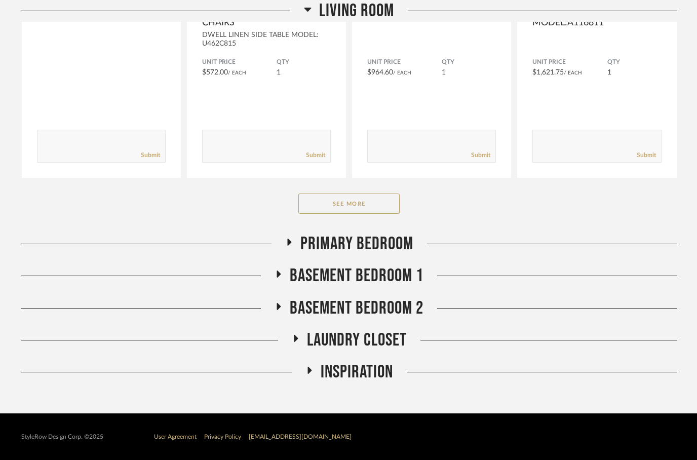
scroll to position [3295, 0]
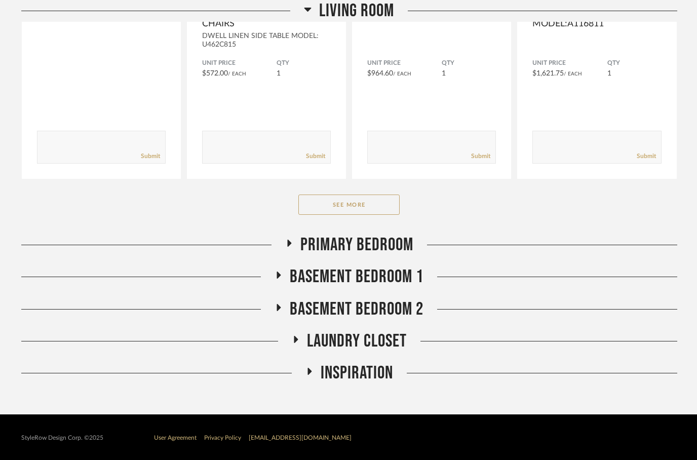
click at [307, 12] on icon at bounding box center [308, 9] width 8 height 12
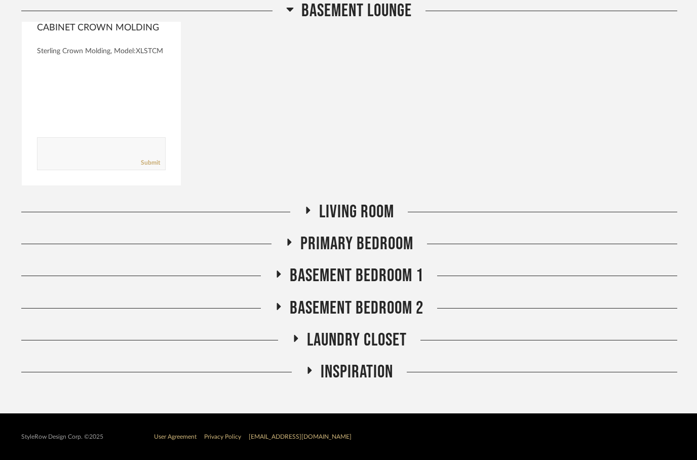
scroll to position [2914, 0]
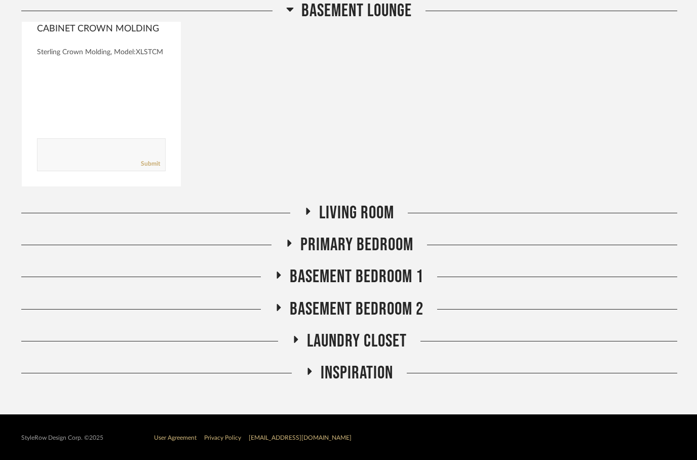
click at [293, 10] on icon at bounding box center [290, 9] width 8 height 12
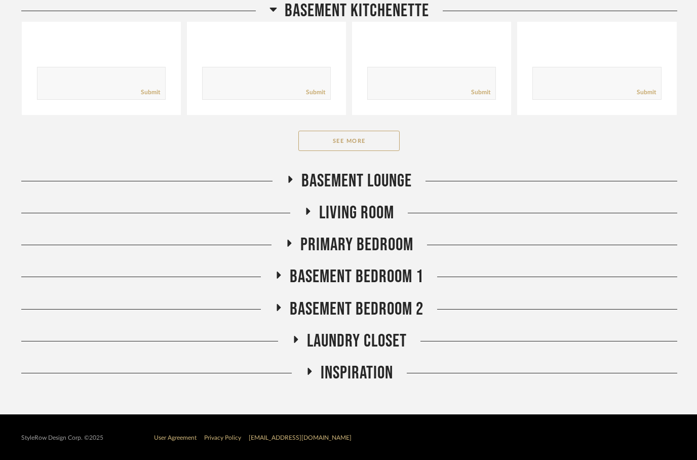
click at [280, 11] on h2 "BASEMENT KITCHENETTE" at bounding box center [350, 11] width 160 height 22
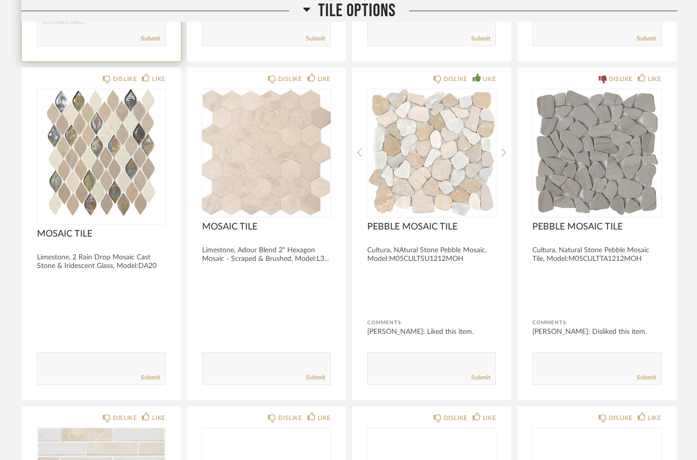
scroll to position [556, 0]
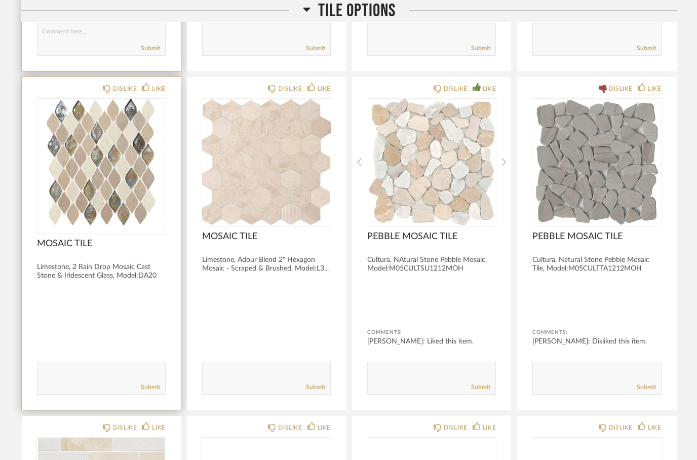
click at [99, 370] on textarea at bounding box center [101, 374] width 128 height 14
type textarea "Shower"
click at [52, 368] on textarea at bounding box center [101, 374] width 128 height 14
click at [151, 90] on div "LIKE" at bounding box center [153, 89] width 23 height 10
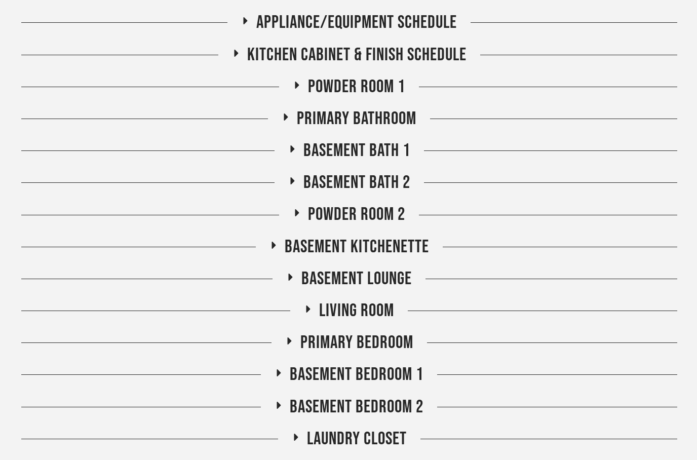
scroll to position [2110, 0]
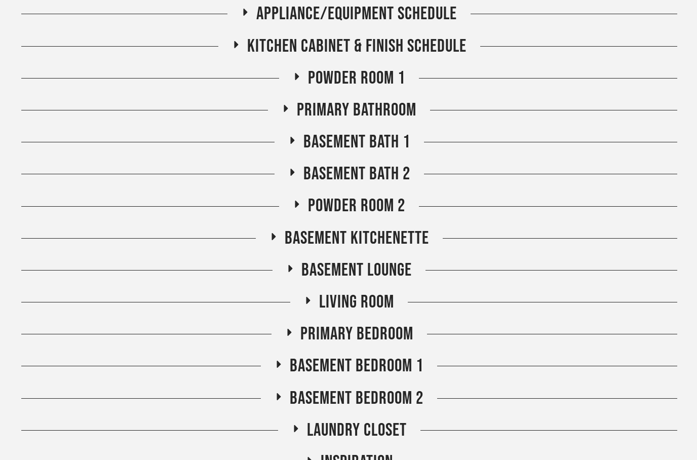
click at [297, 140] on icon at bounding box center [292, 141] width 12 height 8
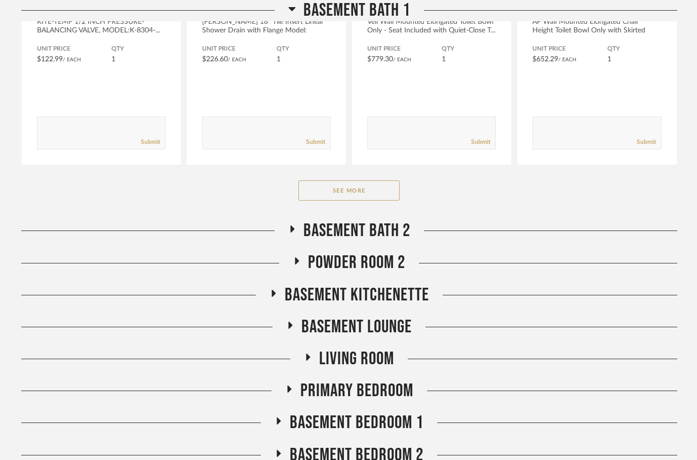
scroll to position [3762, 0]
click at [343, 194] on button "See More" at bounding box center [348, 190] width 101 height 20
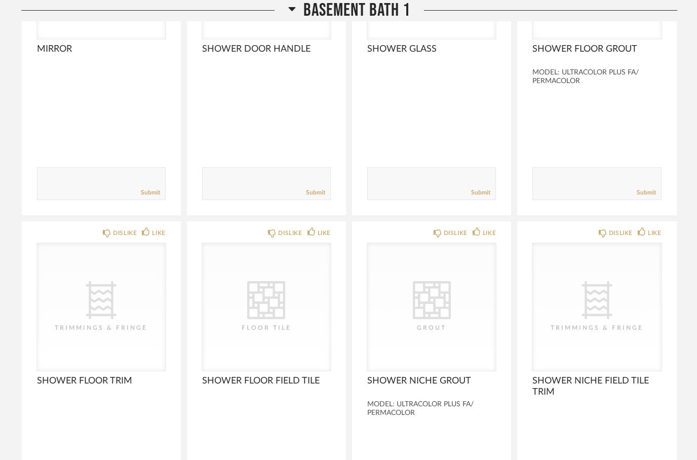
scroll to position [4708, 0]
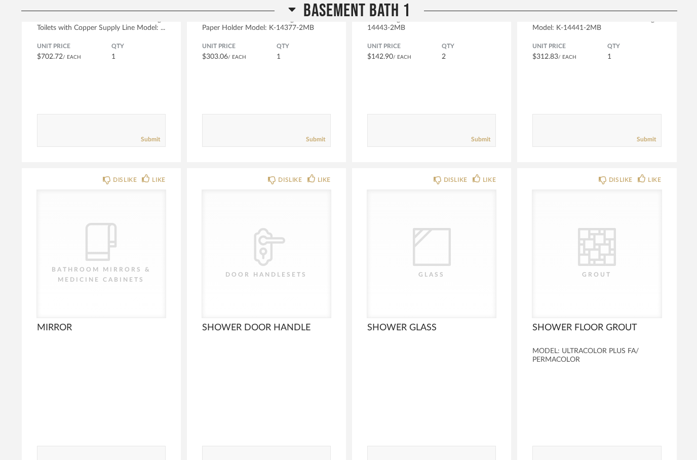
click at [292, 11] on icon at bounding box center [291, 10] width 7 height 4
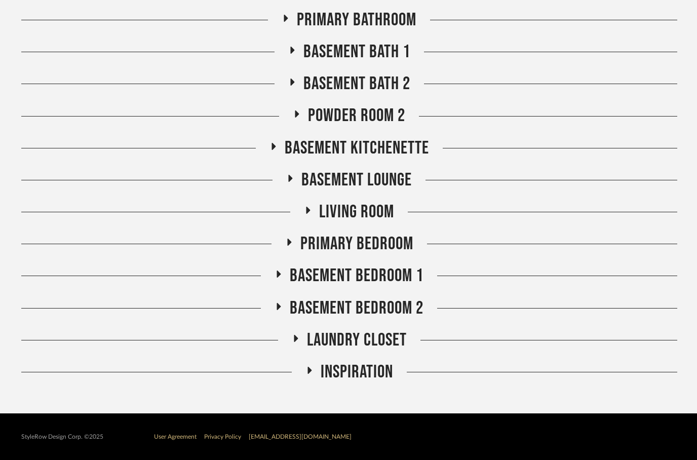
scroll to position [2199, 0]
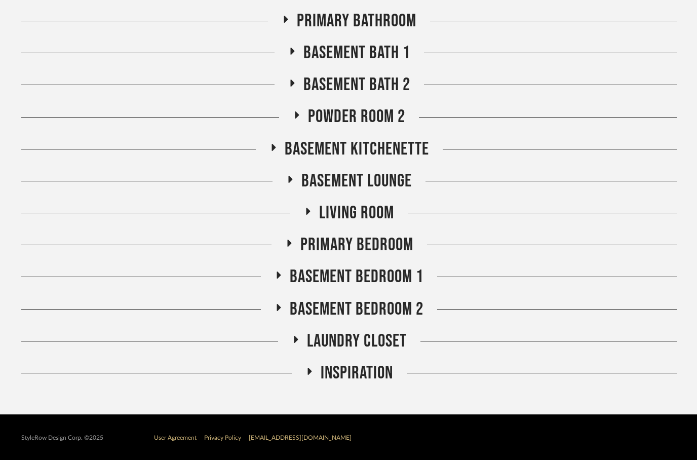
click at [297, 87] on icon at bounding box center [292, 84] width 12 height 8
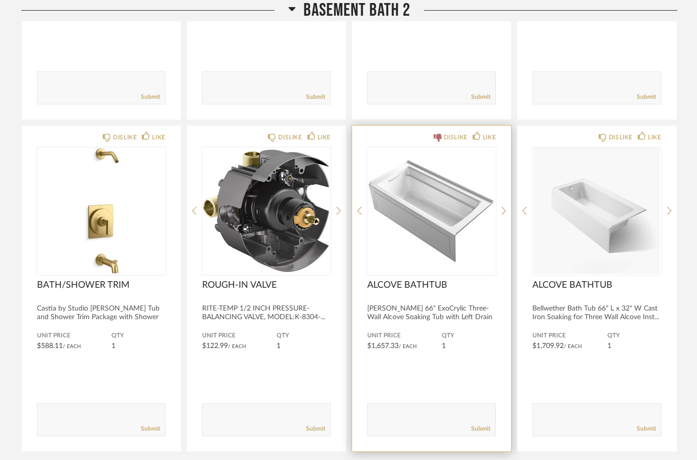
scroll to position [3507, 0]
click at [438, 139] on icon at bounding box center [438, 138] width 8 height 8
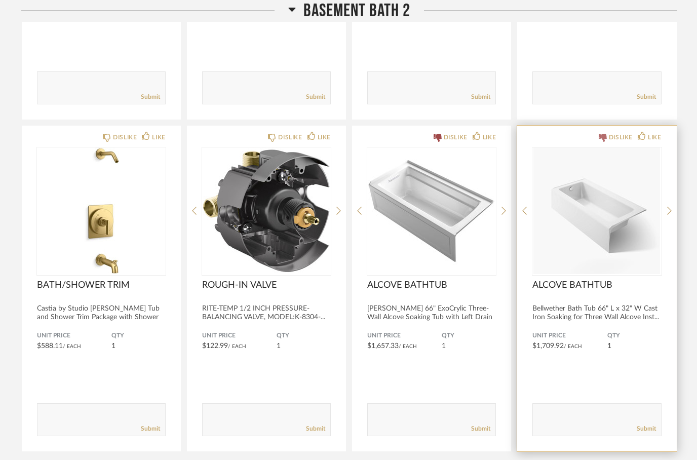
click at [601, 139] on icon at bounding box center [603, 138] width 8 height 8
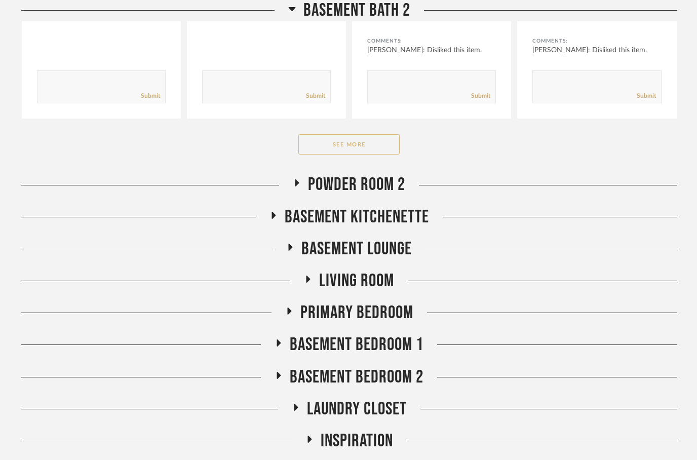
click at [351, 148] on button "See More" at bounding box center [348, 145] width 101 height 20
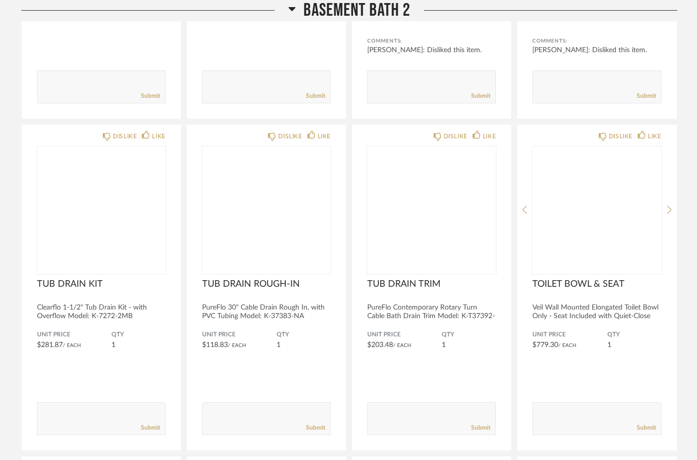
scroll to position [3840, 0]
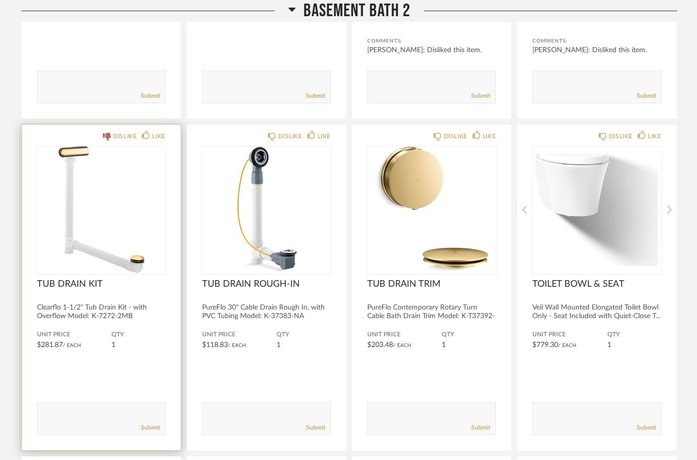
click at [107, 139] on icon at bounding box center [107, 137] width 8 height 8
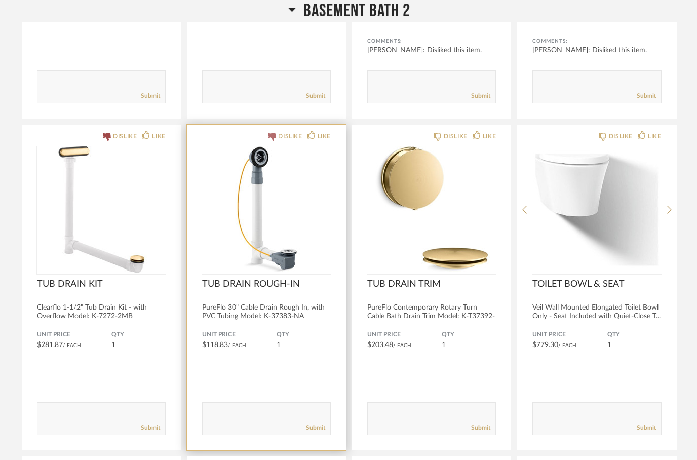
click at [278, 137] on div "DISLIKE" at bounding box center [290, 136] width 24 height 10
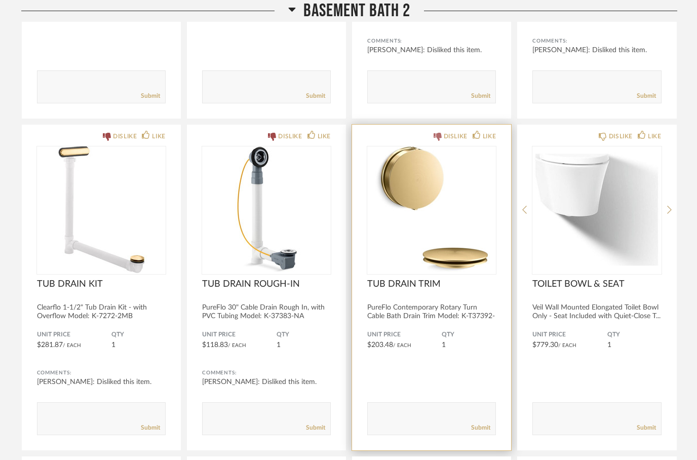
click at [440, 136] on icon at bounding box center [438, 137] width 8 height 8
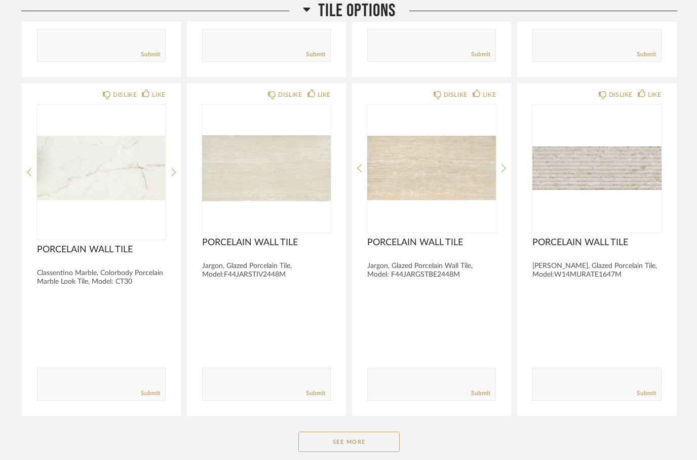
scroll to position [1556, 0]
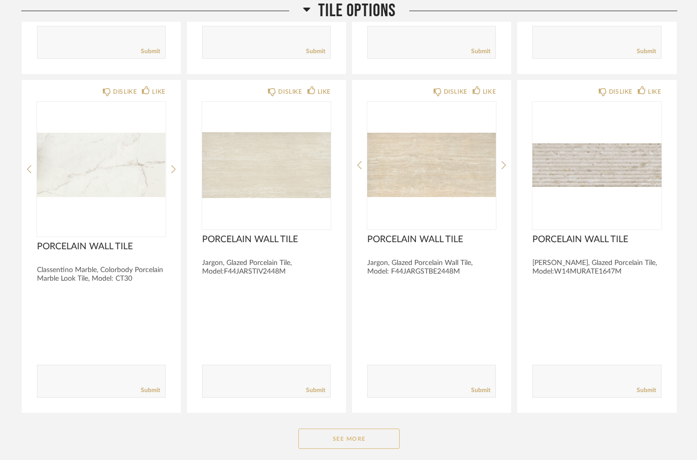
click at [321, 446] on button "See More" at bounding box center [348, 439] width 101 height 20
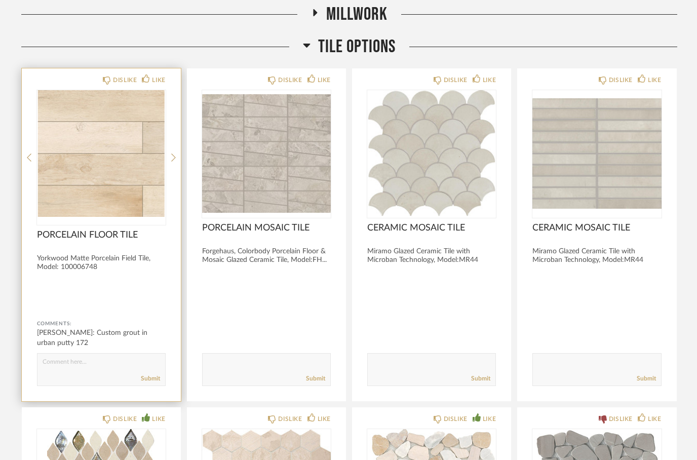
scroll to position [0, 0]
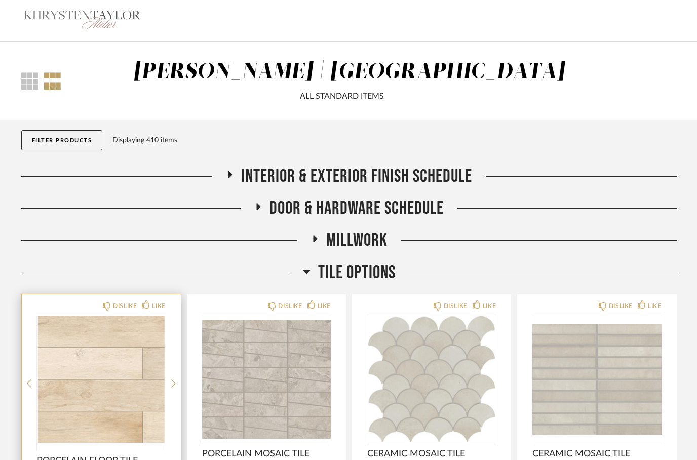
click at [48, 146] on button "Filter Products" at bounding box center [62, 140] width 82 height 20
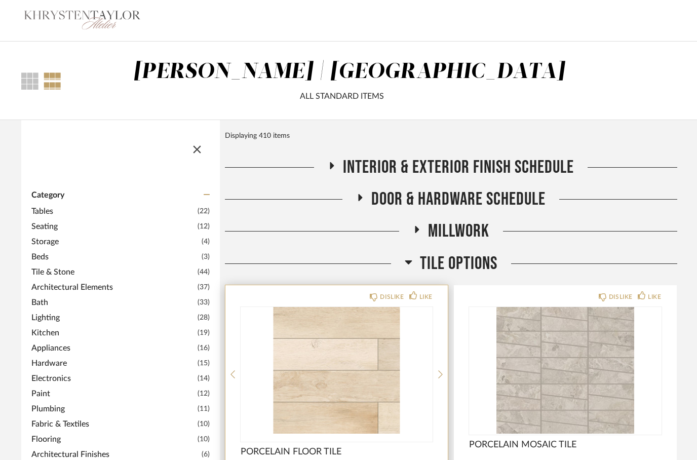
click at [74, 275] on span "Tile & Stone" at bounding box center [113, 272] width 164 height 12
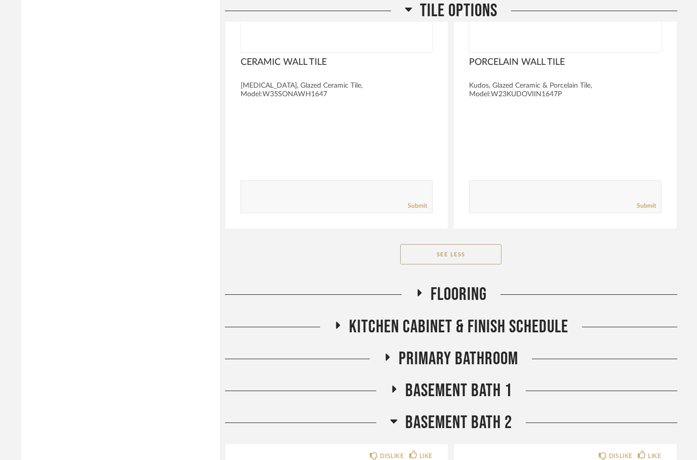
scroll to position [3656, 0]
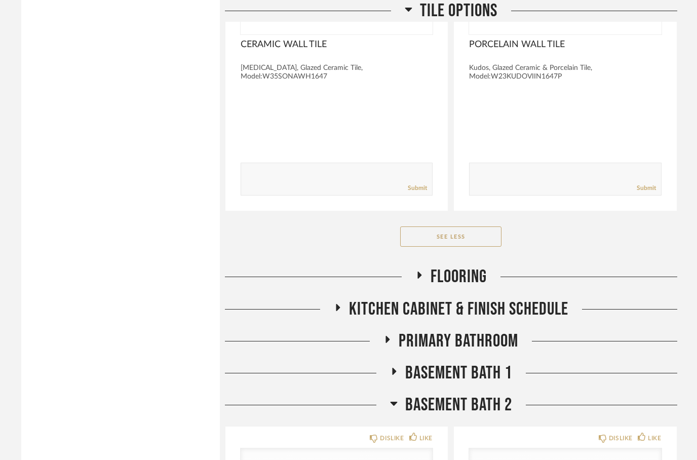
click at [428, 280] on h2 "Flooring" at bounding box center [450, 277] width 71 height 22
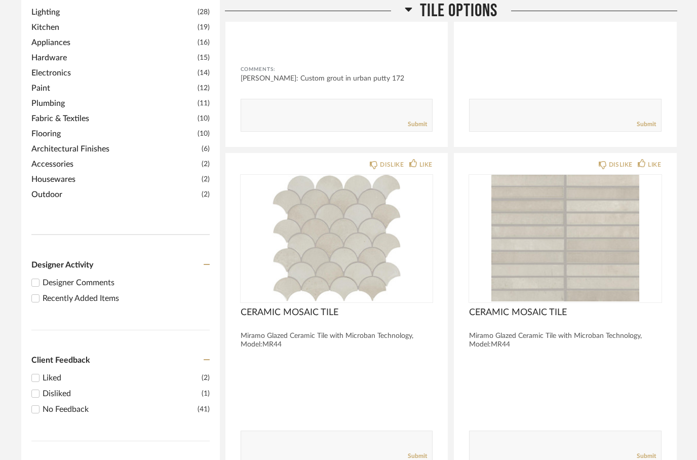
scroll to position [0, 0]
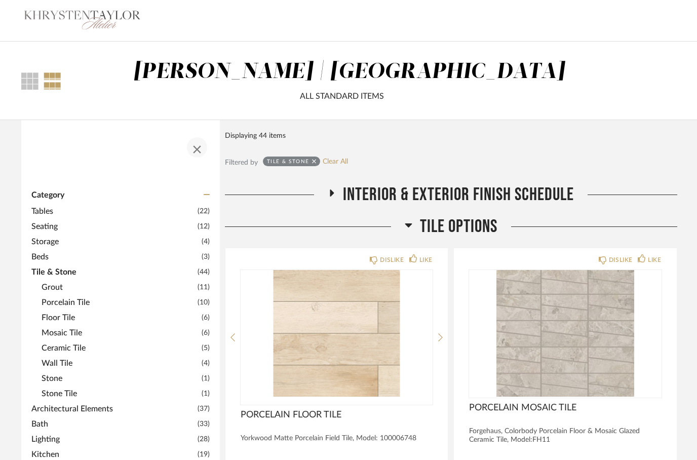
click at [204, 159] on span "button" at bounding box center [197, 147] width 24 height 24
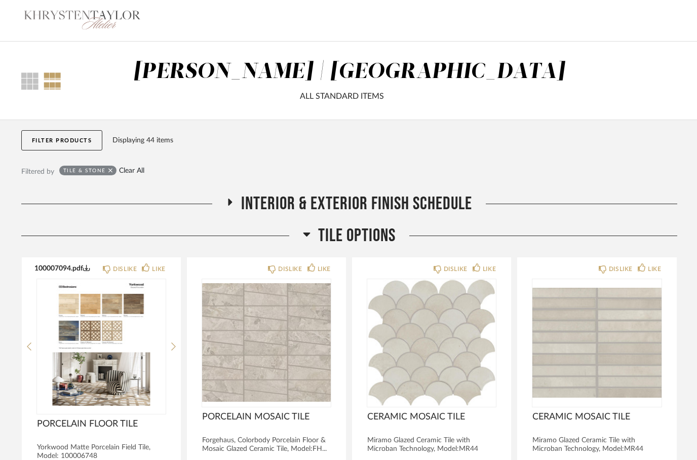
click at [125, 171] on link "Clear All" at bounding box center [131, 171] width 25 height 9
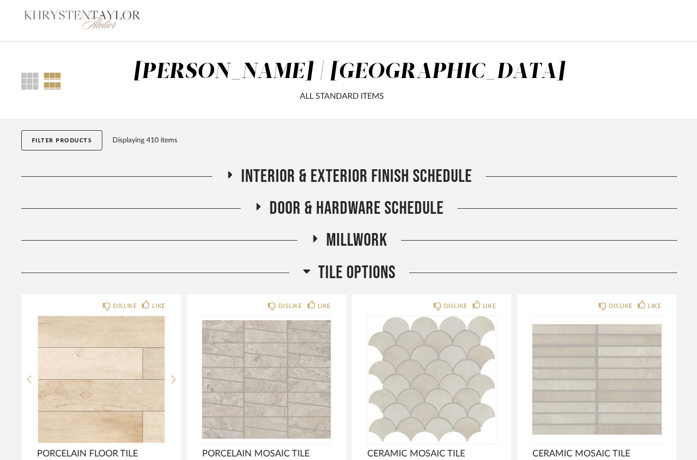
click at [303, 269] on icon at bounding box center [307, 271] width 8 height 12
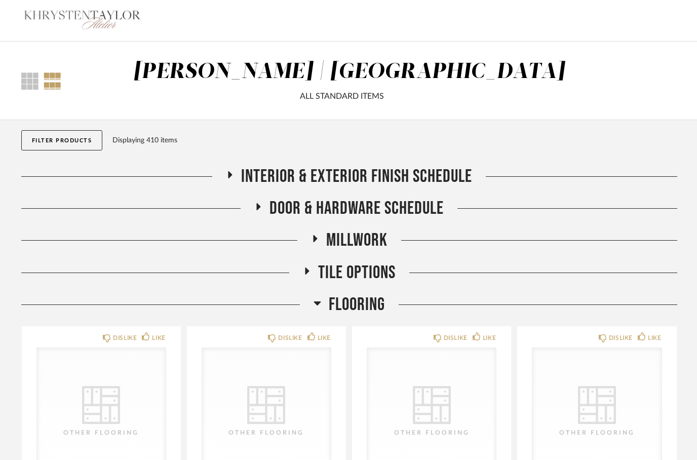
click at [307, 282] on fa-icon at bounding box center [307, 274] width 8 height 15
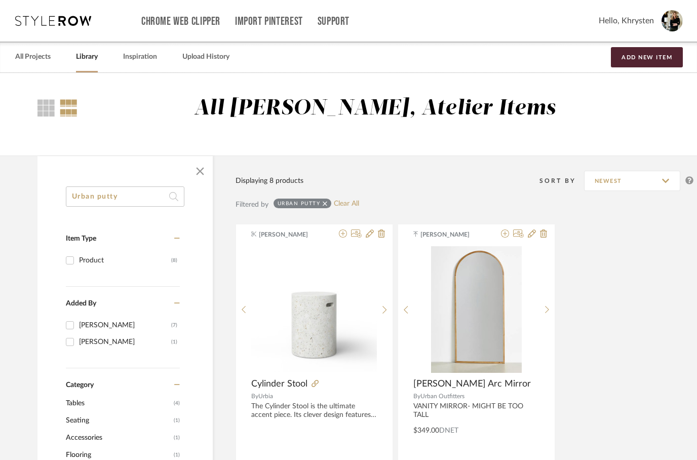
click at [149, 203] on input "Urban putty" at bounding box center [125, 196] width 119 height 20
type input "U"
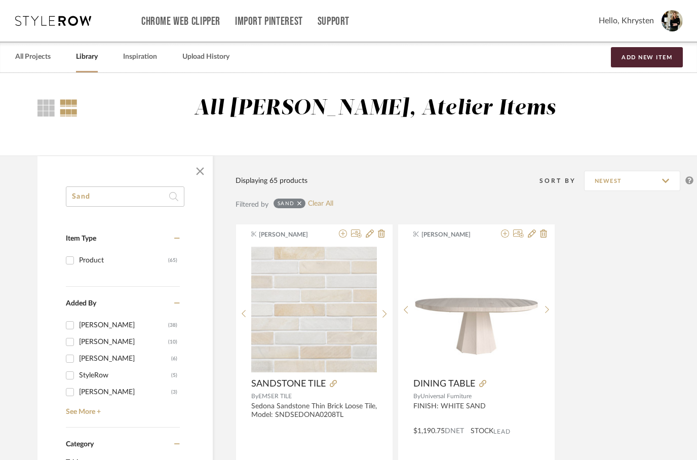
click at [123, 198] on input "Sand" at bounding box center [125, 196] width 119 height 20
click at [122, 204] on input "Sand" at bounding box center [125, 196] width 119 height 20
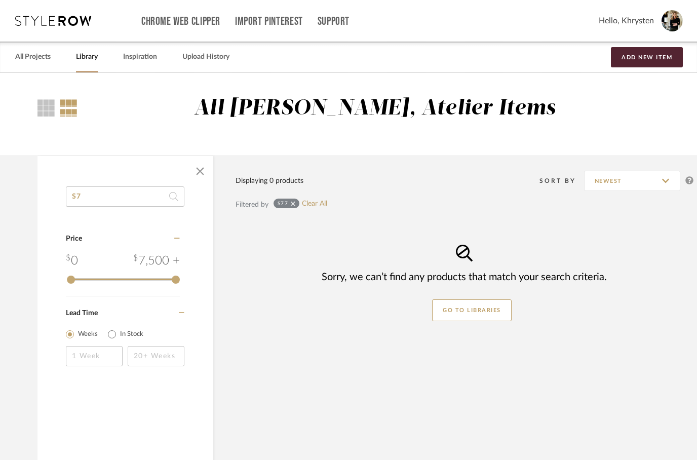
type input "S"
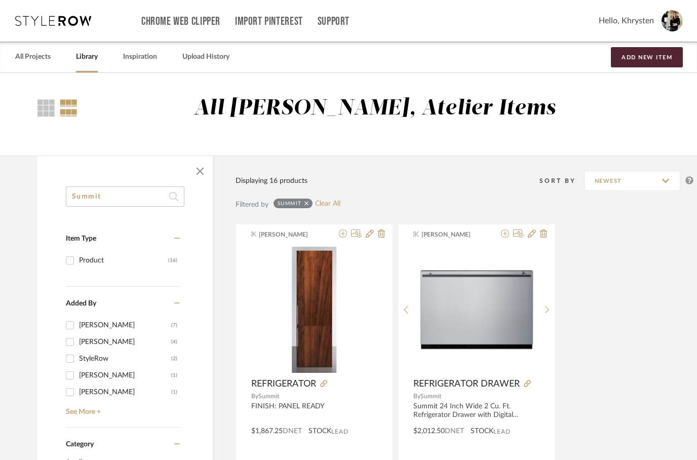
click at [126, 200] on input "Summit" at bounding box center [125, 196] width 119 height 20
click at [130, 201] on input "Summit" at bounding box center [125, 196] width 119 height 20
click at [125, 198] on input "Summit" at bounding box center [125, 196] width 119 height 20
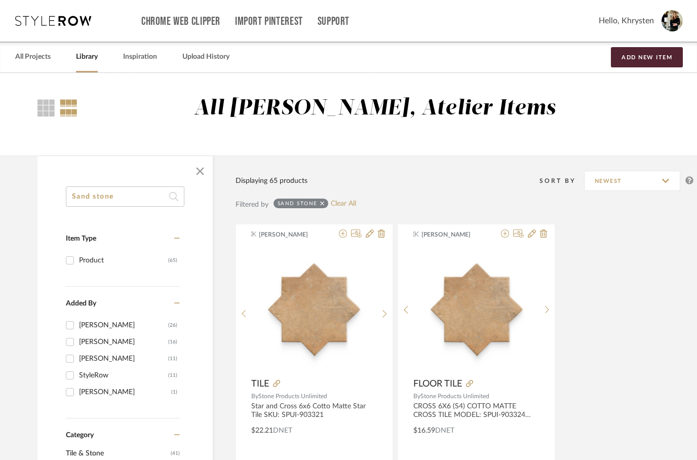
click at [138, 199] on input "Sand stone" at bounding box center [125, 196] width 119 height 20
type input "S"
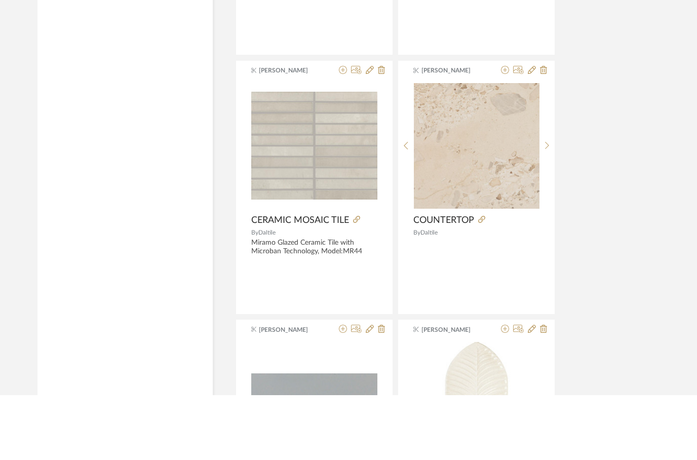
scroll to position [891, 0]
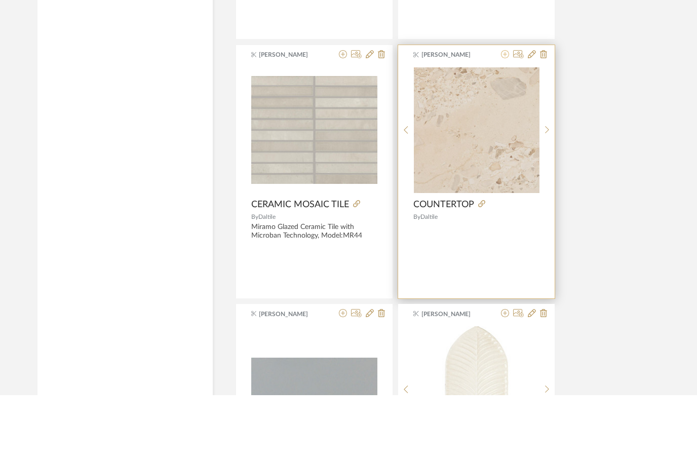
type input "Daltile"
click at [503, 115] on icon at bounding box center [505, 119] width 8 height 8
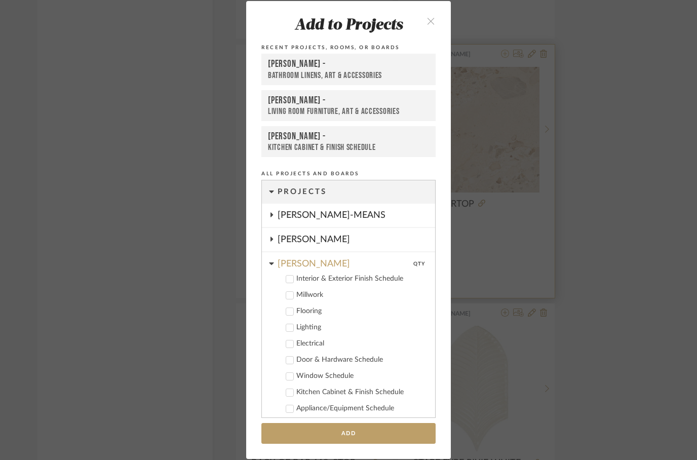
scroll to position [284, 0]
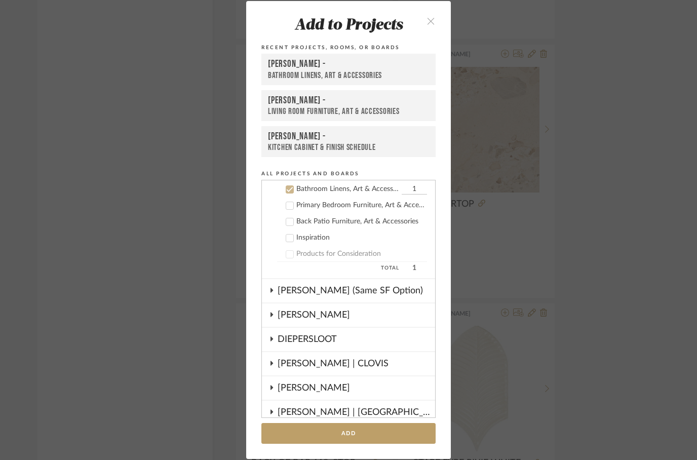
click at [290, 191] on icon at bounding box center [289, 189] width 7 height 7
checkbox input "false"
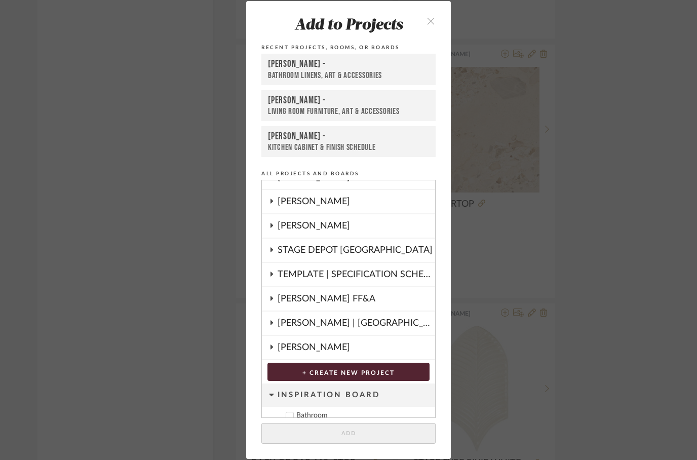
scroll to position [799, 0]
click at [275, 324] on icon at bounding box center [272, 322] width 8 height 5
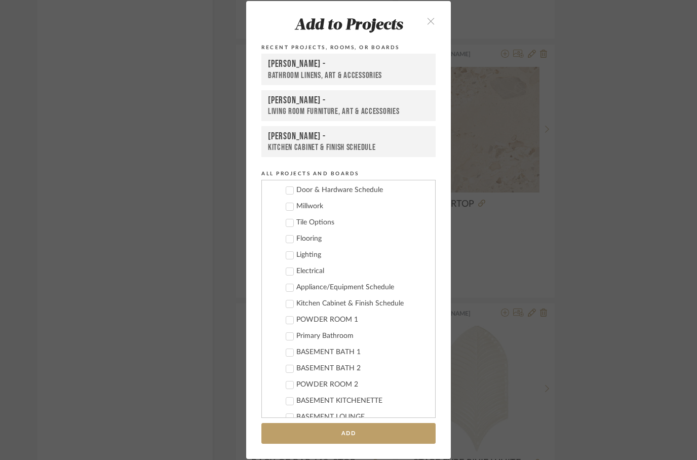
scroll to position [963, 0]
click at [286, 243] on icon at bounding box center [289, 239] width 7 height 7
checkbox input "true"
checkbox input "false"
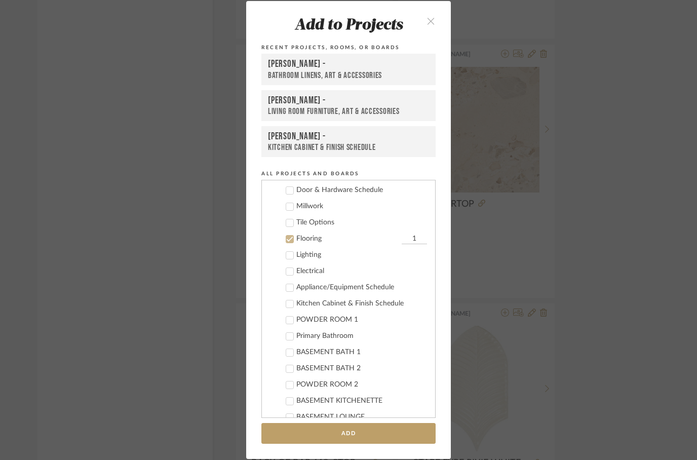
click at [287, 340] on div at bounding box center [290, 336] width 8 height 8
click at [291, 340] on div at bounding box center [290, 336] width 8 height 8
checkbox input "false"
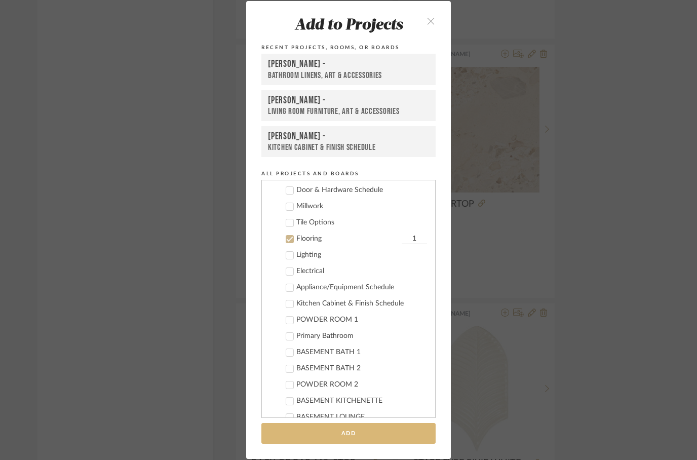
click at [397, 438] on button "Add" at bounding box center [348, 433] width 174 height 21
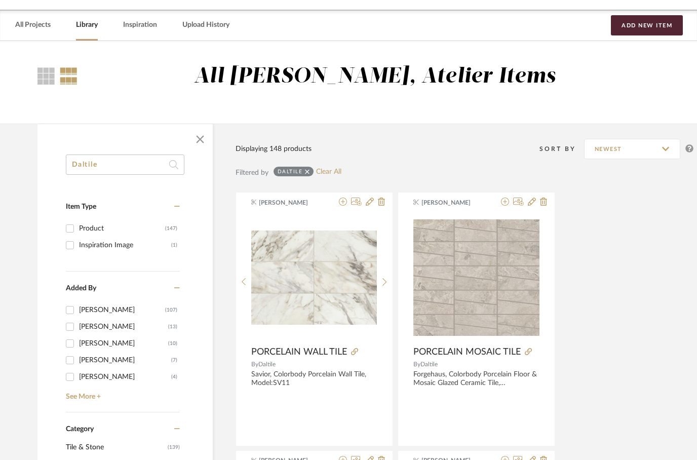
scroll to position [0, 0]
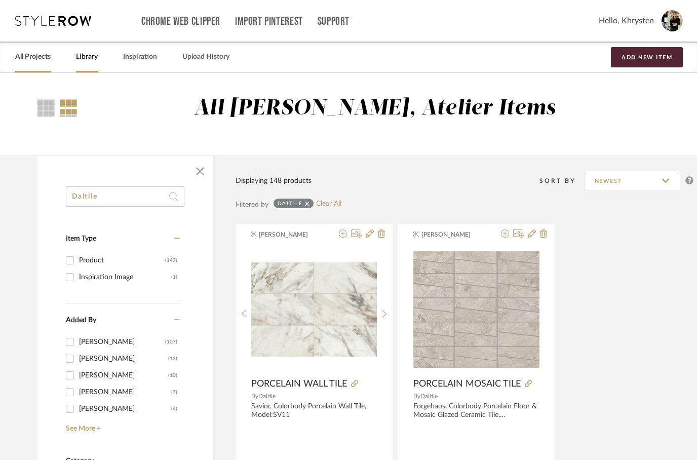
click at [29, 58] on link "All Projects" at bounding box center [32, 57] width 35 height 14
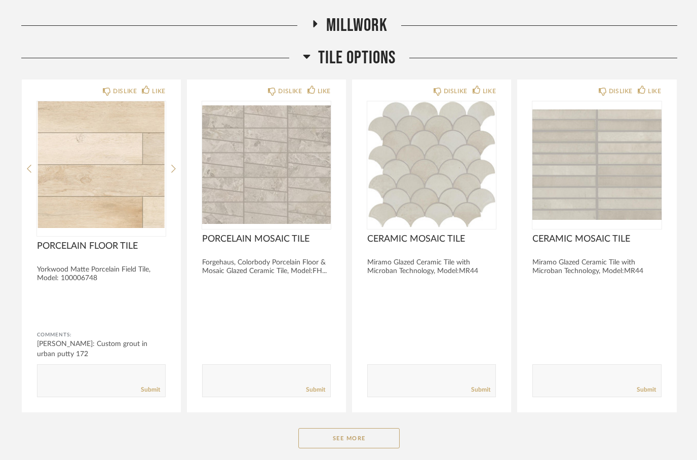
scroll to position [216, 0]
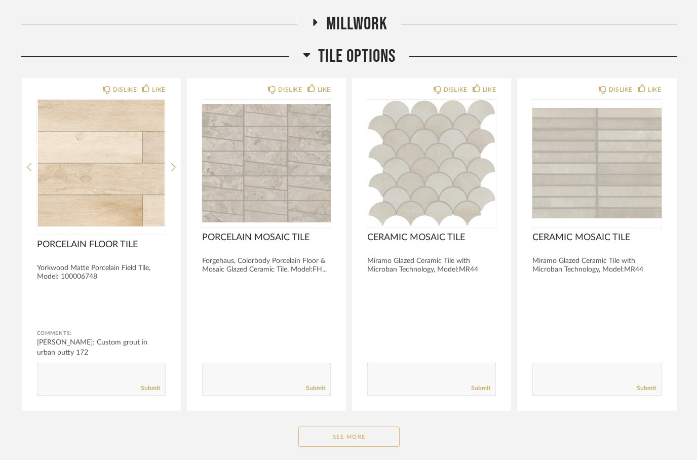
click at [333, 436] on button "See More" at bounding box center [348, 437] width 101 height 20
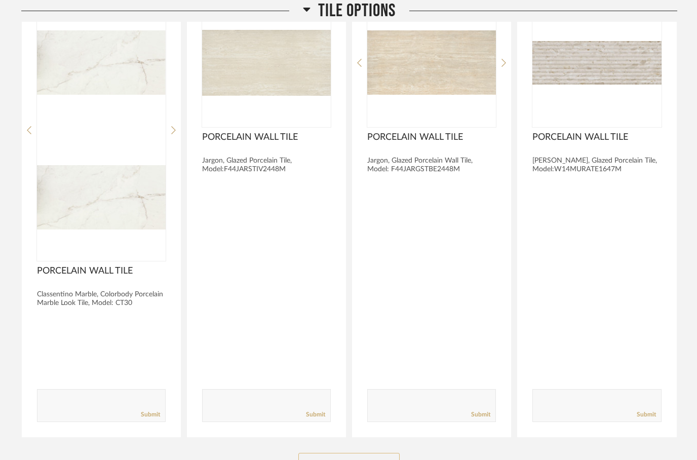
scroll to position [1656, 0]
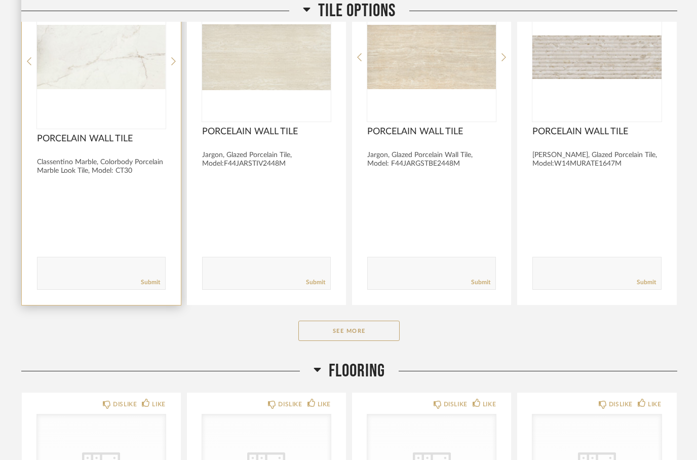
click at [68, 262] on textarea at bounding box center [101, 269] width 128 height 14
type textarea "Sand and stone summit 24 x 24 on the downstairs bathroom floors on a diagonal &…"
click at [154, 286] on link "Submit" at bounding box center [150, 283] width 19 height 9
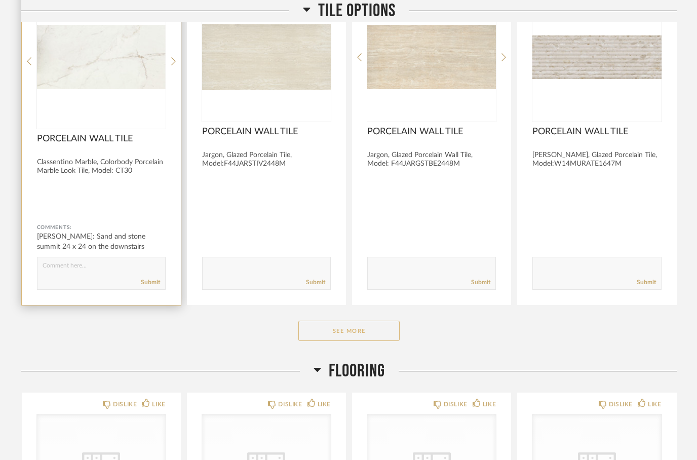
click at [340, 336] on button "See More" at bounding box center [348, 331] width 101 height 20
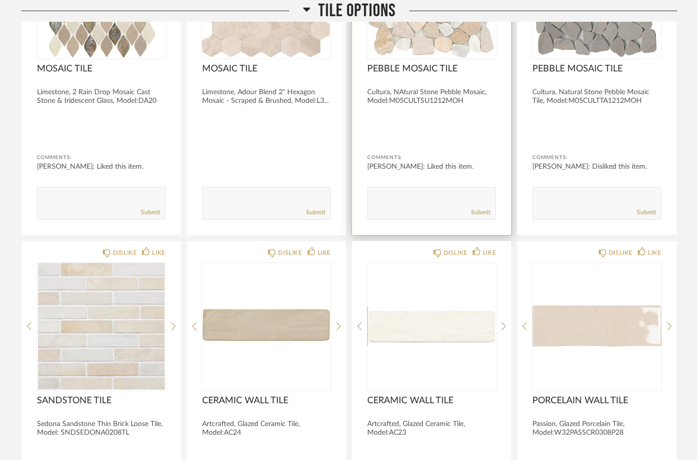
click at [416, 205] on textarea at bounding box center [432, 200] width 128 height 14
click at [469, 200] on textarea at bounding box center [432, 200] width 128 height 14
click at [469, 193] on textarea at bounding box center [432, 200] width 128 height 14
click at [405, 223] on div "DISLIKE LIKE PEBBLE MOSAIC TILE Cultura, NAtural Stone Pebble Mosaic, Model:M05…" at bounding box center [431, 73] width 159 height 326
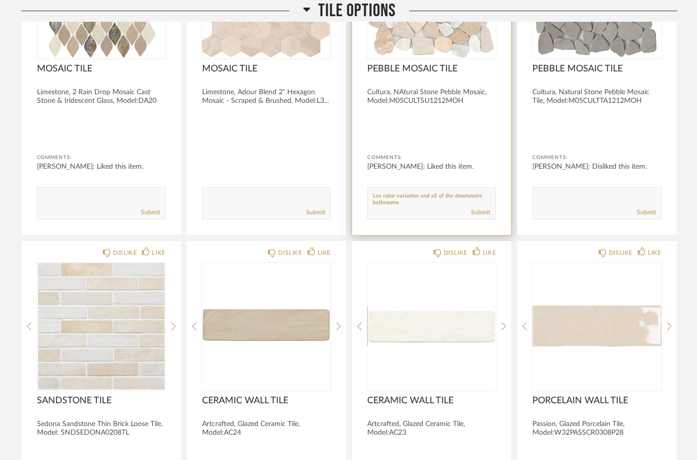
click at [471, 198] on textarea at bounding box center [432, 200] width 128 height 14
click at [479, 196] on textarea at bounding box center [432, 200] width 128 height 14
type textarea "Les color variation and all of the shower"
click at [485, 210] on link "Submit" at bounding box center [480, 213] width 19 height 9
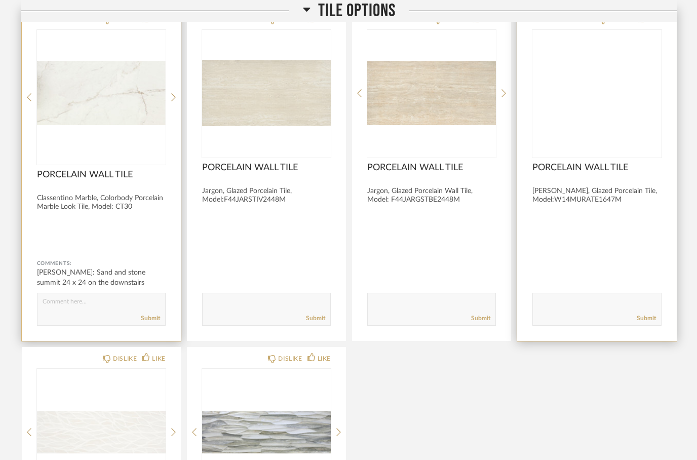
scroll to position [1621, 0]
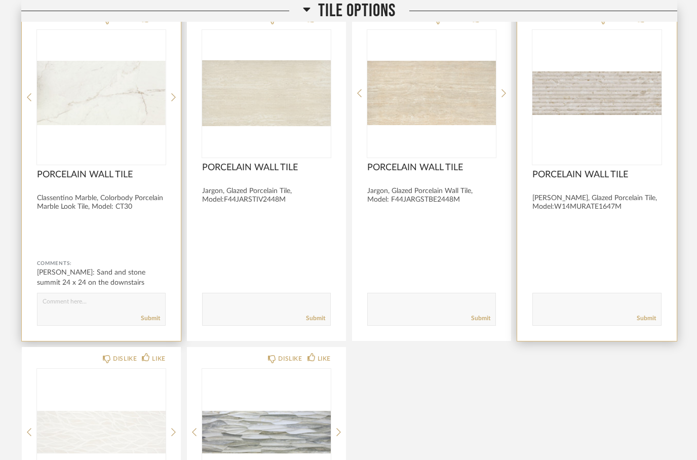
click at [0, 0] on img at bounding box center [0, 0] width 0 height 0
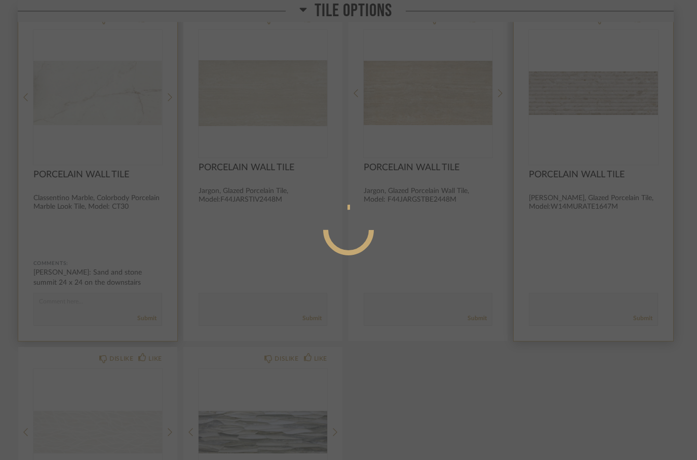
scroll to position [0, 0]
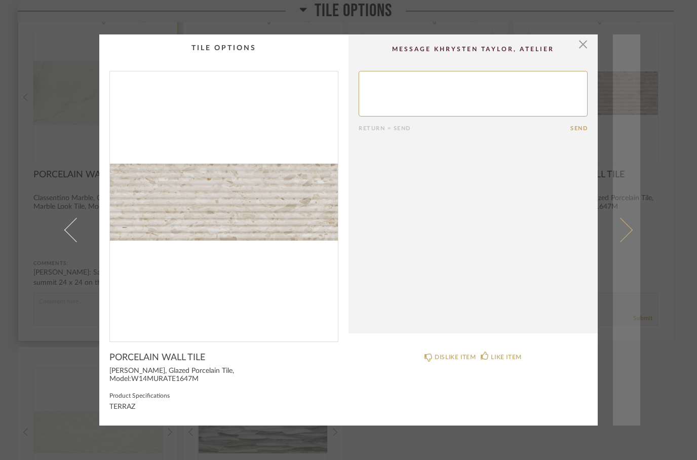
click at [639, 229] on link at bounding box center [626, 230] width 27 height 392
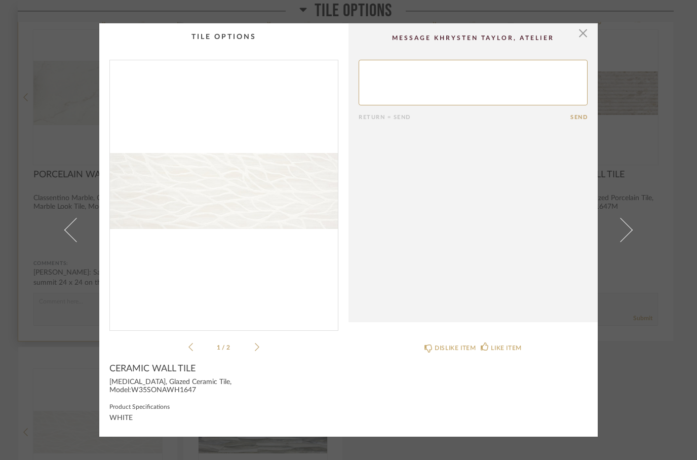
click at [257, 160] on img "0" at bounding box center [224, 191] width 228 height 262
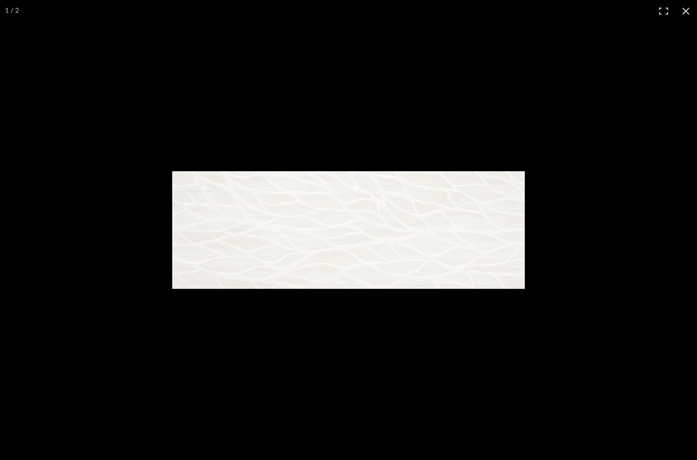
click at [408, 237] on img at bounding box center [348, 230] width 353 height 118
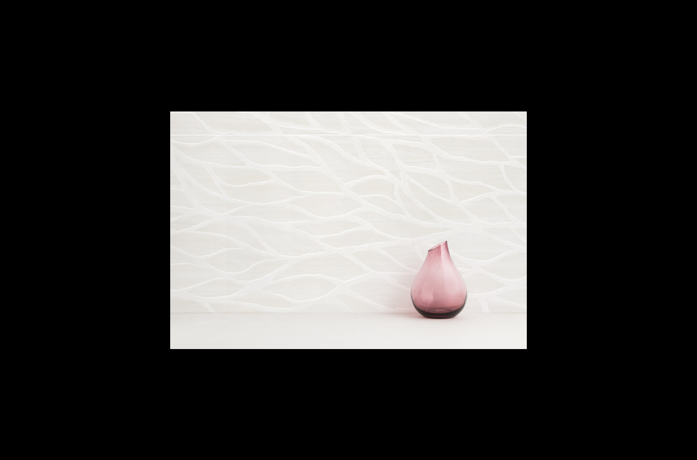
click at [484, 286] on img at bounding box center [348, 230] width 357 height 238
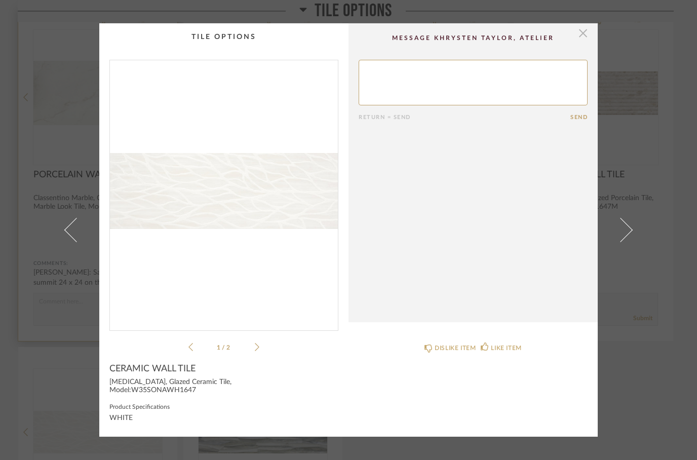
click at [584, 38] on span "button" at bounding box center [583, 33] width 20 height 20
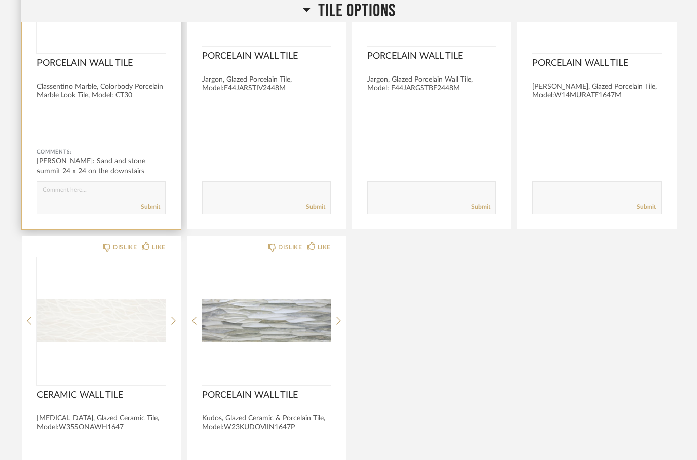
scroll to position [1732, 0]
click at [157, 240] on div "DISLIKE LIKE CERAMIC WALL TILE Sonata, Glazed Ceramic Tile, Model:W35SONAWH1647…" at bounding box center [101, 399] width 159 height 326
click at [150, 249] on div "LIKE" at bounding box center [153, 247] width 23 height 10
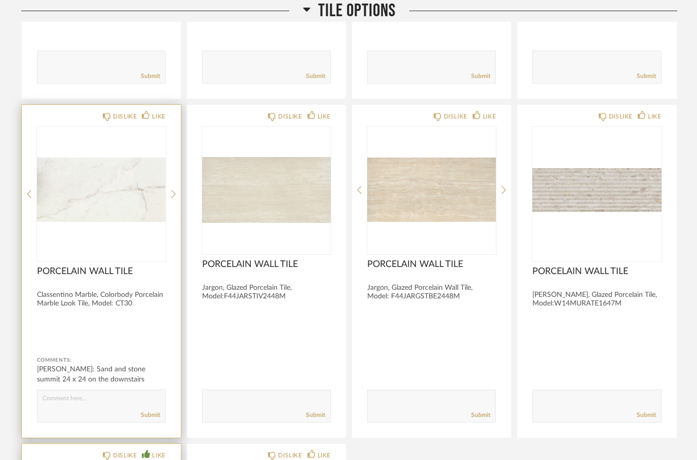
scroll to position [1524, 0]
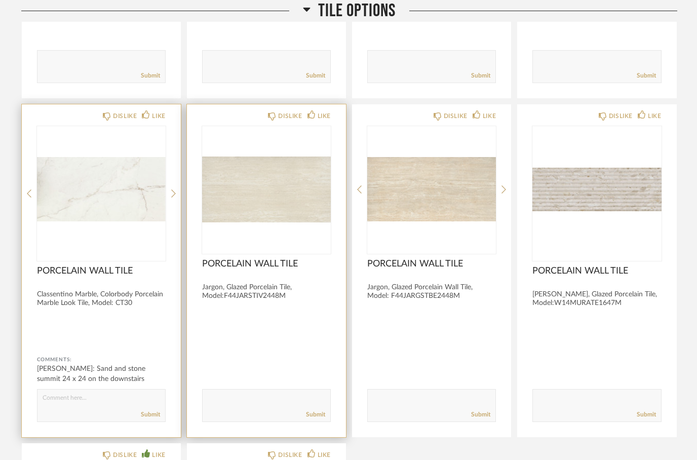
click at [238, 403] on textarea at bounding box center [267, 401] width 128 height 14
type textarea "Grout bone from custom"
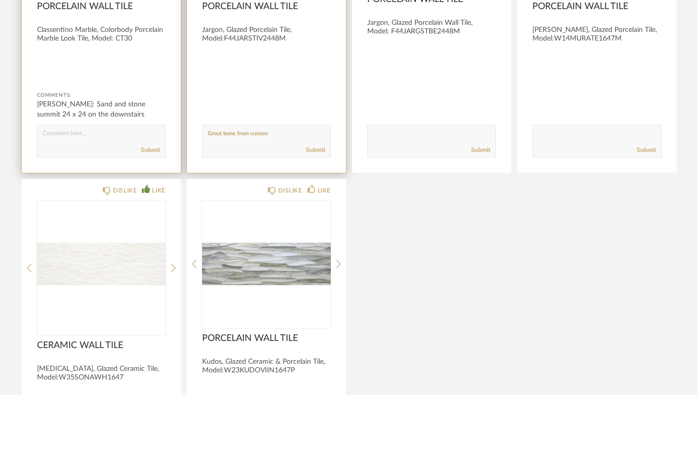
scroll to position [1725, 0]
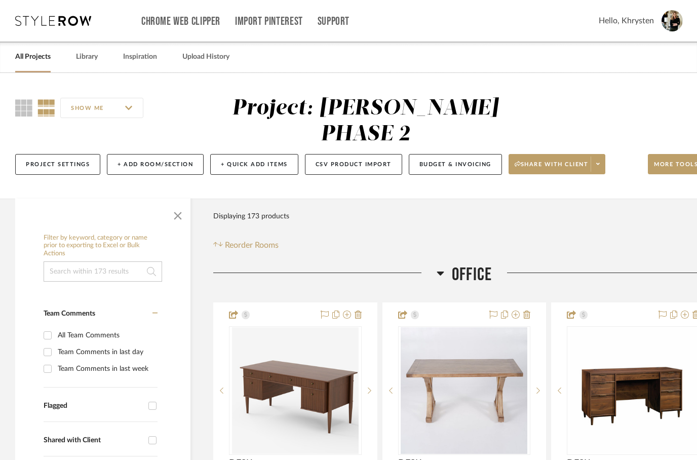
click at [32, 58] on link "All Projects" at bounding box center [32, 57] width 35 height 14
